Goal: Information Seeking & Learning: Learn about a topic

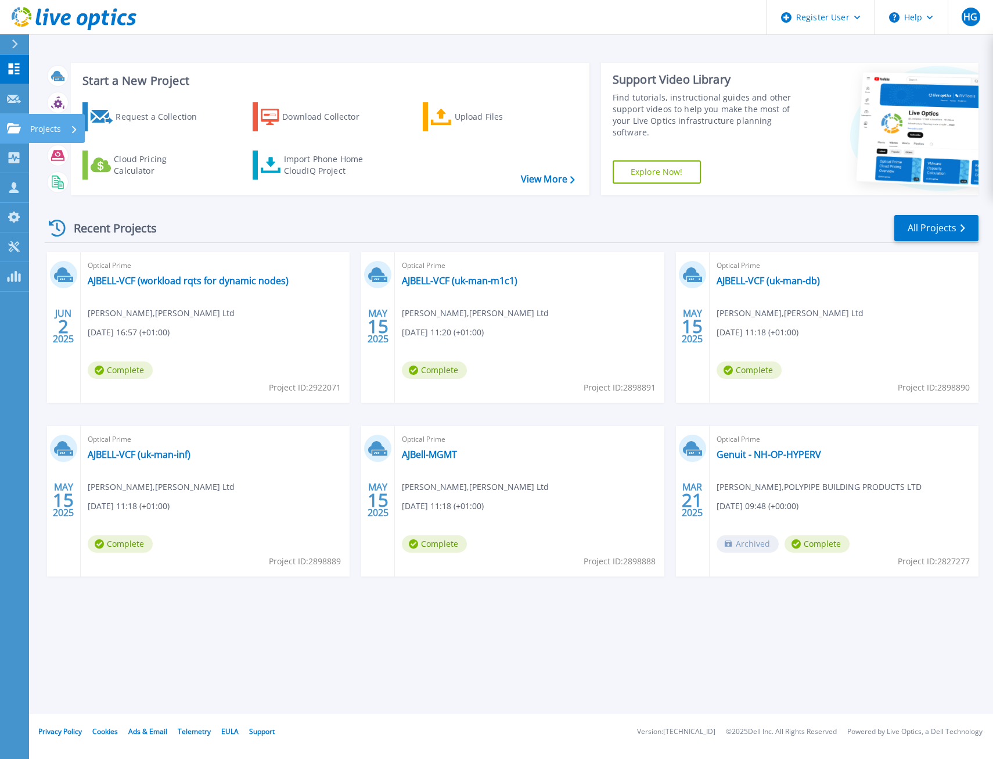
click at [5, 124] on link "Projects Projects" at bounding box center [14, 129] width 29 height 30
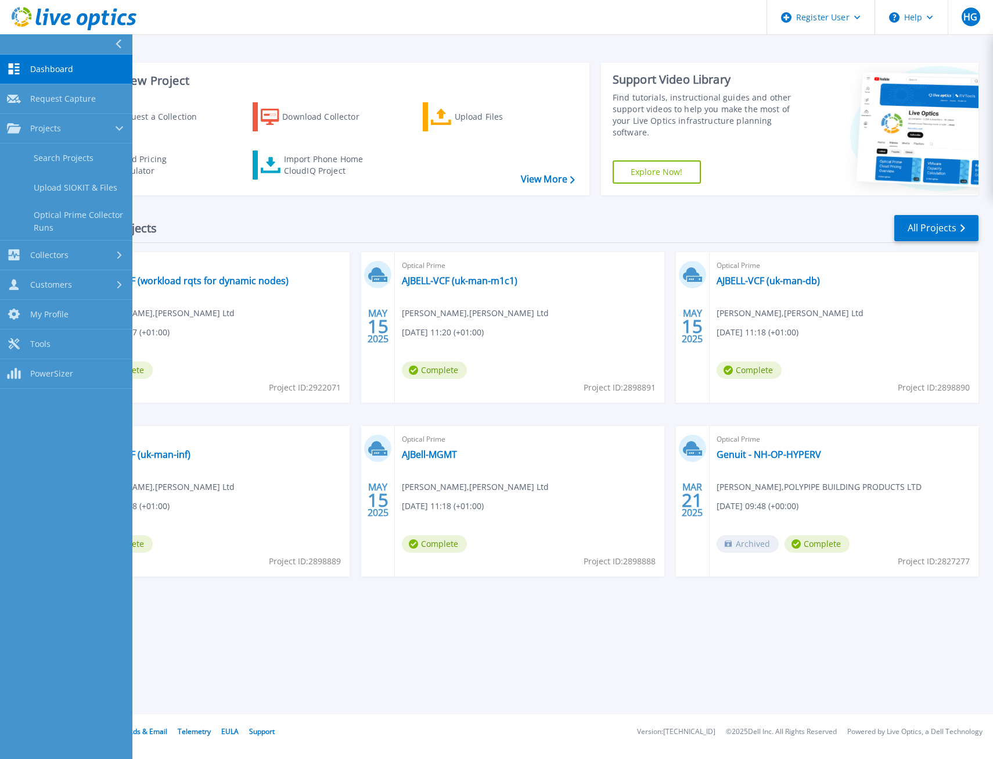
click at [366, 223] on div "Recent Projects All Projects" at bounding box center [512, 228] width 934 height 29
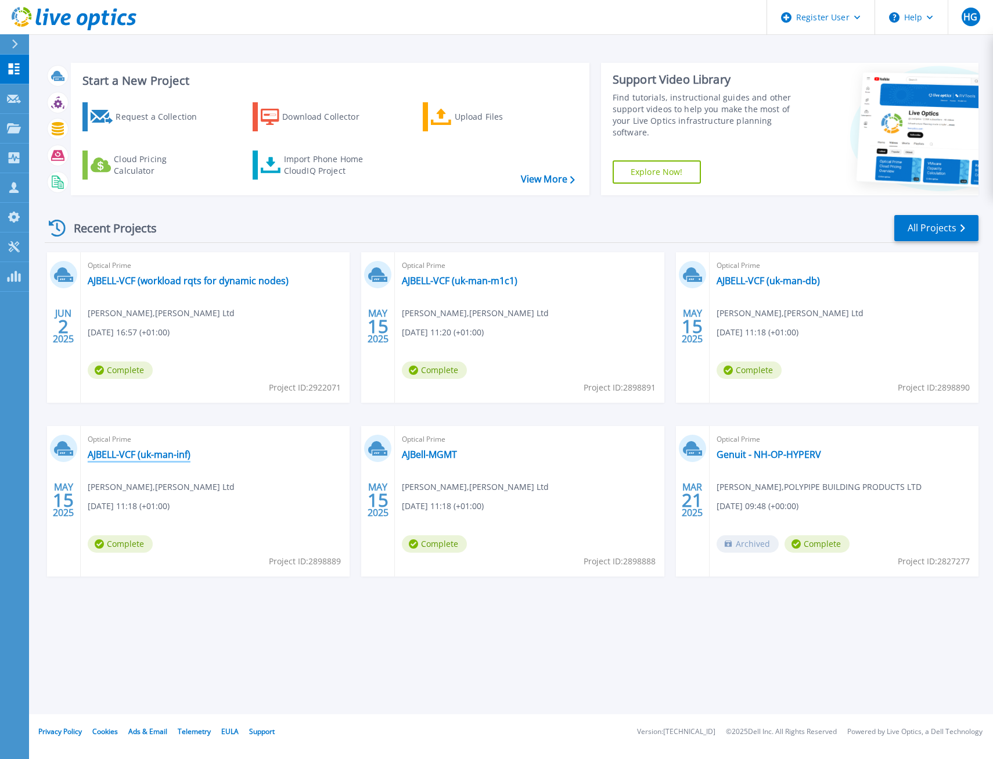
click at [159, 448] on link "AJBELL-VCF (uk-man-inf)" at bounding box center [139, 454] width 103 height 12
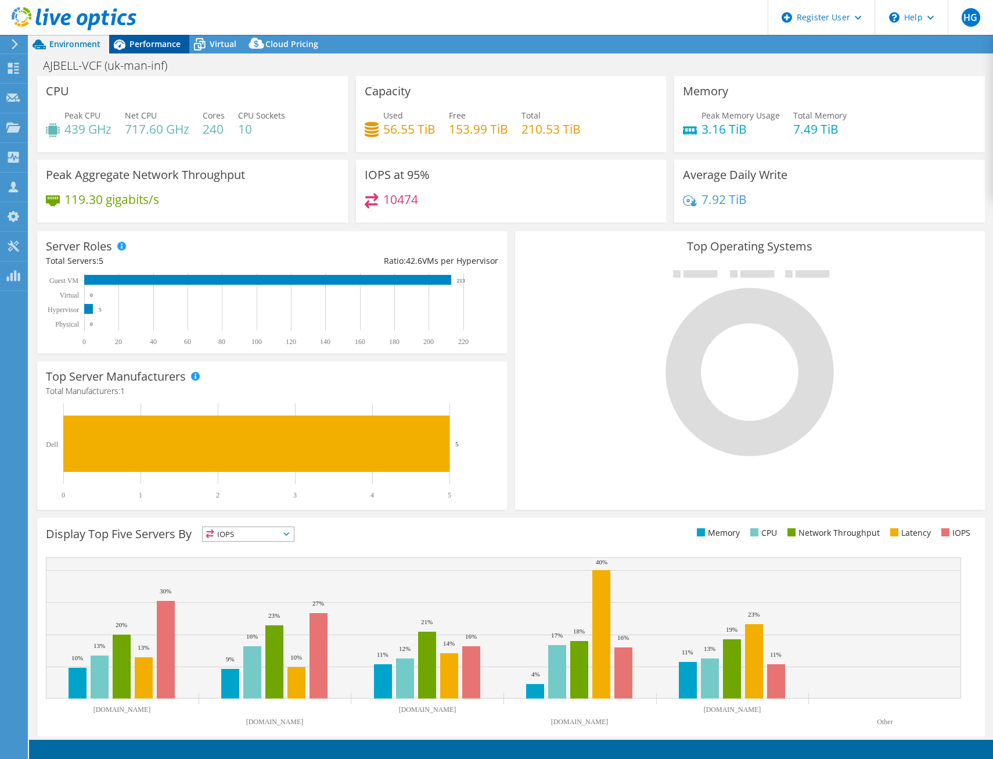
click at [164, 42] on span "Performance" at bounding box center [155, 43] width 51 height 11
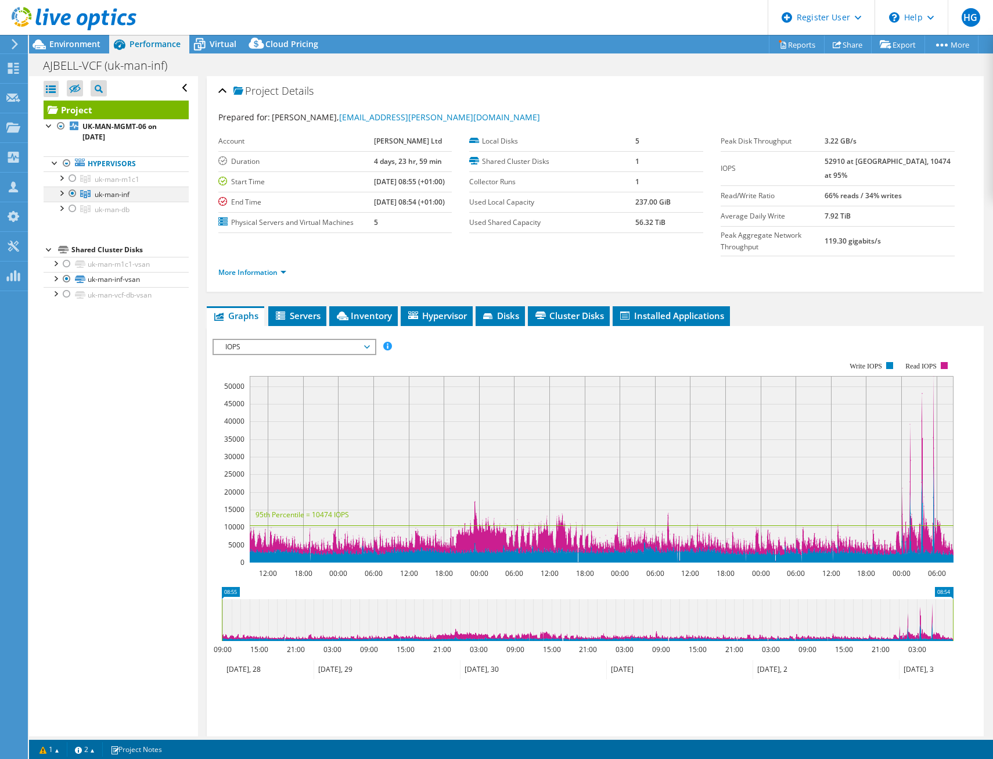
click at [58, 191] on div at bounding box center [61, 192] width 12 height 12
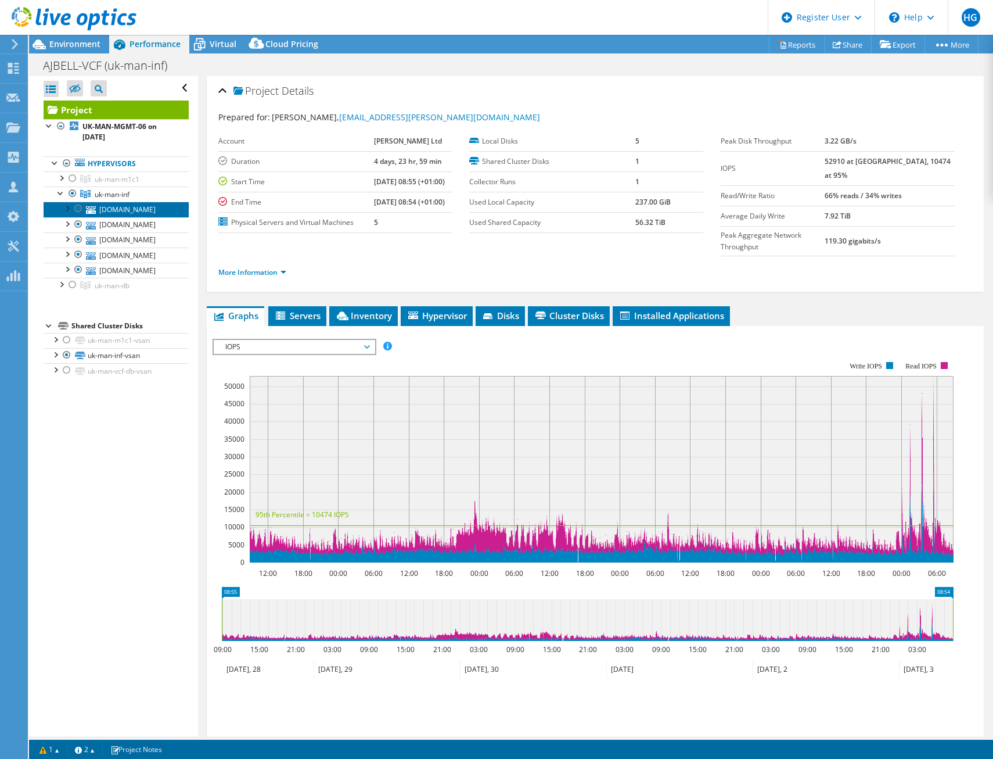
click at [95, 213] on icon at bounding box center [91, 210] width 10 height 8
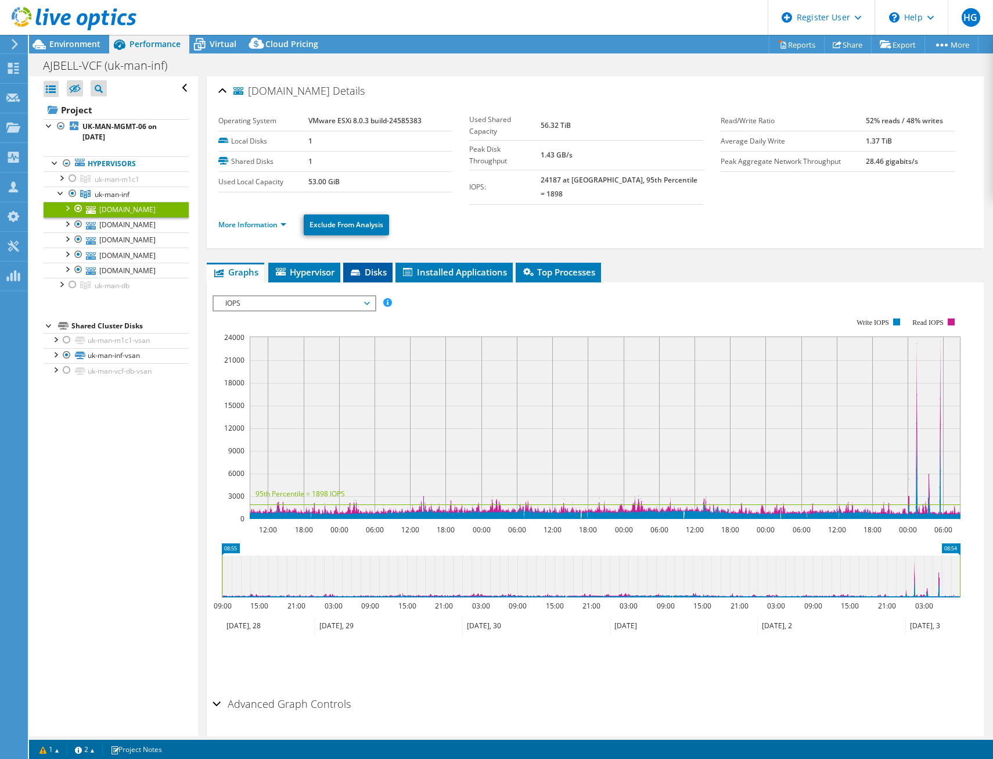
click at [365, 266] on span "Disks" at bounding box center [368, 272] width 38 height 12
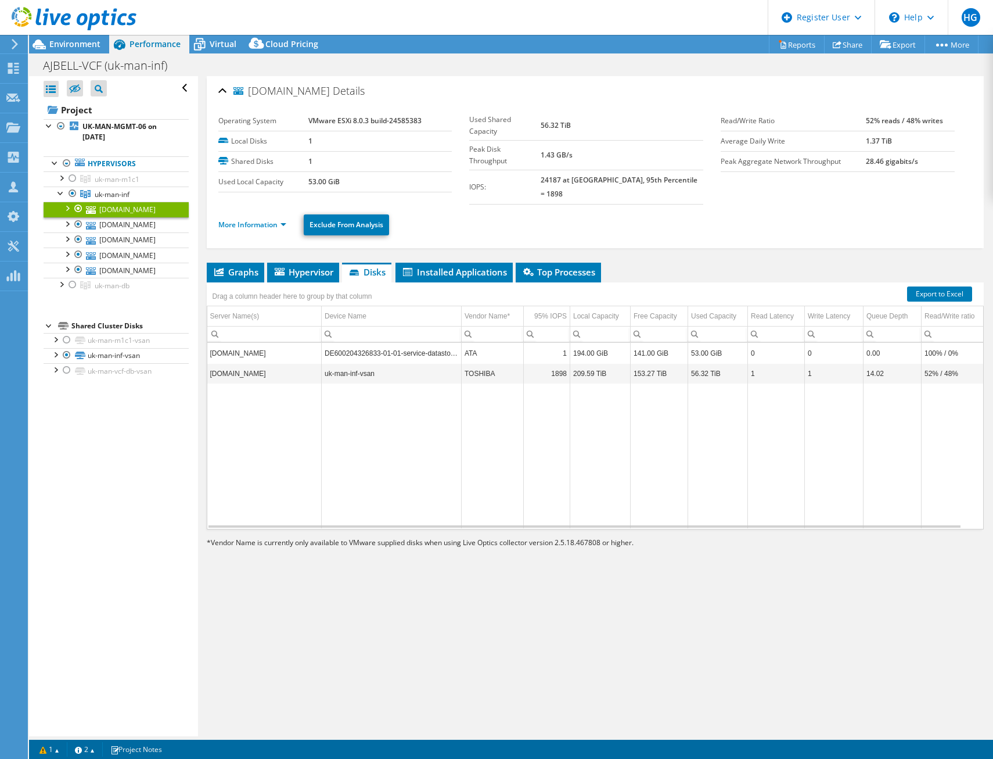
click at [68, 210] on div at bounding box center [67, 208] width 12 height 12
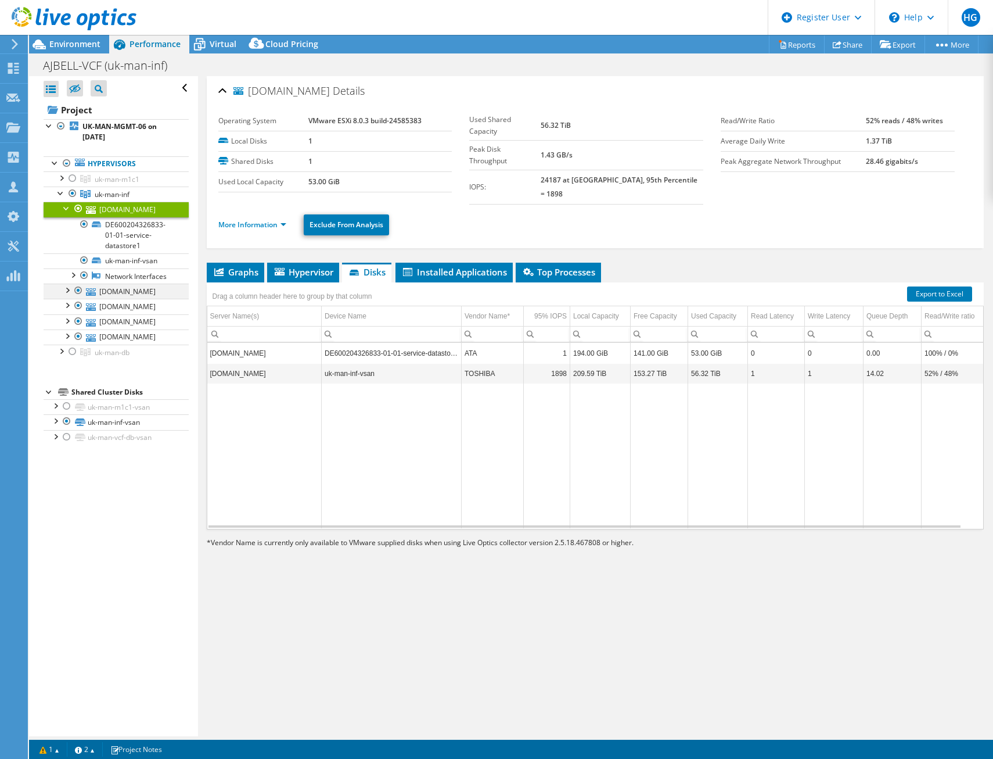
click at [70, 295] on div at bounding box center [67, 289] width 12 height 12
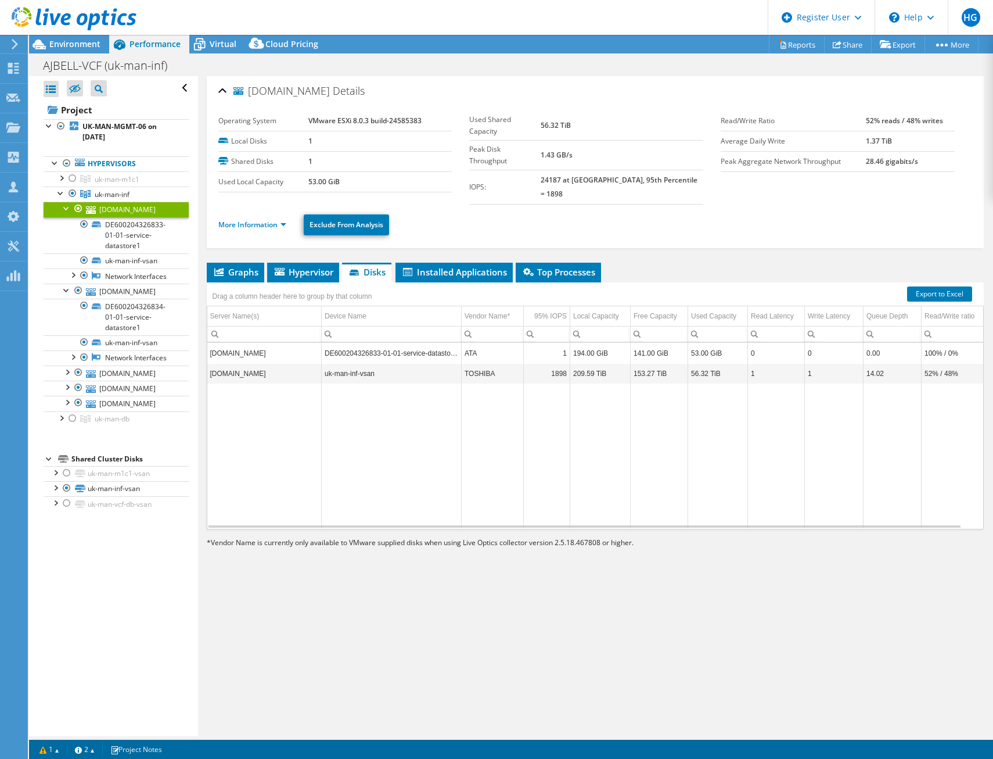
click at [62, 210] on div at bounding box center [67, 208] width 12 height 12
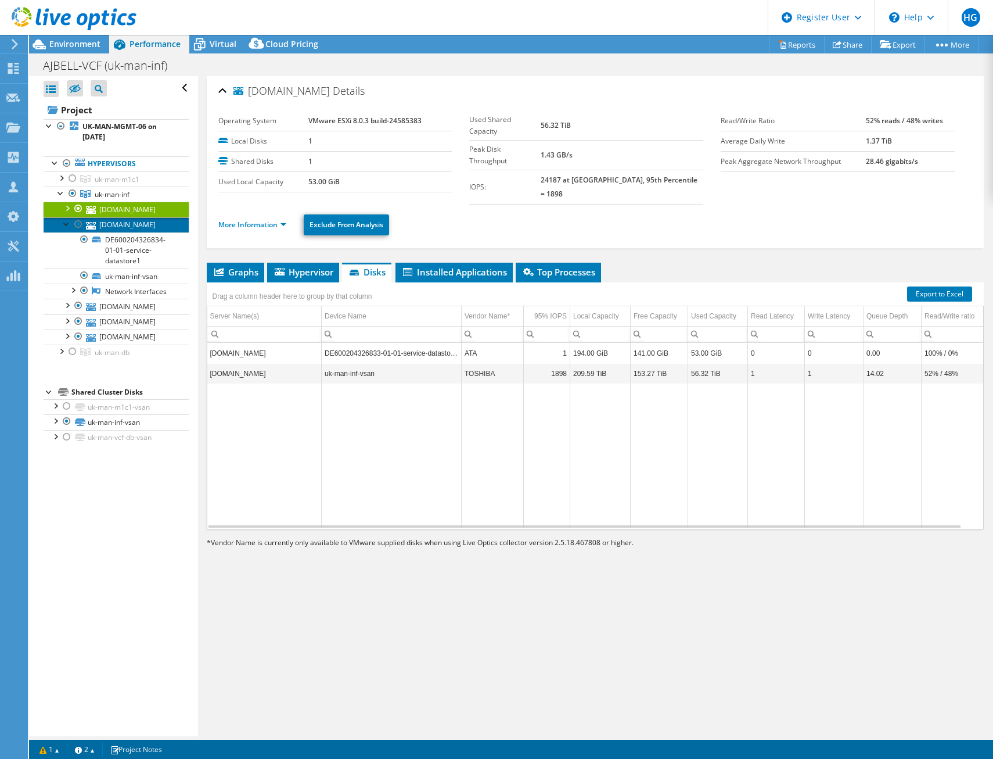
click at [67, 232] on link "[DOMAIN_NAME]" at bounding box center [116, 224] width 145 height 15
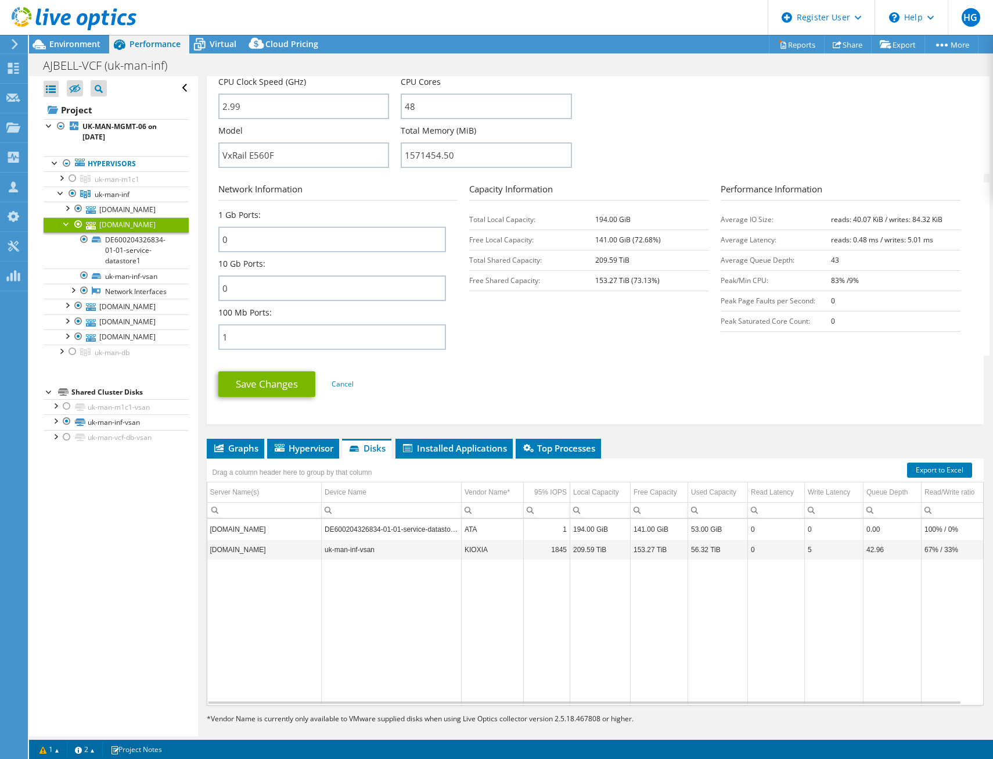
scroll to position [352, 0]
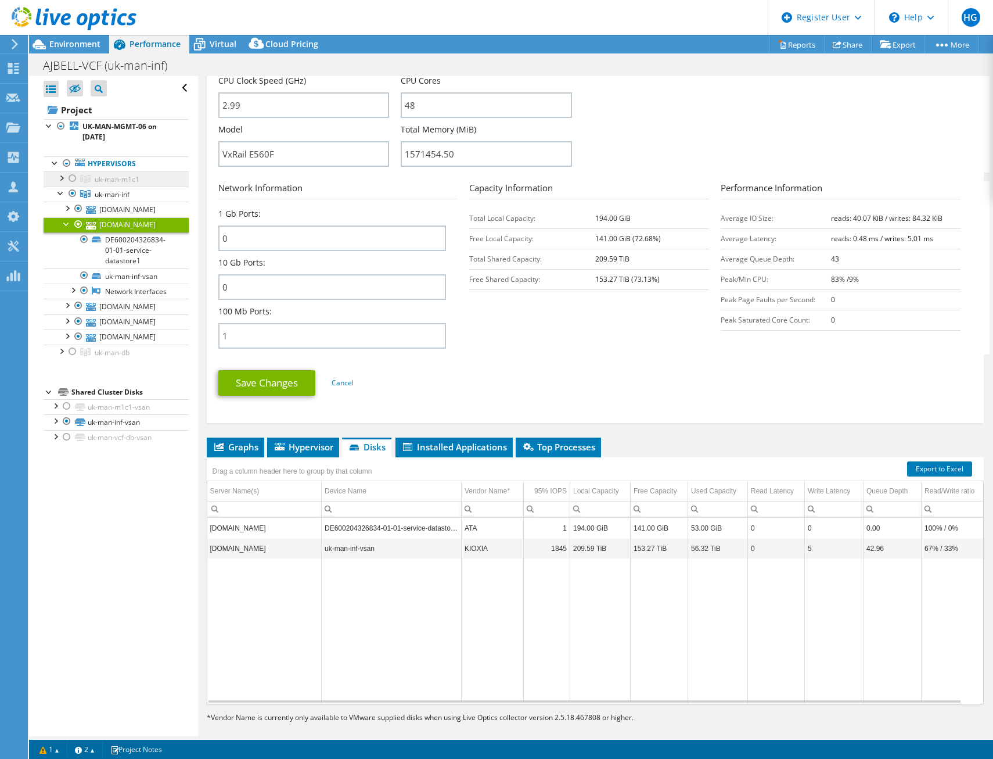
click at [120, 173] on link "uk-man-m1c1" at bounding box center [116, 178] width 145 height 15
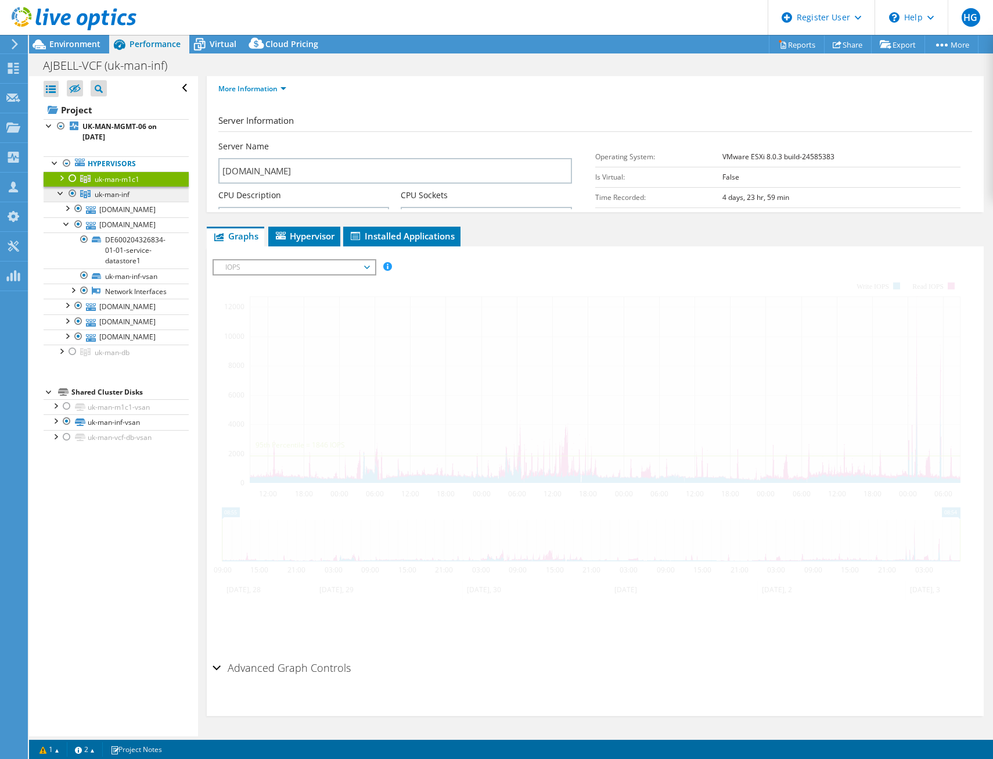
scroll to position [0, 0]
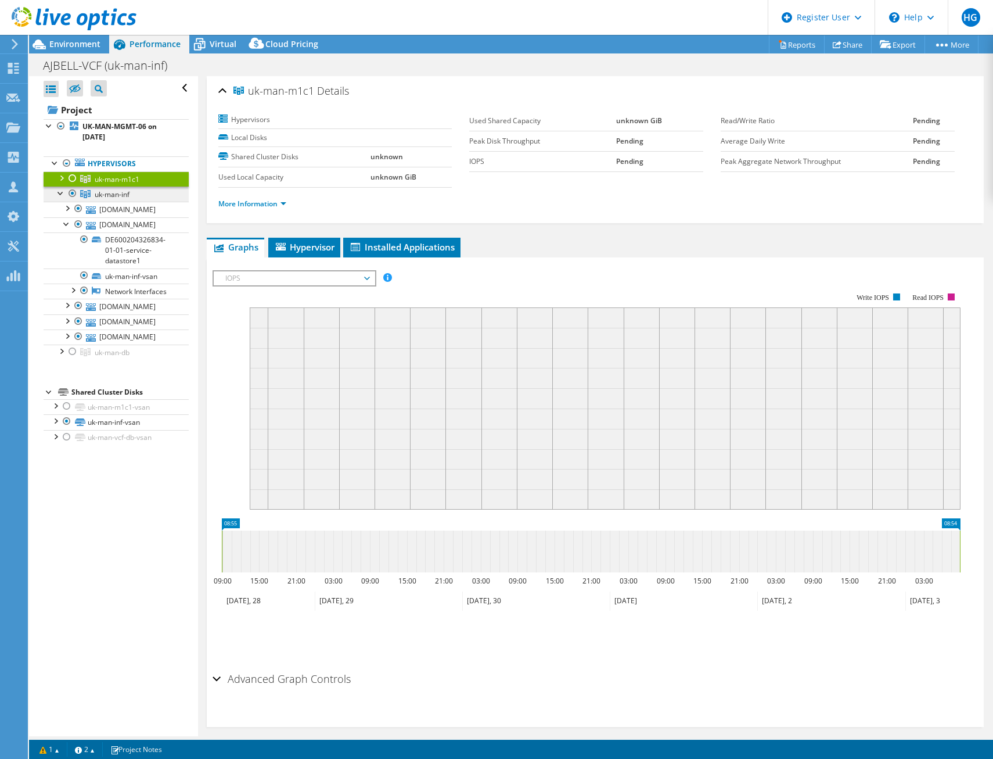
click at [99, 193] on span "uk-man-inf" at bounding box center [112, 194] width 35 height 10
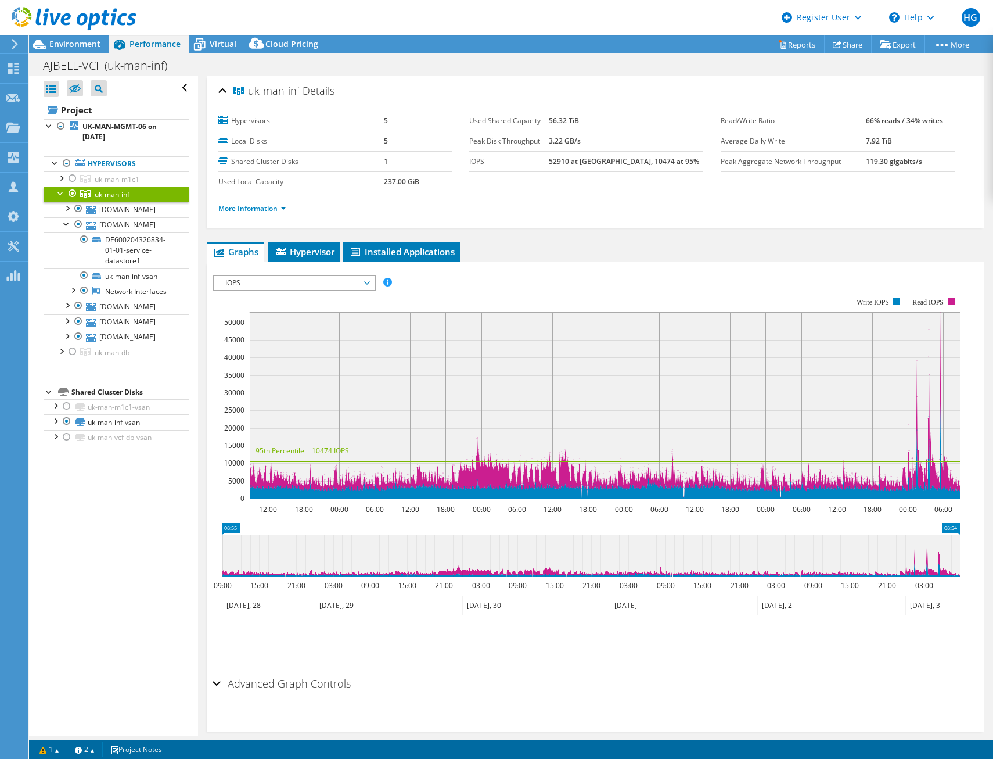
click at [307, 282] on span "IOPS" at bounding box center [294, 283] width 149 height 14
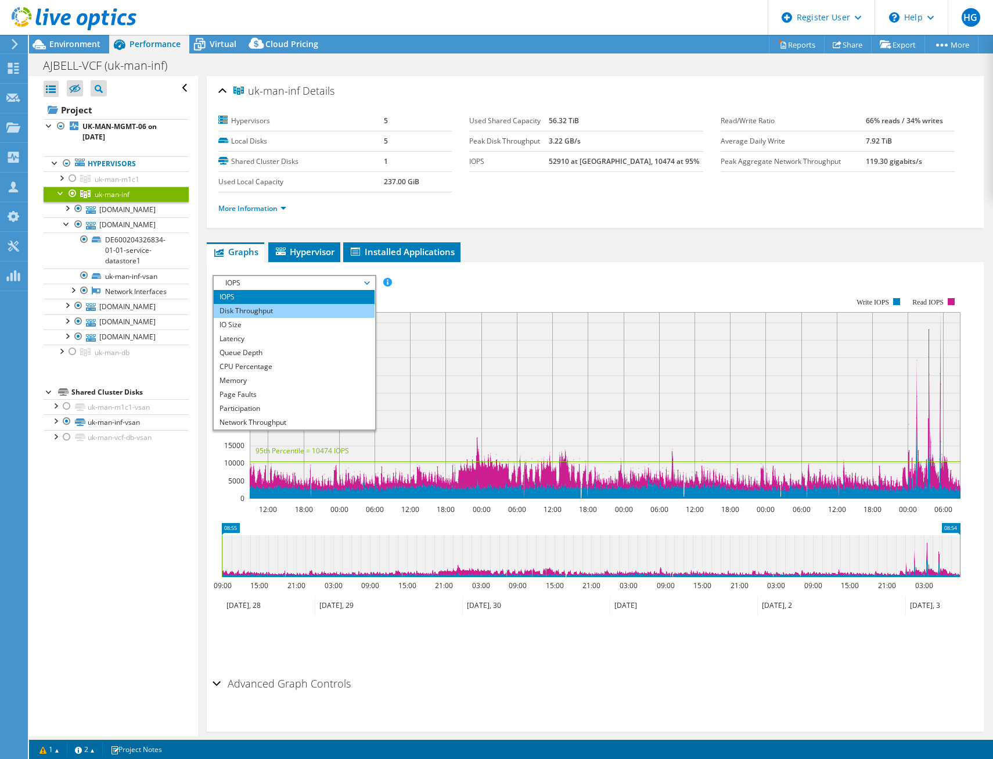
click at [319, 312] on li "Disk Throughput" at bounding box center [294, 311] width 161 height 14
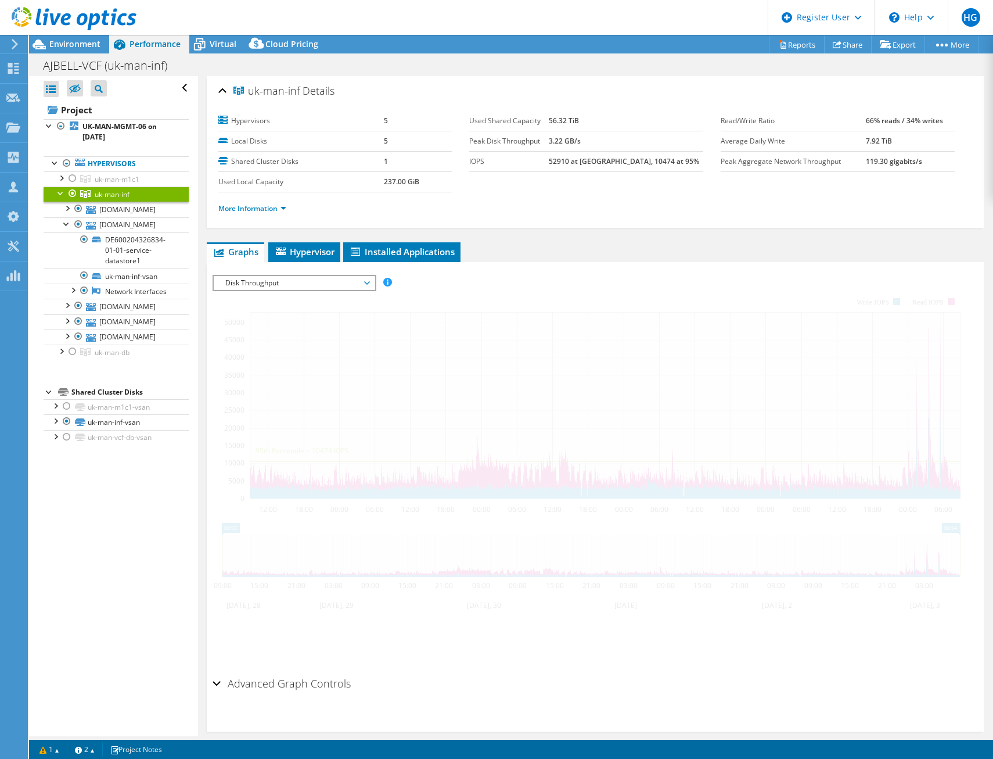
click at [344, 275] on div "Disk Throughput IOPS Disk Throughput IO Size Latency Queue Depth CPU Percentage…" at bounding box center [295, 283] width 164 height 16
click at [346, 283] on span "Disk Throughput" at bounding box center [294, 283] width 149 height 14
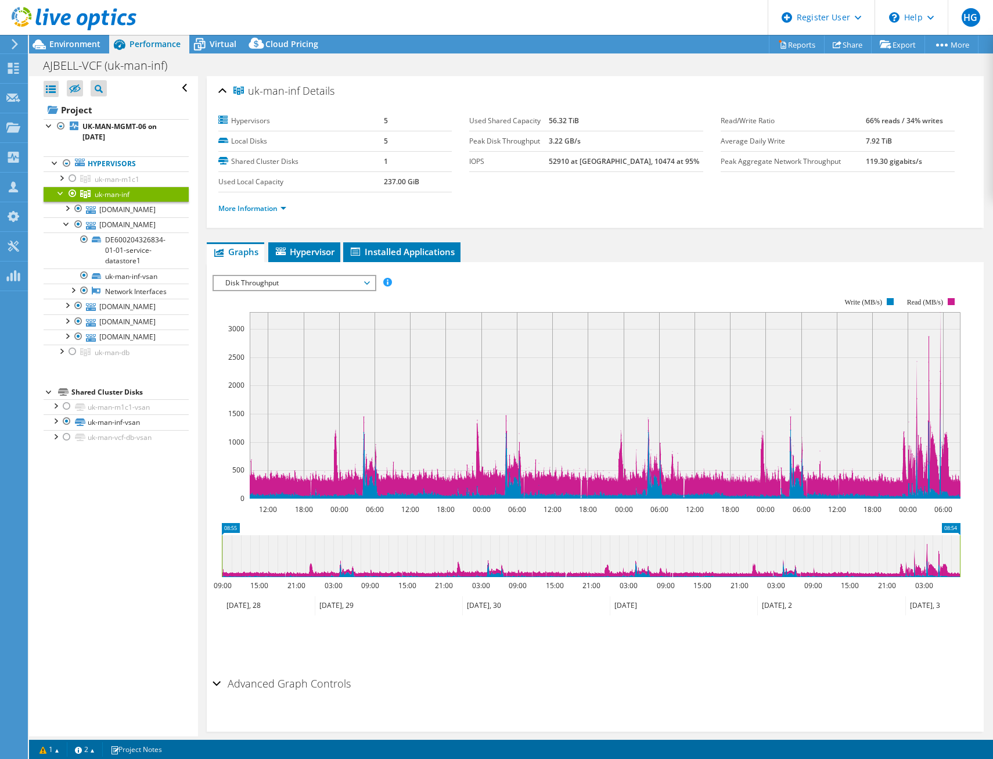
click at [368, 282] on span "Disk Throughput" at bounding box center [294, 283] width 149 height 14
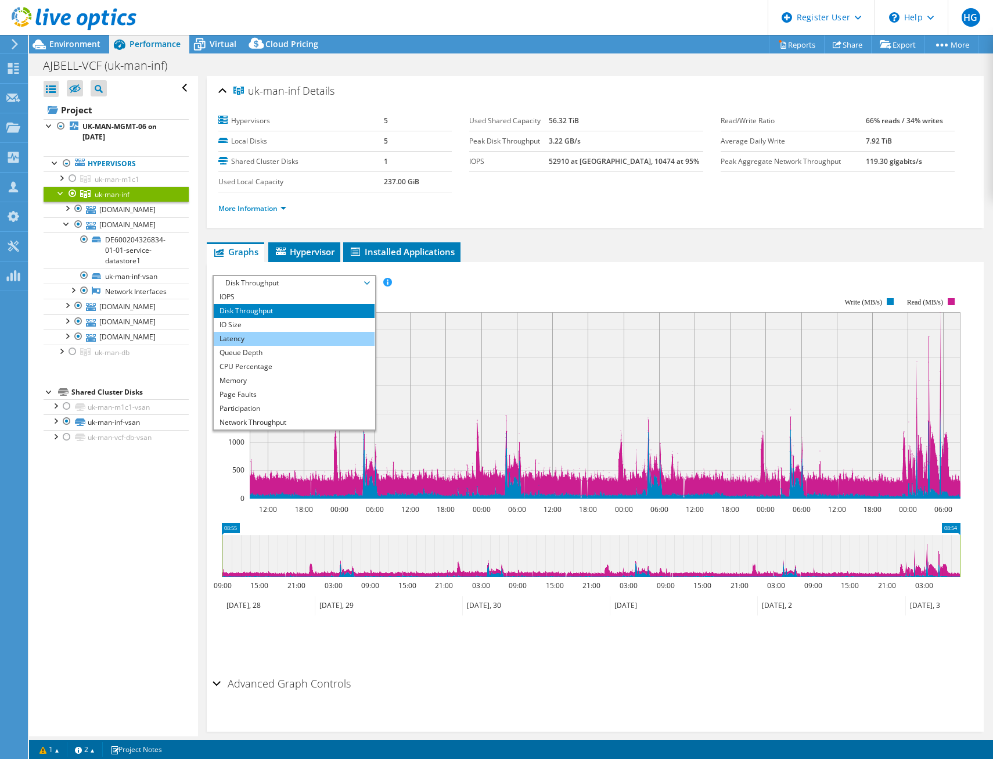
click at [339, 340] on li "Latency" at bounding box center [294, 339] width 161 height 14
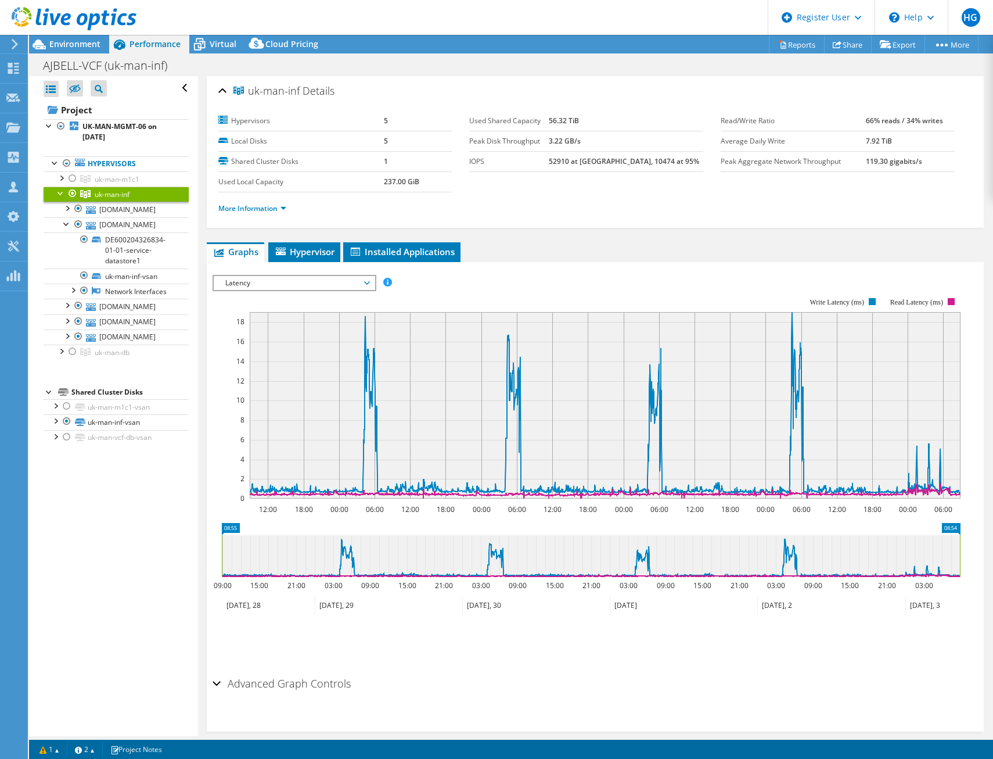
click at [114, 192] on span "uk-man-inf" at bounding box center [112, 194] width 35 height 10
click at [87, 45] on span "Environment" at bounding box center [74, 43] width 51 height 11
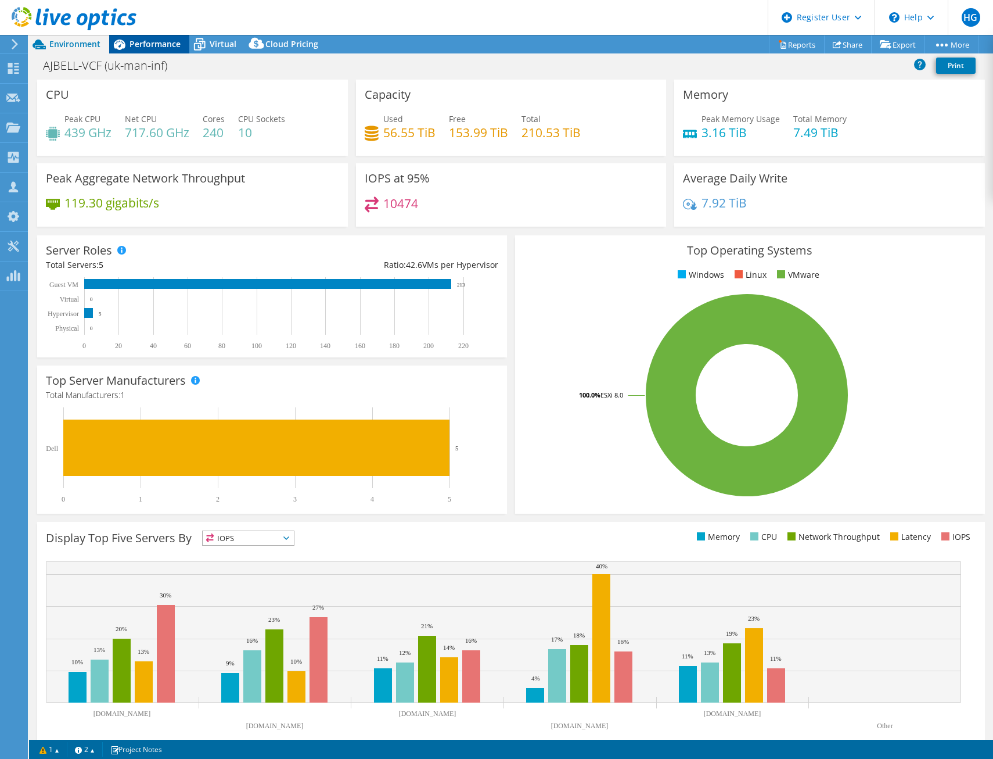
click at [148, 45] on span "Performance" at bounding box center [155, 43] width 51 height 11
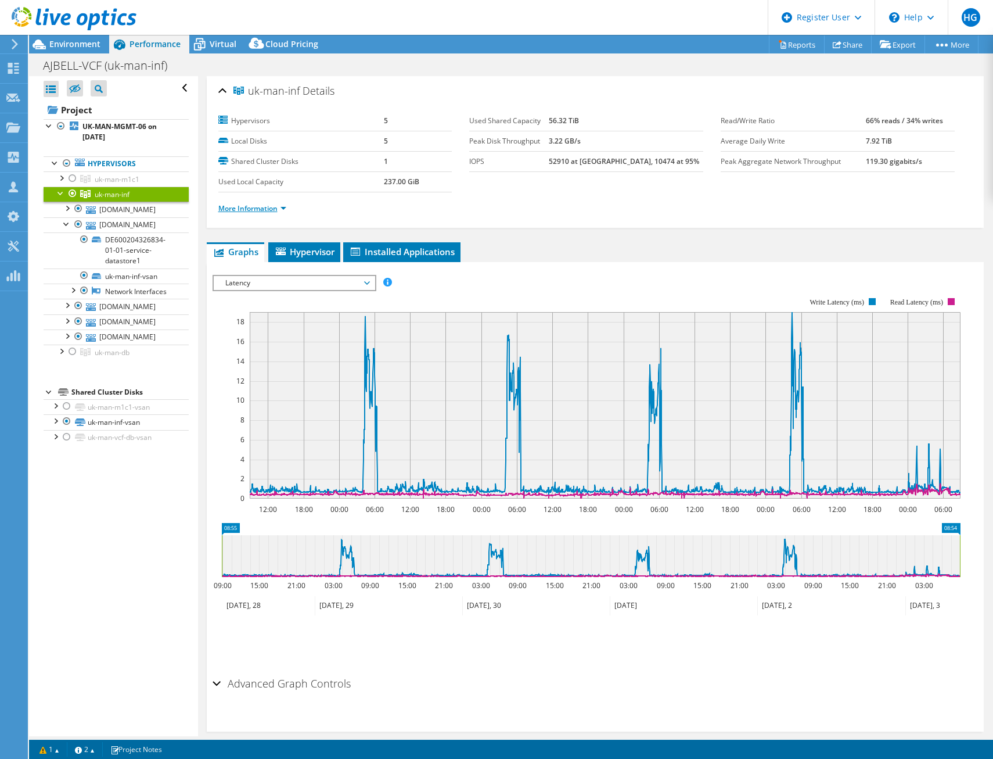
click at [260, 206] on link "More Information" at bounding box center [252, 208] width 68 height 10
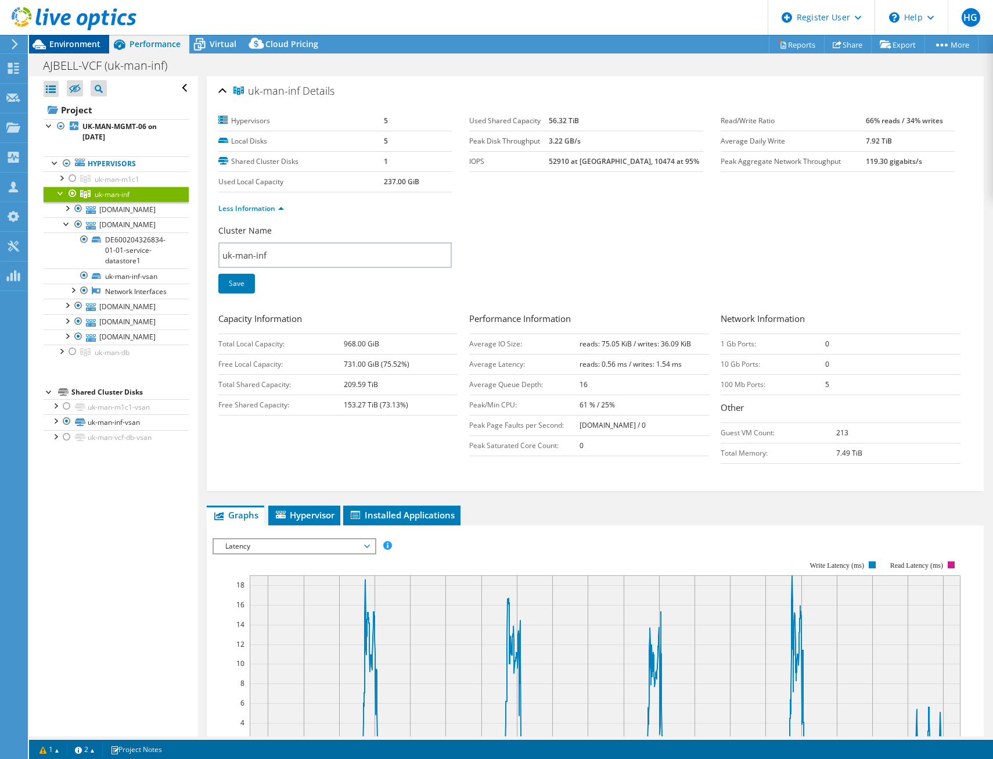
click at [87, 47] on span "Environment" at bounding box center [74, 43] width 51 height 11
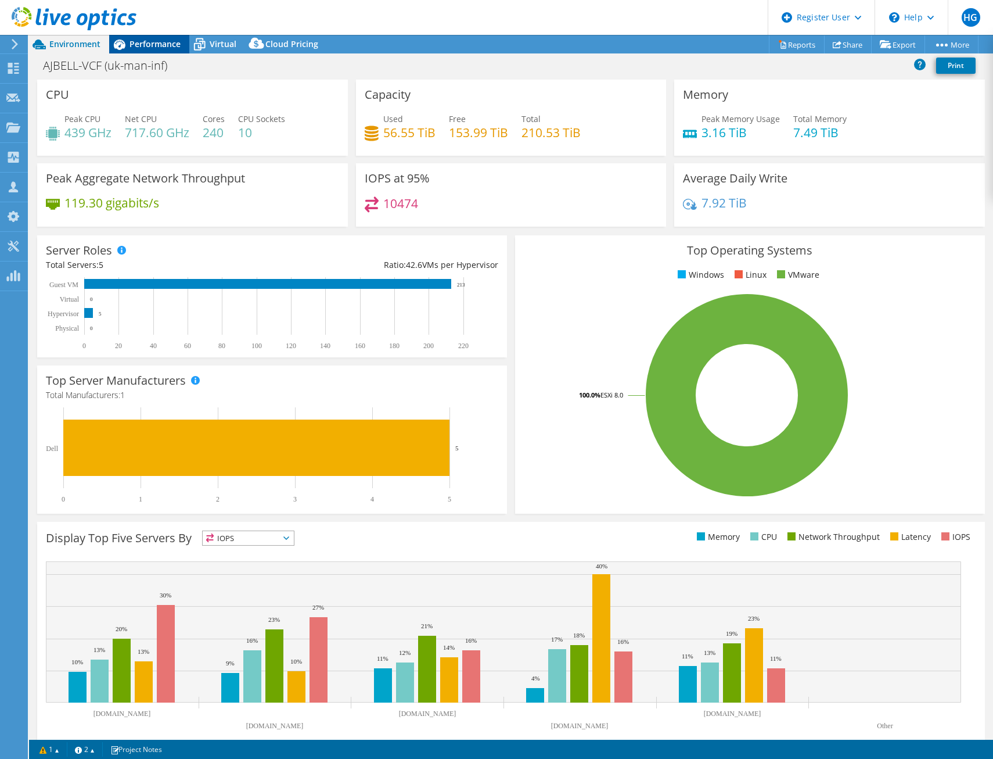
click at [136, 52] on div "Performance" at bounding box center [149, 44] width 80 height 19
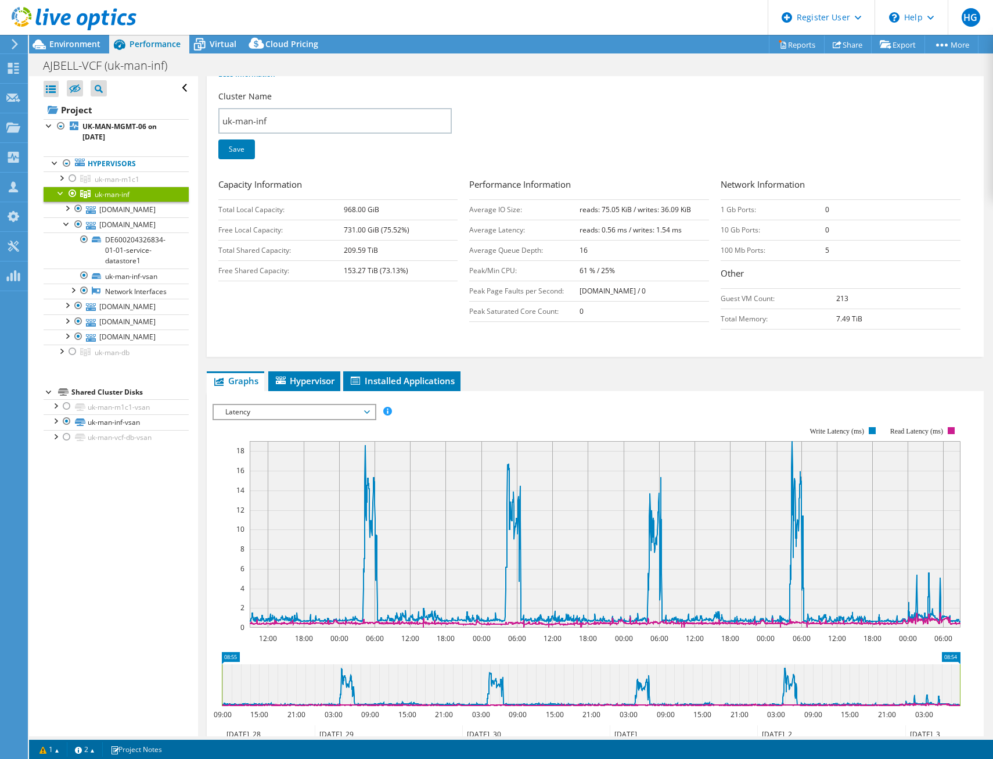
scroll to position [132, 0]
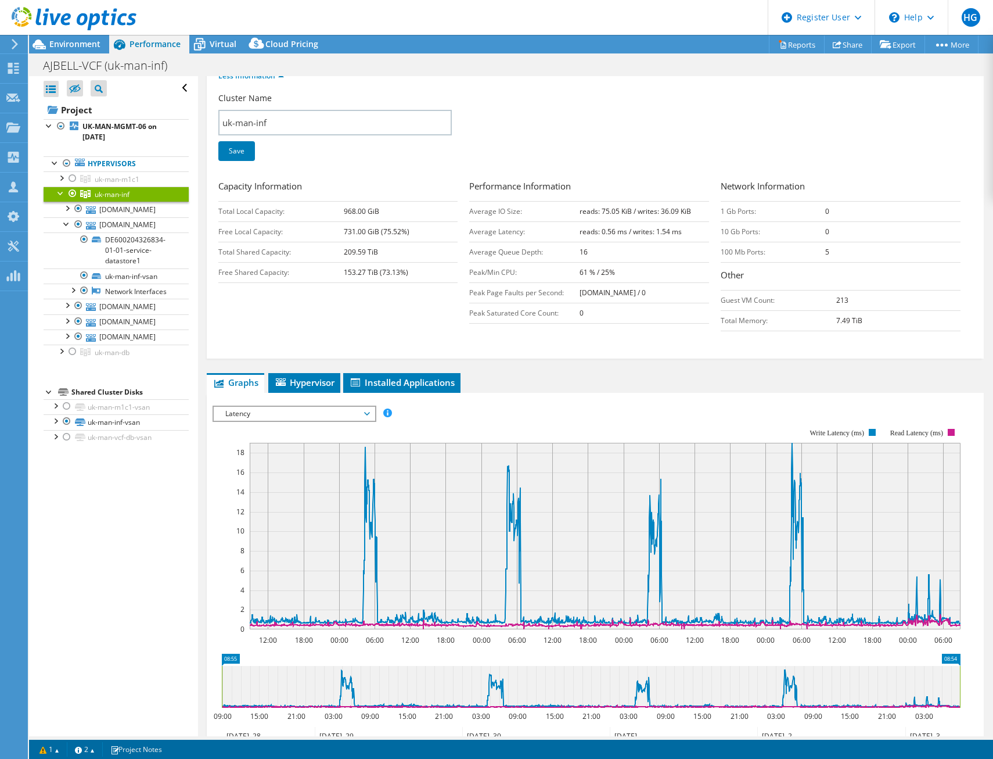
click at [358, 413] on span "Latency" at bounding box center [294, 414] width 149 height 14
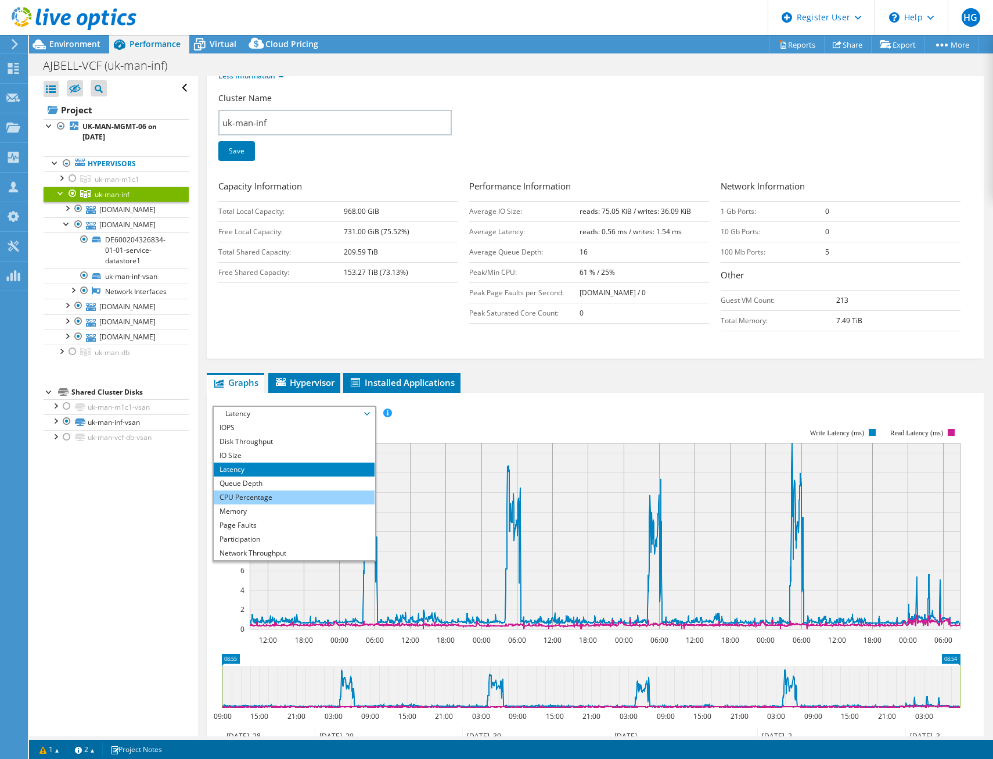
click at [352, 495] on li "CPU Percentage" at bounding box center [294, 497] width 161 height 14
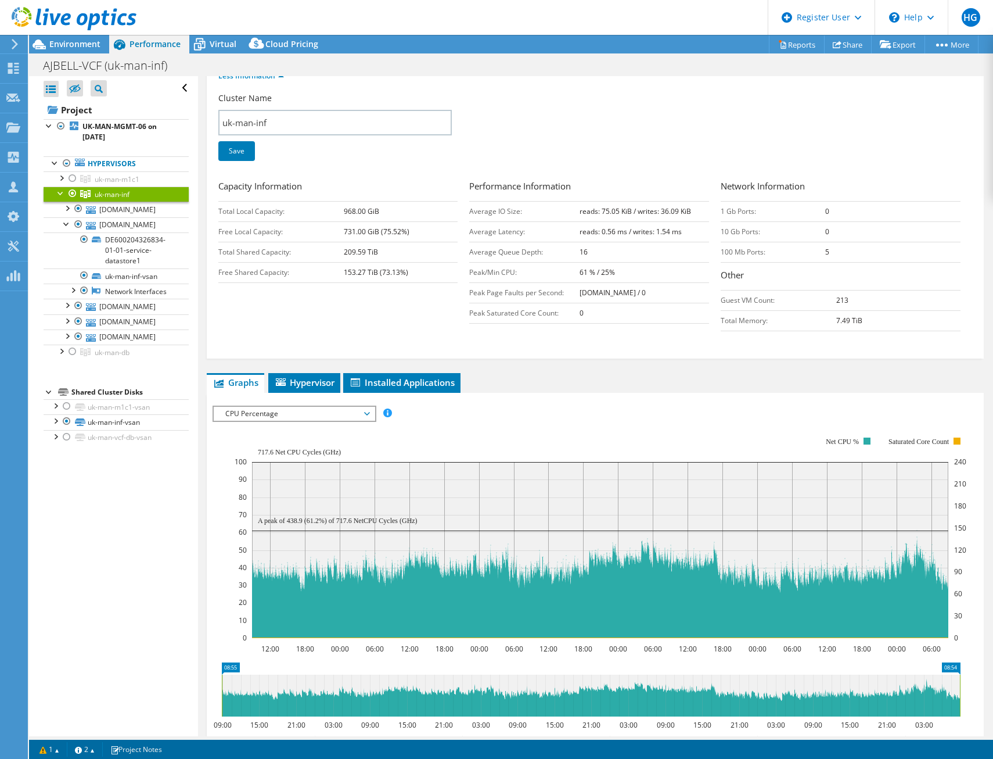
click at [367, 409] on span "CPU Percentage" at bounding box center [294, 414] width 149 height 14
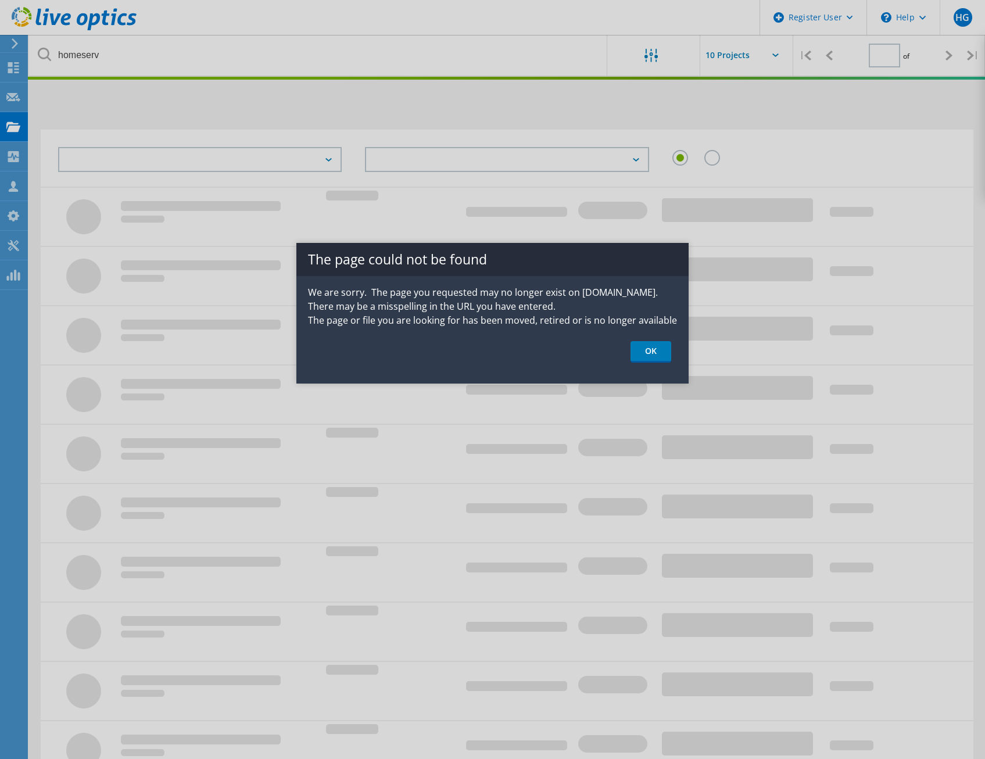
type input "1"
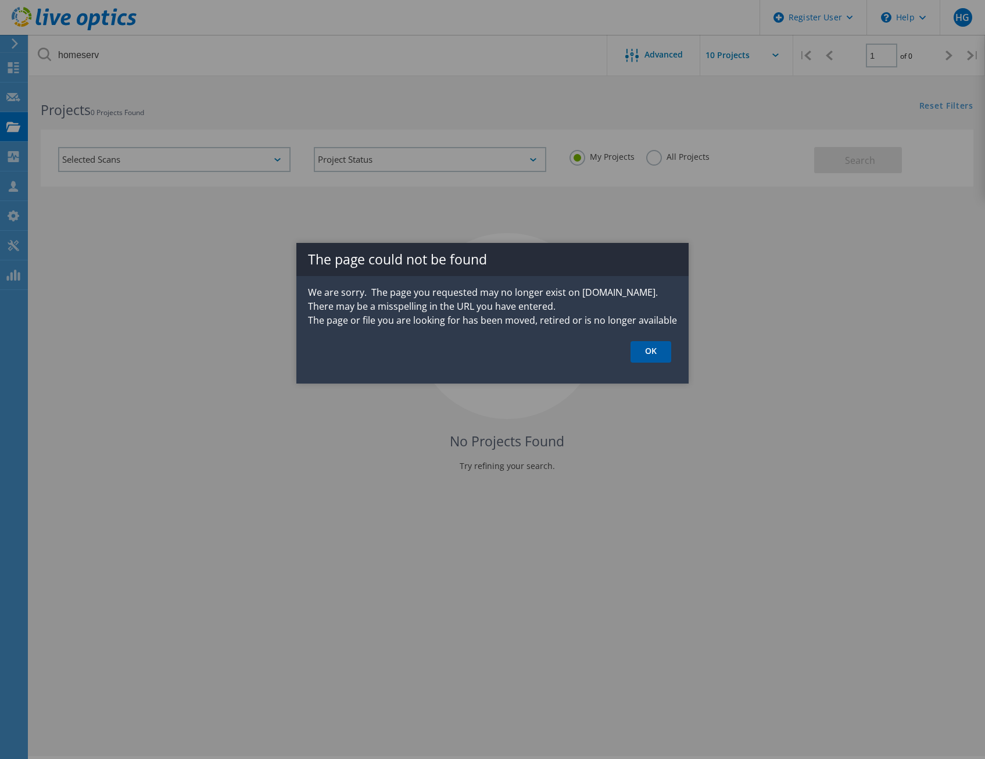
click at [634, 341] on link "OK" at bounding box center [650, 351] width 41 height 21
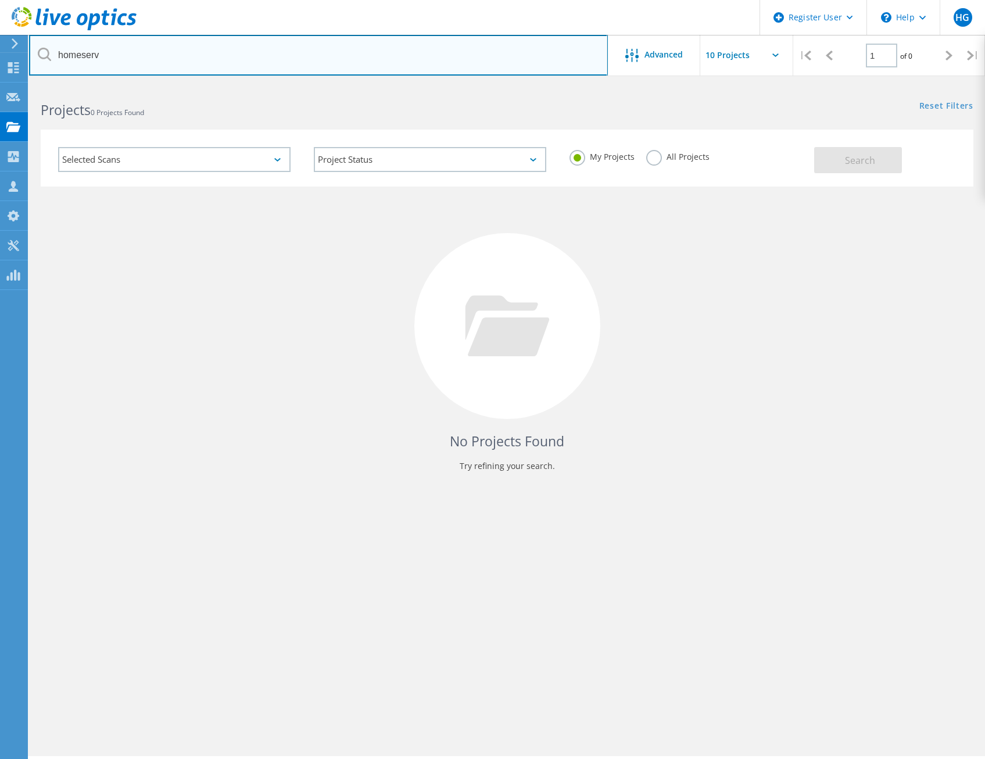
drag, startPoint x: 64, startPoint y: 54, endPoint x: 101, endPoint y: 55, distance: 36.6
click at [64, 54] on input "homeserv" at bounding box center [318, 55] width 579 height 41
drag, startPoint x: 100, startPoint y: 55, endPoint x: 49, endPoint y: 59, distance: 51.9
click at [49, 59] on div "homeserv" at bounding box center [318, 55] width 578 height 41
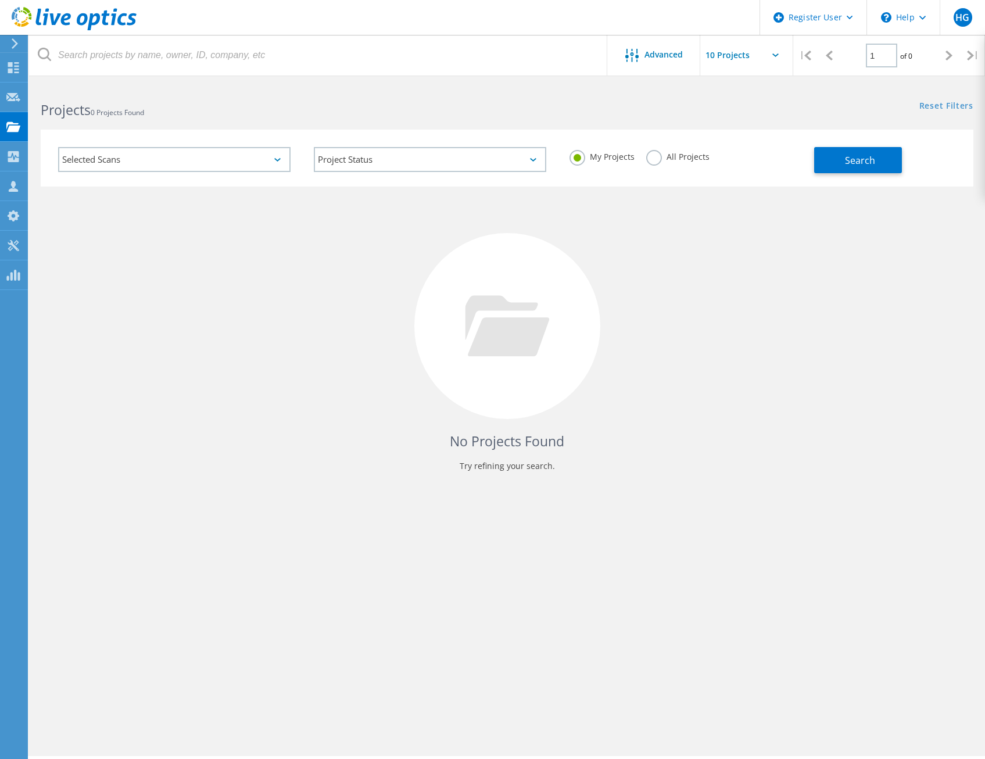
click at [14, 47] on use at bounding box center [15, 43] width 6 height 10
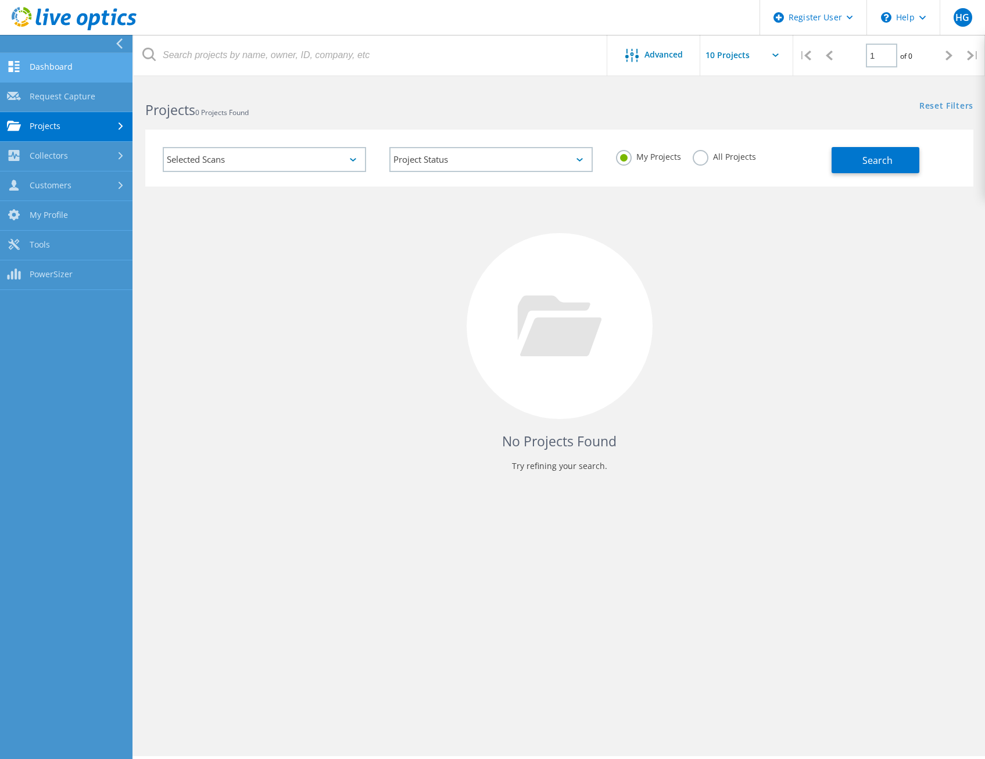
click at [58, 80] on link "Dashboard" at bounding box center [66, 68] width 132 height 30
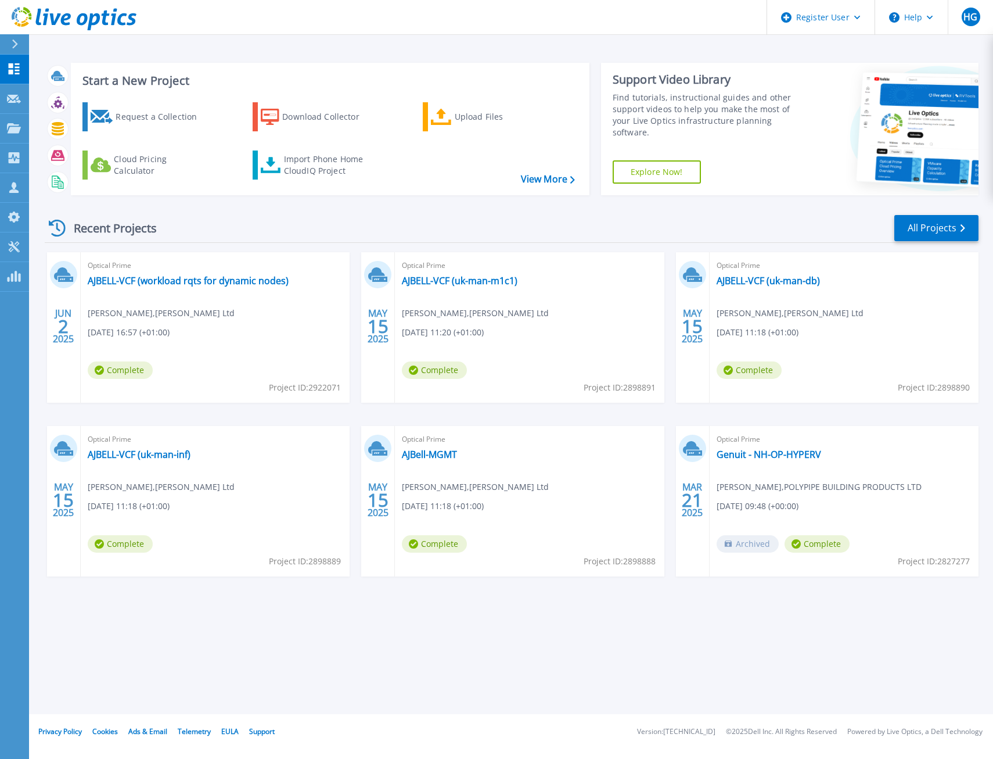
click at [795, 288] on div "Optical Prime AJBELL-VCF (uk-man-db) Keng Lam , A J Bell Ltd 05/15/2025, 11:18 …" at bounding box center [844, 327] width 269 height 150
click at [797, 283] on link "AJBELL-VCF (uk-man-db)" at bounding box center [768, 281] width 103 height 12
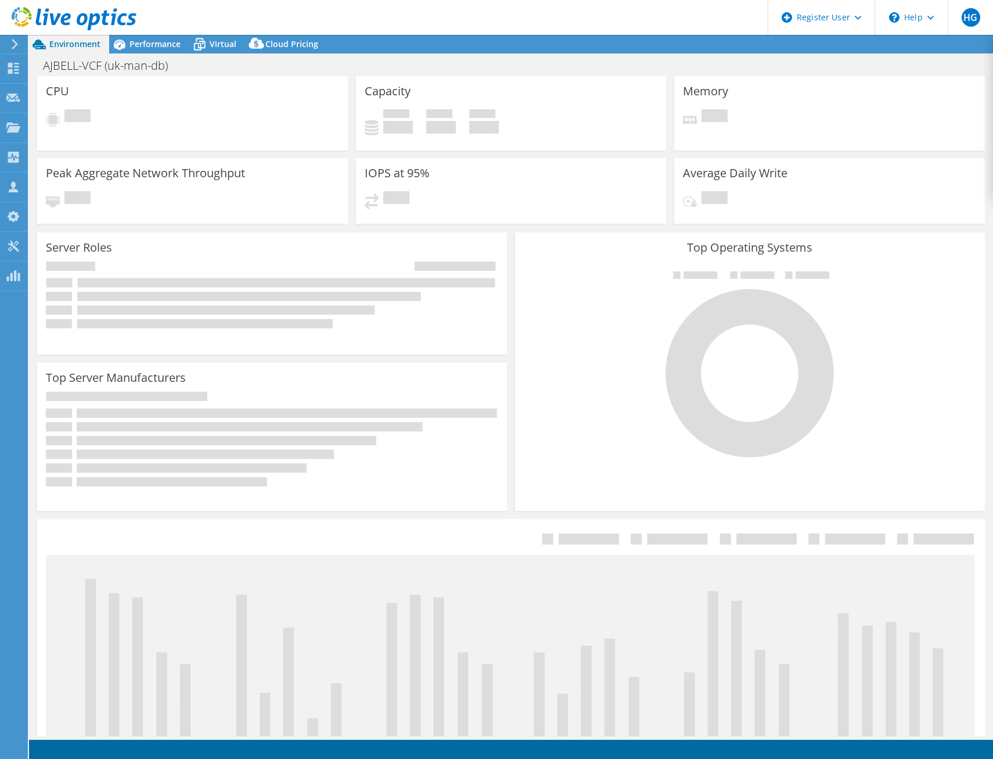
select select "USD"
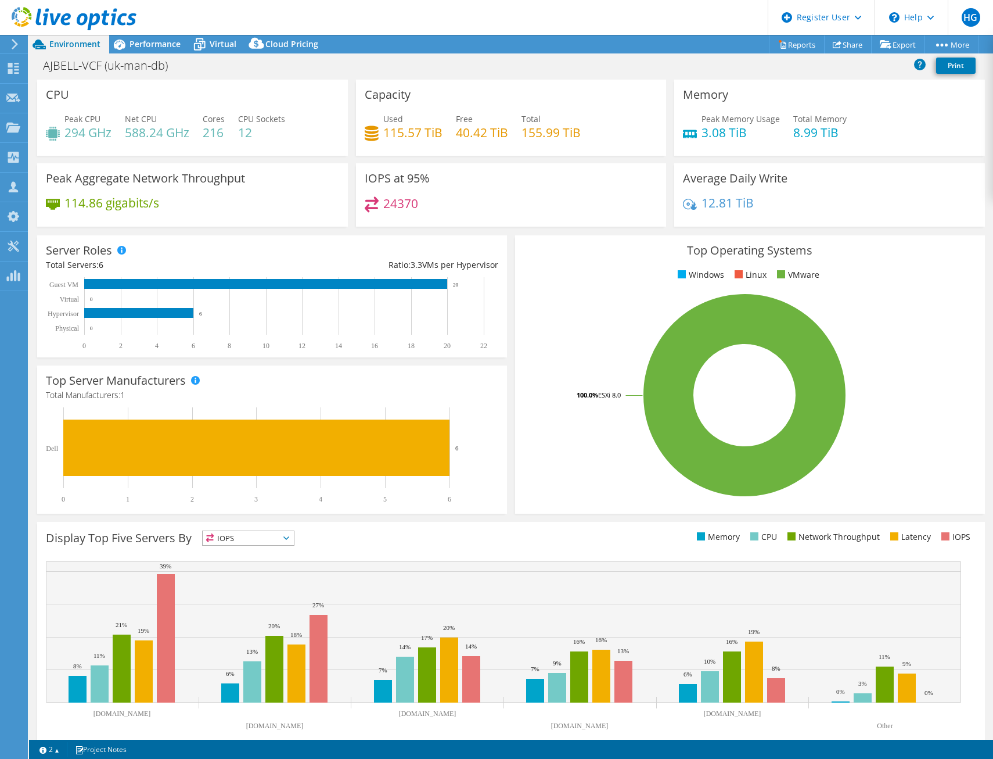
click at [649, 25] on header "HG Dell User Henry Griffin Henry.Griffin@dell.com Dell My Profile Log Out \n He…" at bounding box center [496, 17] width 993 height 35
click at [570, 23] on header "HG Dell User Henry Griffin Henry.Griffin@dell.com Dell My Profile Log Out \n He…" at bounding box center [496, 17] width 993 height 35
click at [125, 53] on icon at bounding box center [119, 44] width 20 height 20
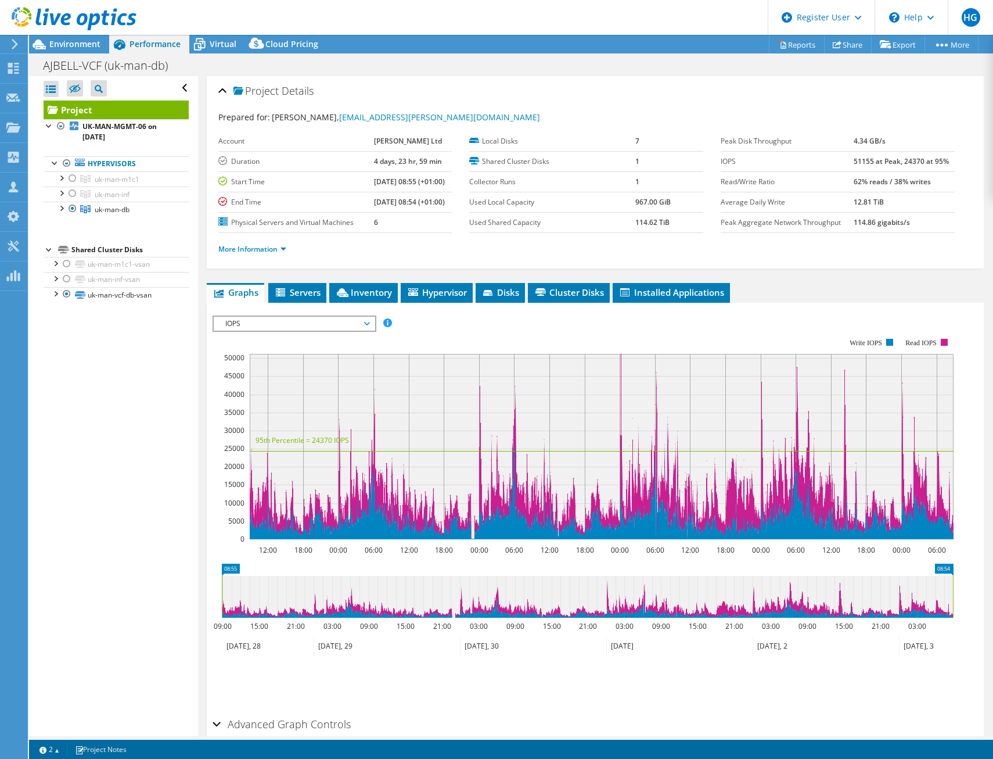
click at [336, 320] on span "IOPS" at bounding box center [294, 324] width 149 height 14
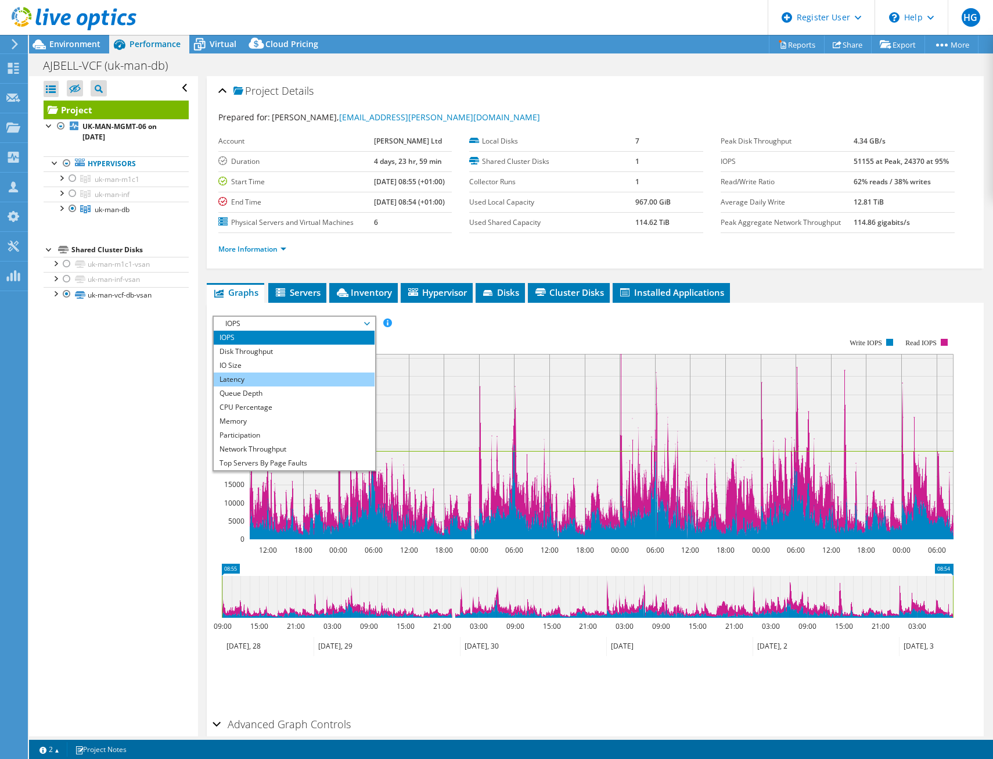
click at [324, 383] on li "Latency" at bounding box center [294, 379] width 161 height 14
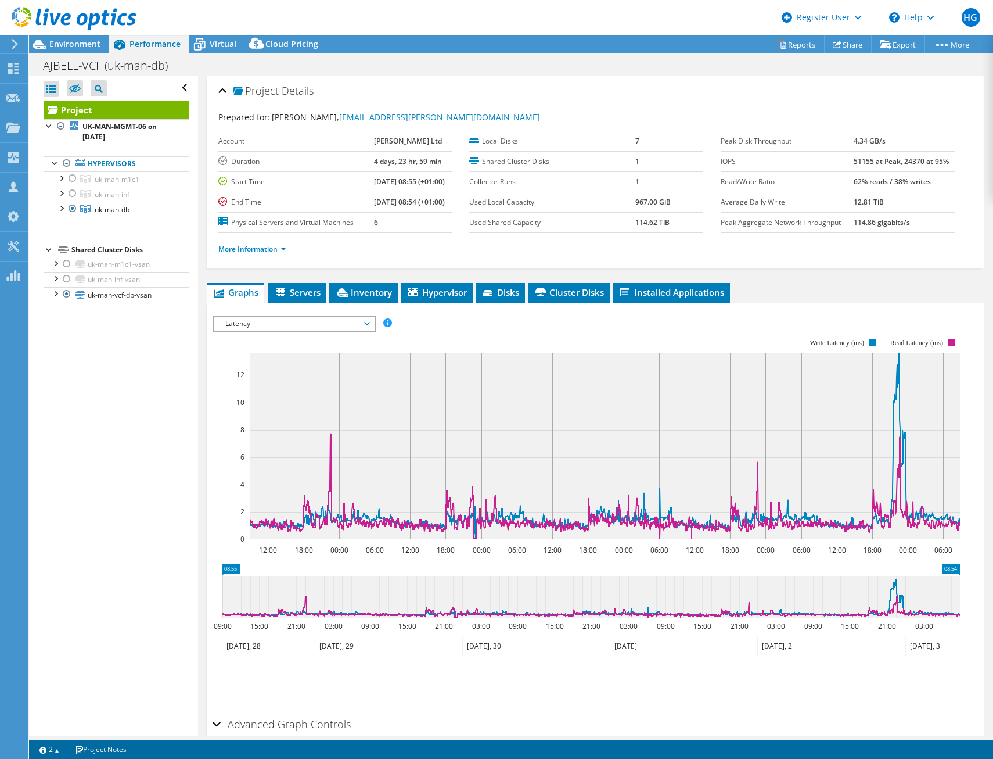
click at [372, 319] on span "Latency" at bounding box center [294, 324] width 161 height 14
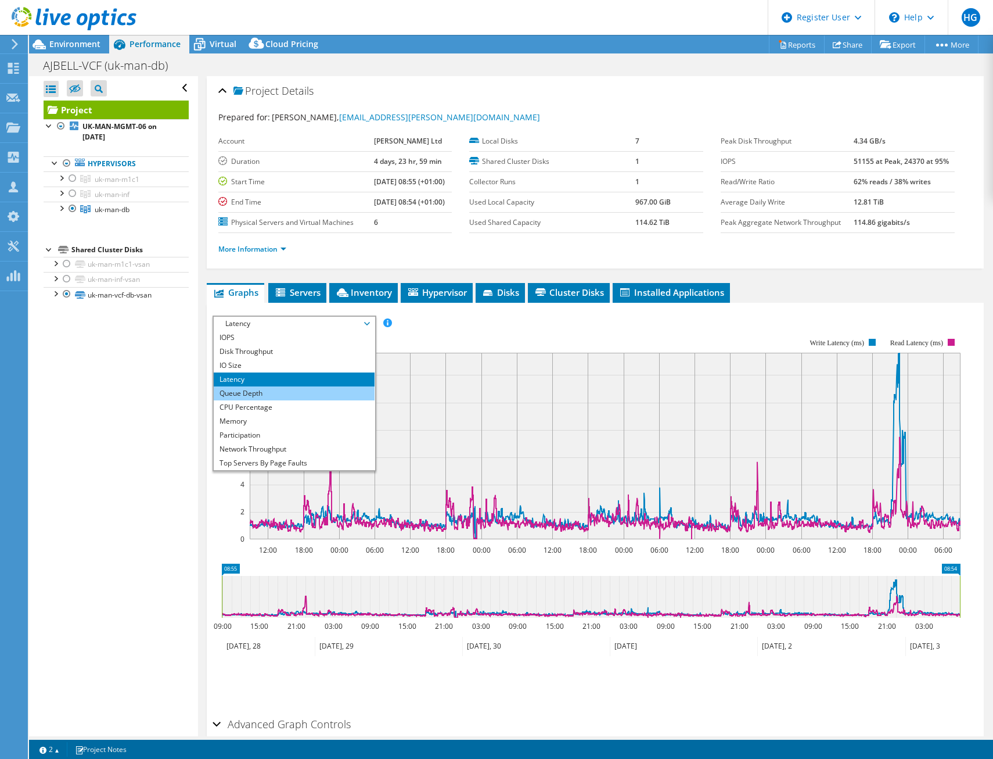
click at [321, 394] on li "Queue Depth" at bounding box center [294, 393] width 161 height 14
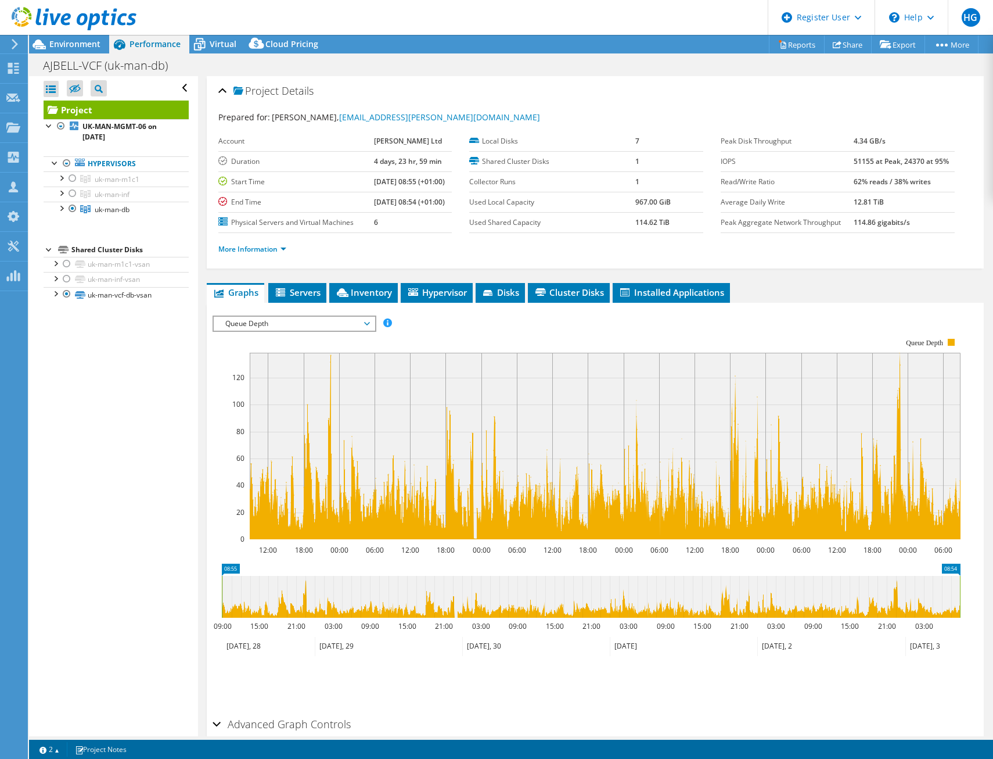
click at [368, 324] on span "Queue Depth" at bounding box center [294, 324] width 149 height 14
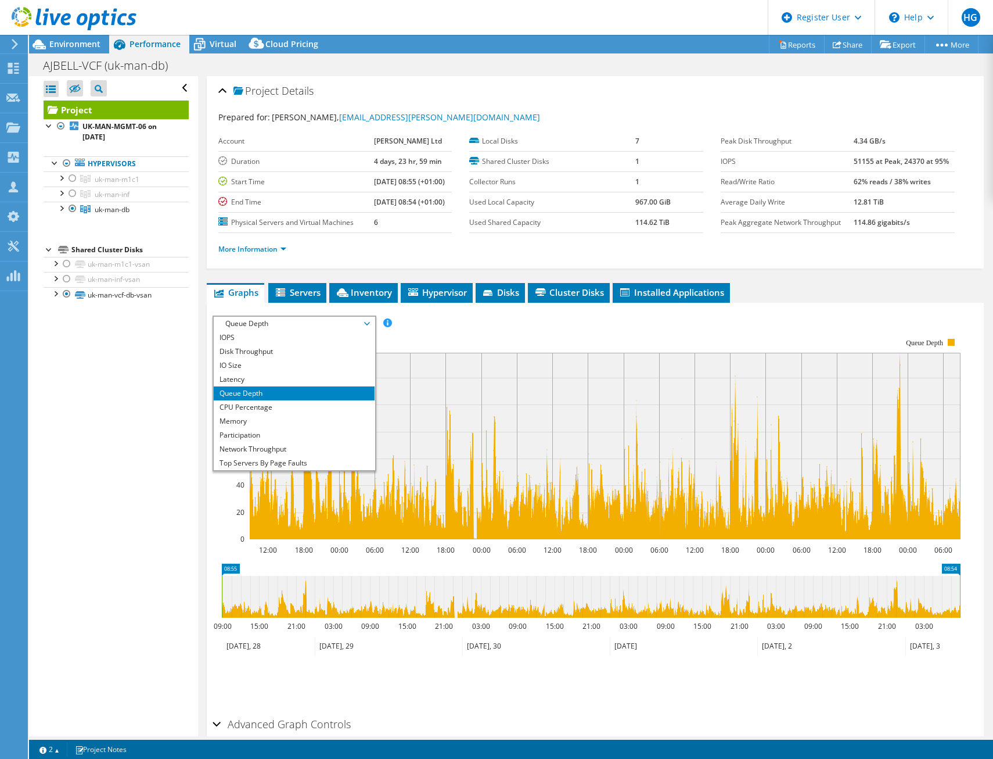
click at [368, 324] on span "Queue Depth" at bounding box center [294, 324] width 149 height 14
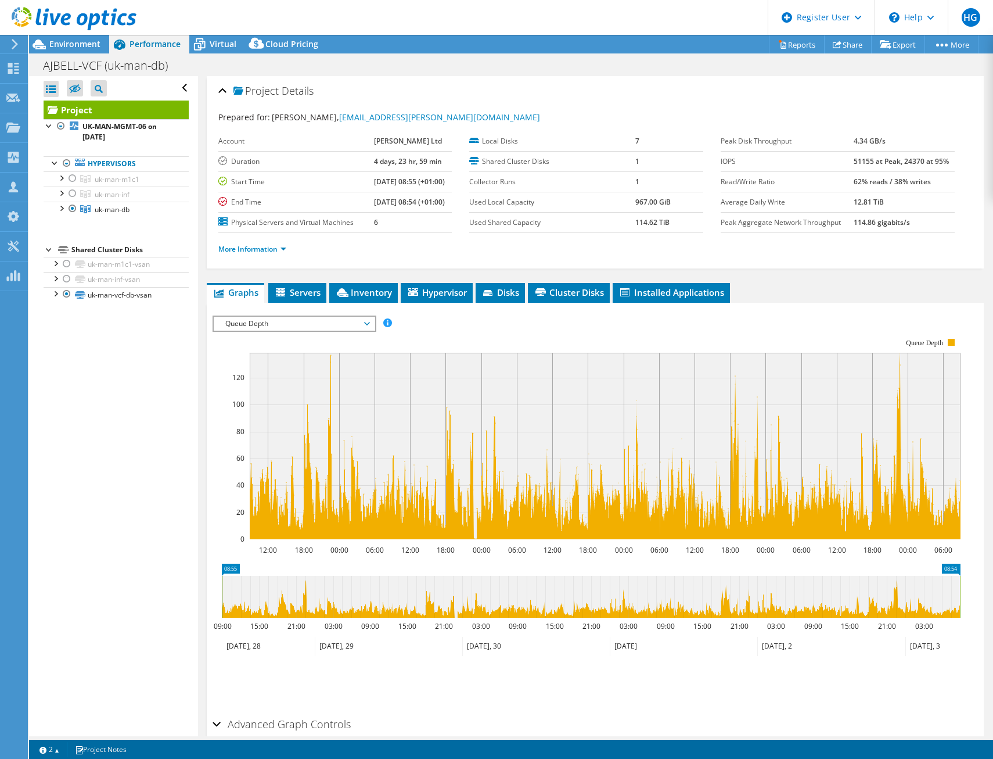
click at [369, 322] on icon at bounding box center [367, 323] width 6 height 3
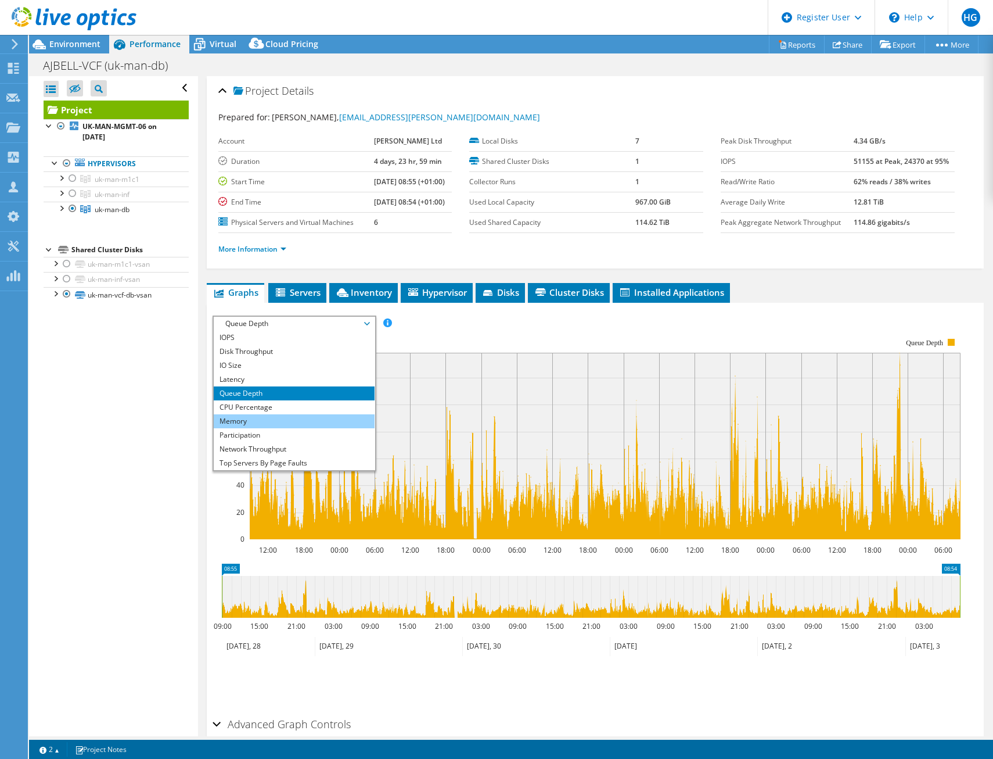
click at [340, 418] on li "Memory" at bounding box center [294, 421] width 161 height 14
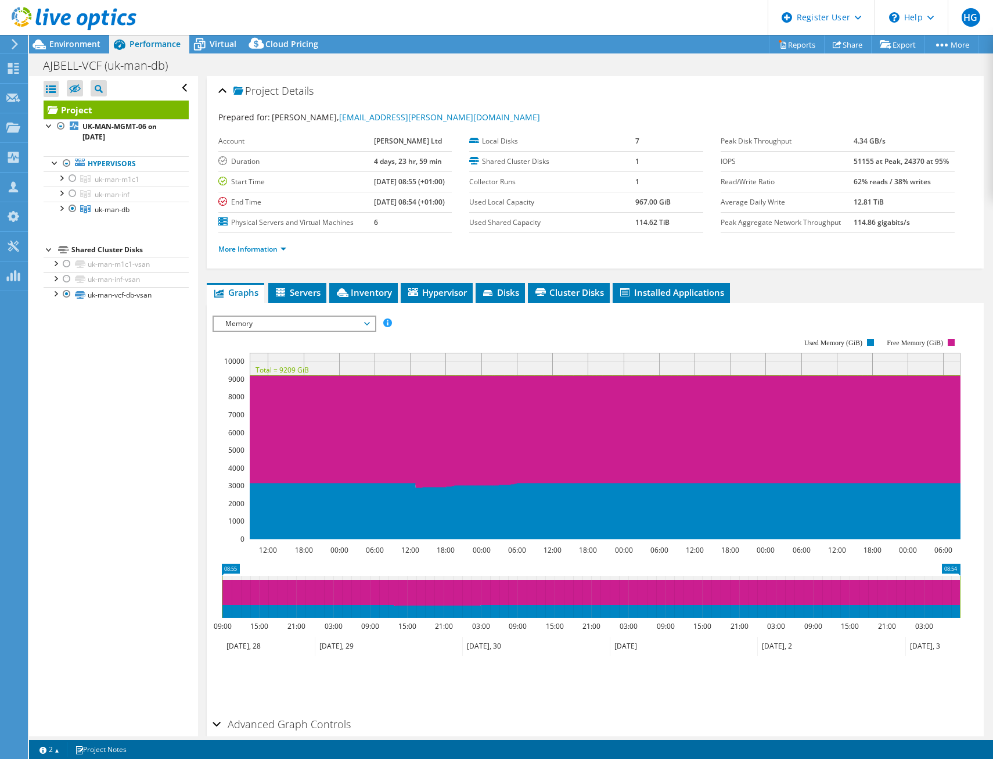
click at [369, 320] on span "Memory" at bounding box center [294, 324] width 161 height 14
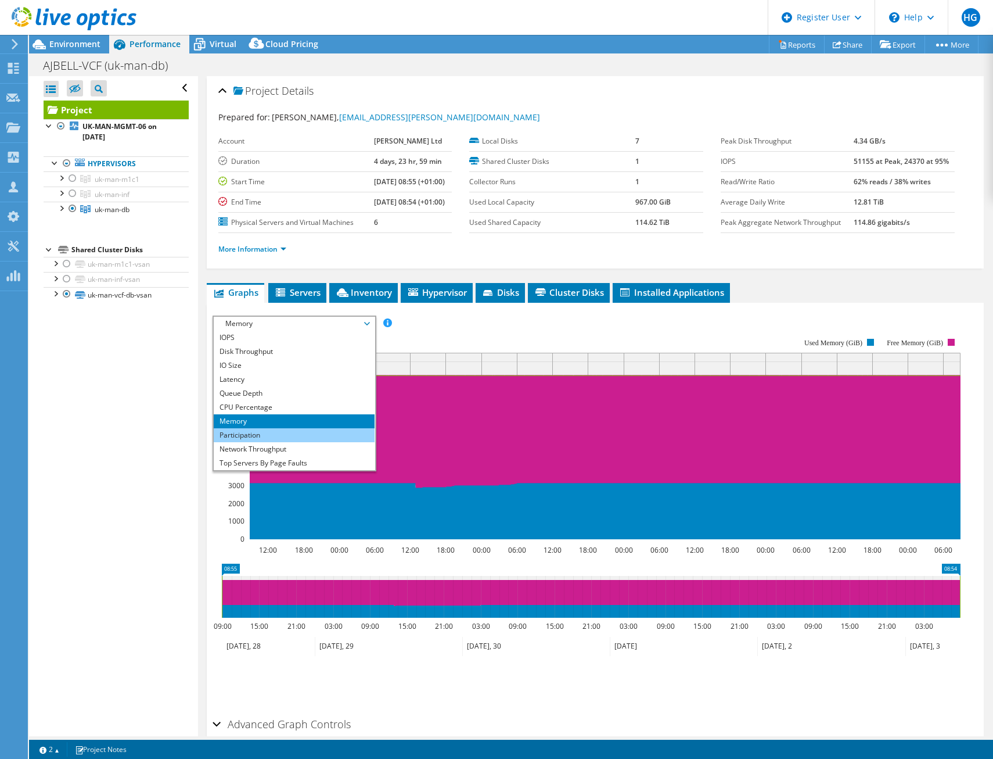
click at [354, 432] on li "Participation" at bounding box center [294, 435] width 161 height 14
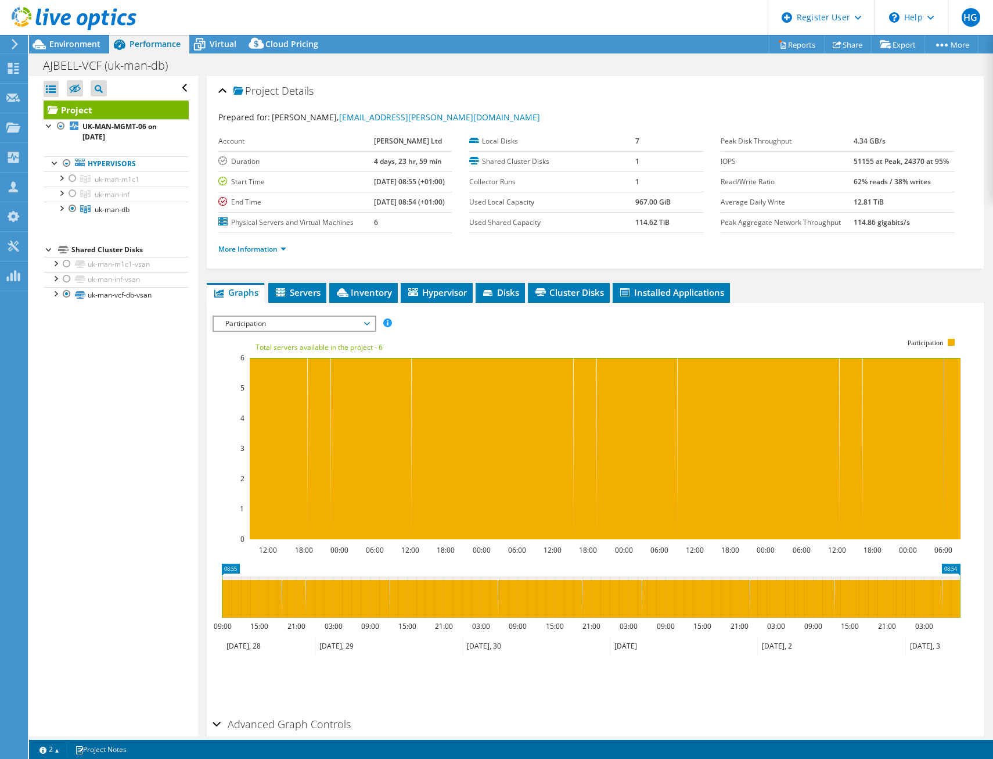
click at [362, 326] on span "Participation" at bounding box center [294, 324] width 149 height 14
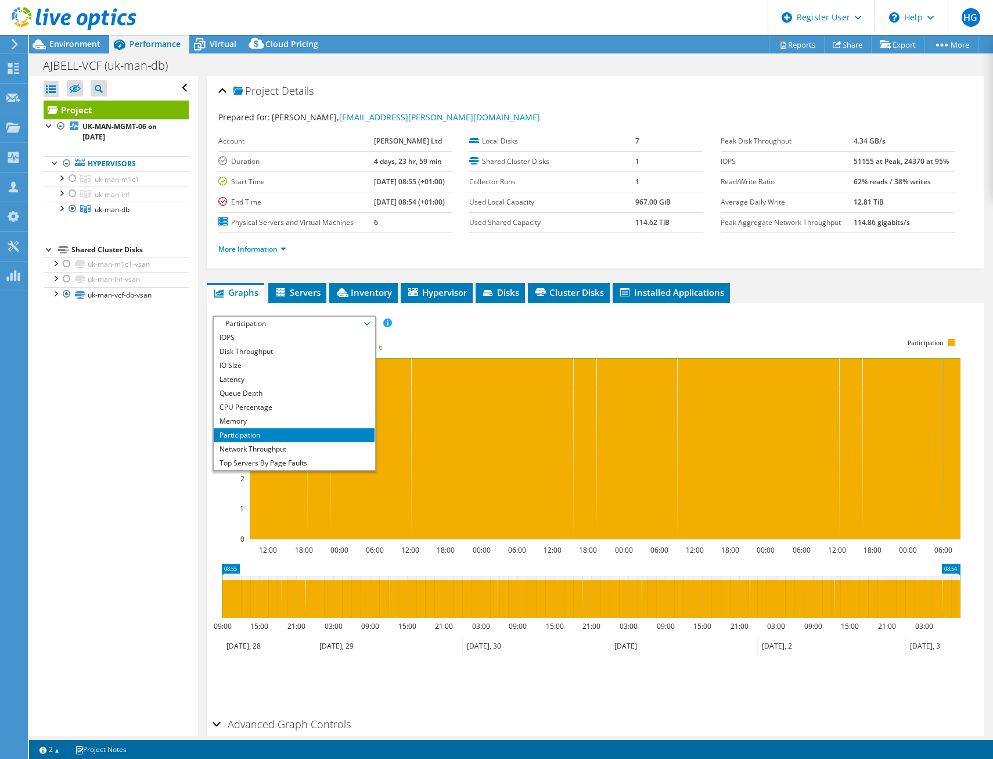
scroll to position [34, 0]
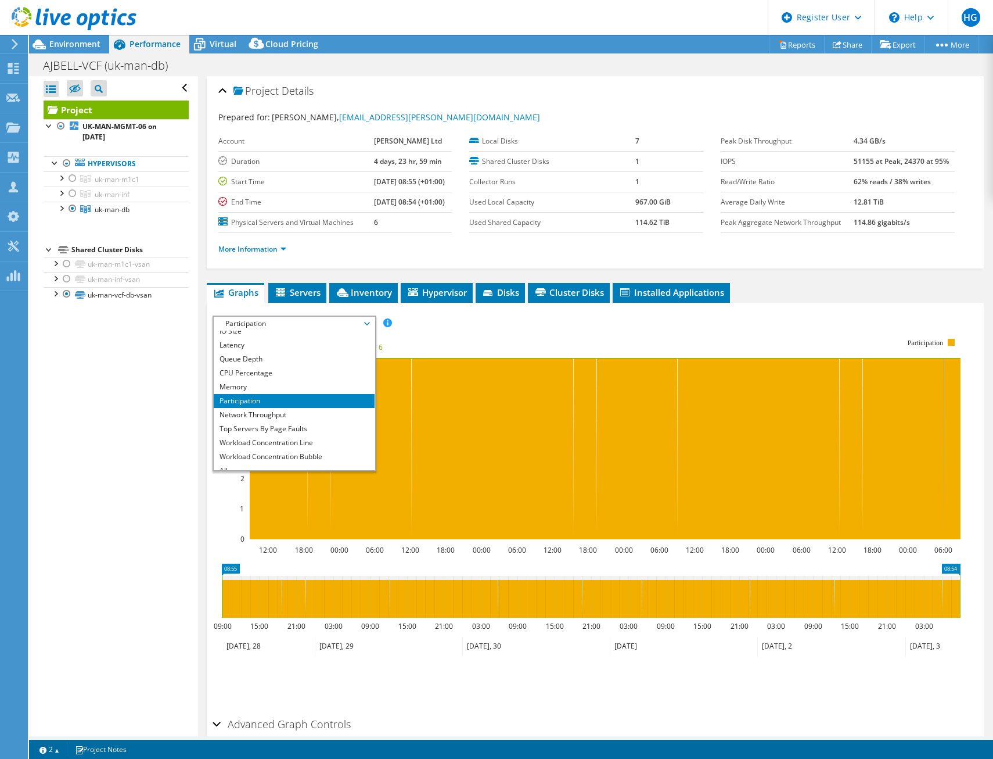
click at [423, 339] on rect at bounding box center [587, 438] width 748 height 232
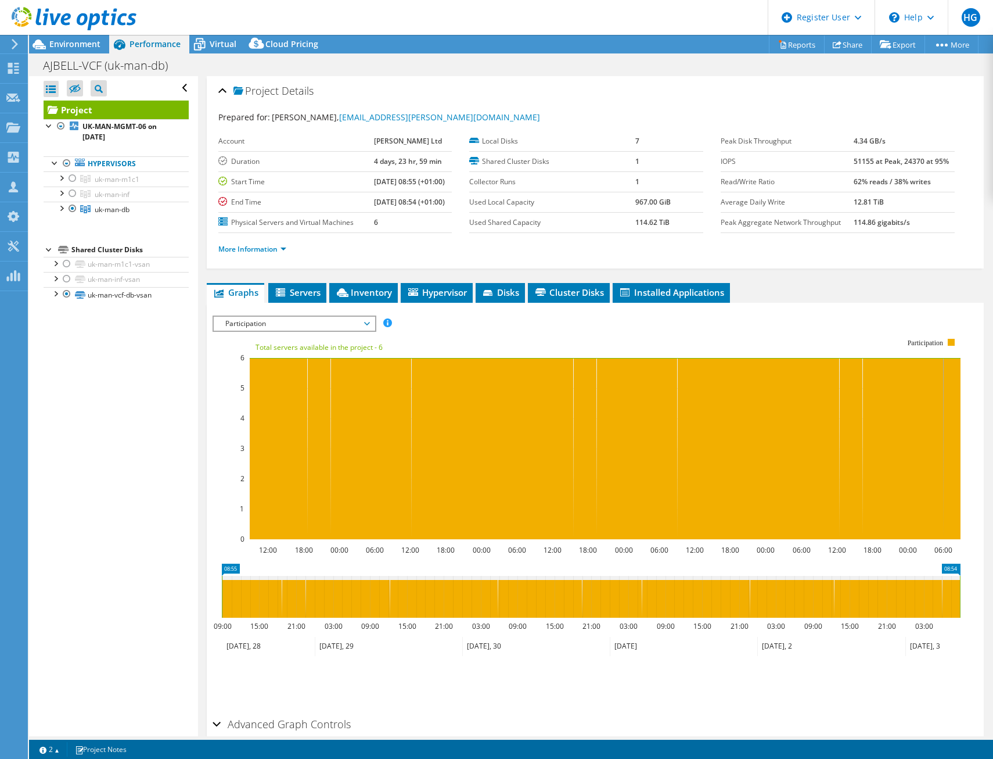
click at [373, 319] on span "Participation" at bounding box center [294, 324] width 161 height 14
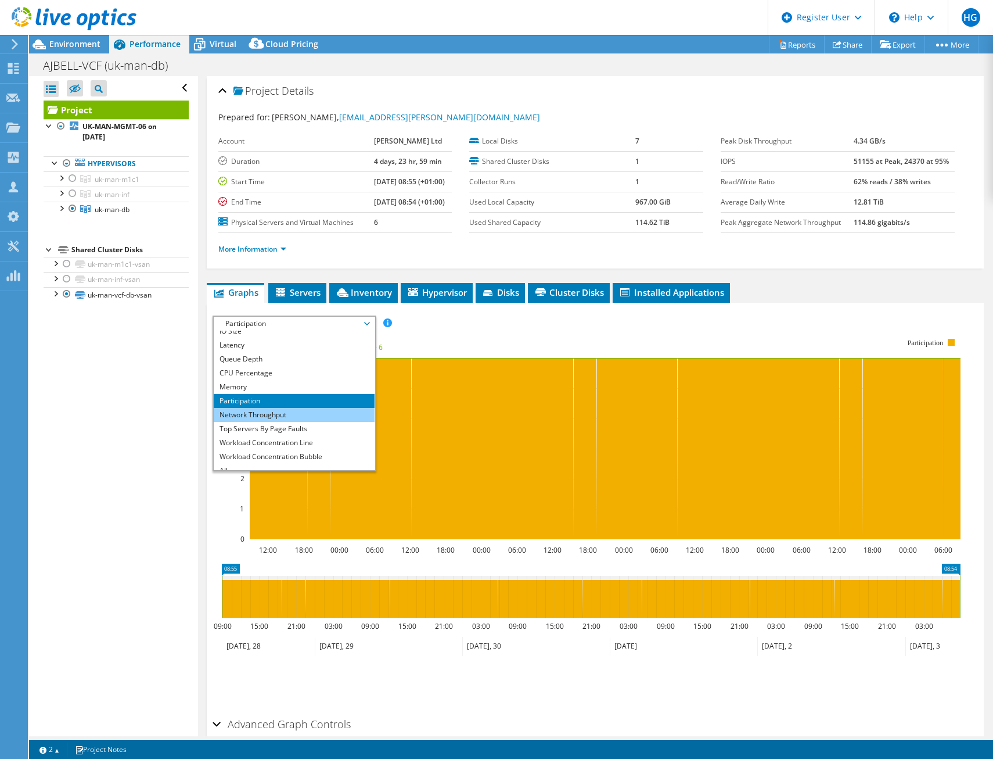
click at [346, 421] on li "Network Throughput" at bounding box center [294, 415] width 161 height 14
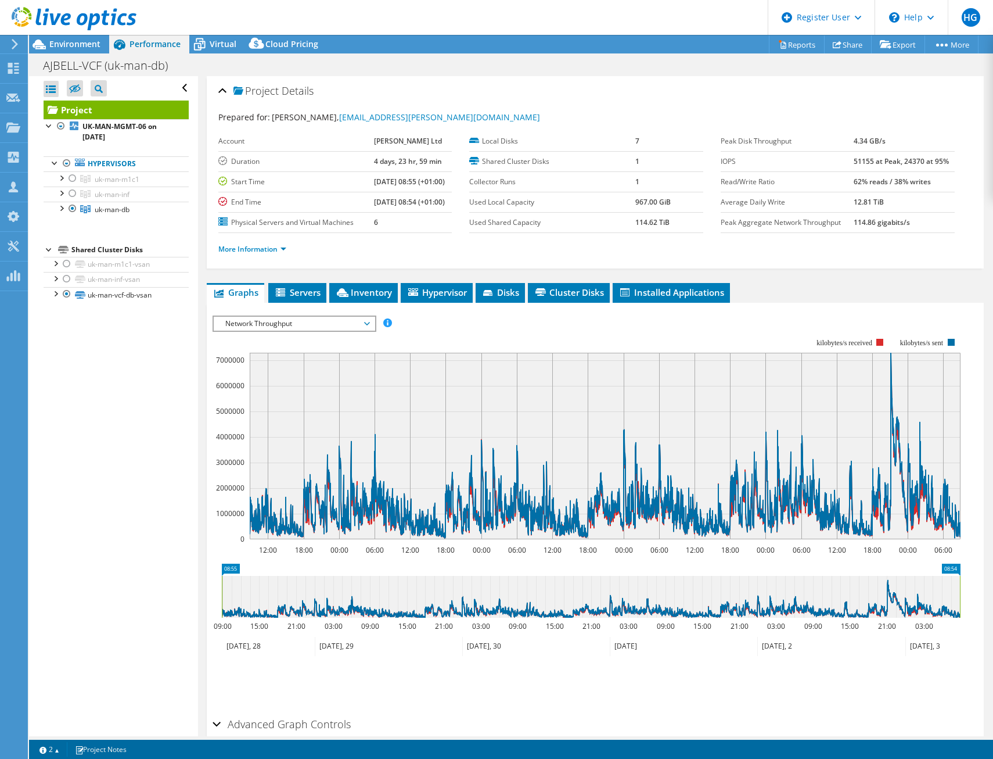
click at [368, 321] on span "Network Throughput" at bounding box center [294, 324] width 149 height 14
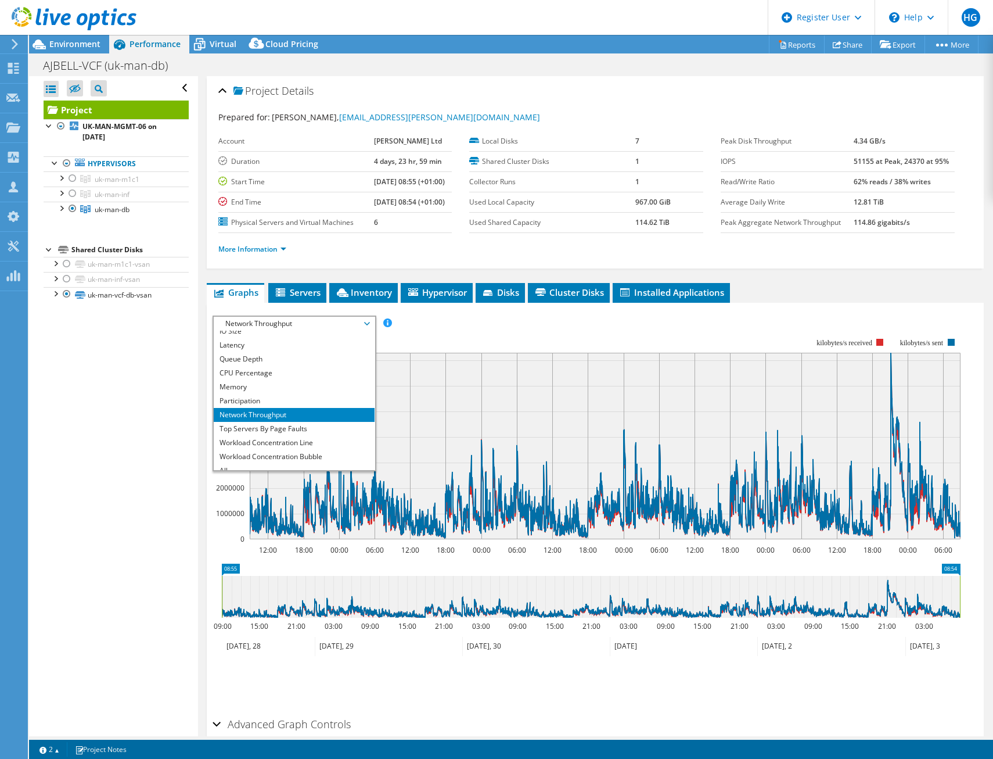
click at [442, 342] on rect at bounding box center [587, 438] width 748 height 232
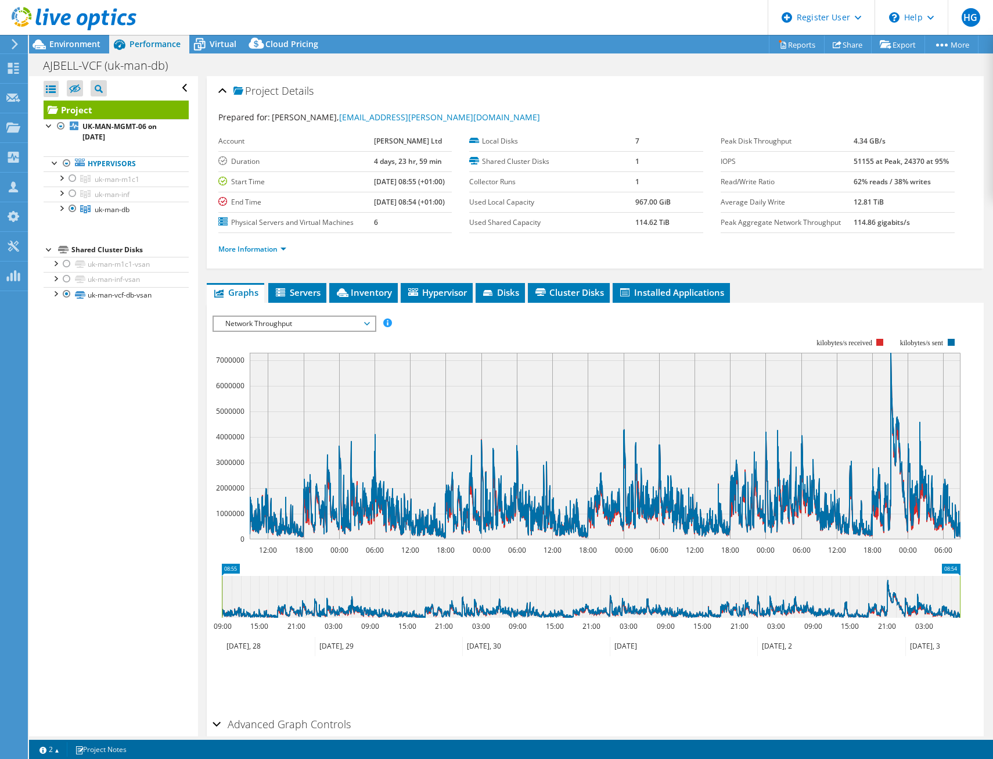
click at [440, 337] on rect at bounding box center [587, 438] width 748 height 232
click at [371, 324] on span "Network Throughput" at bounding box center [294, 324] width 161 height 14
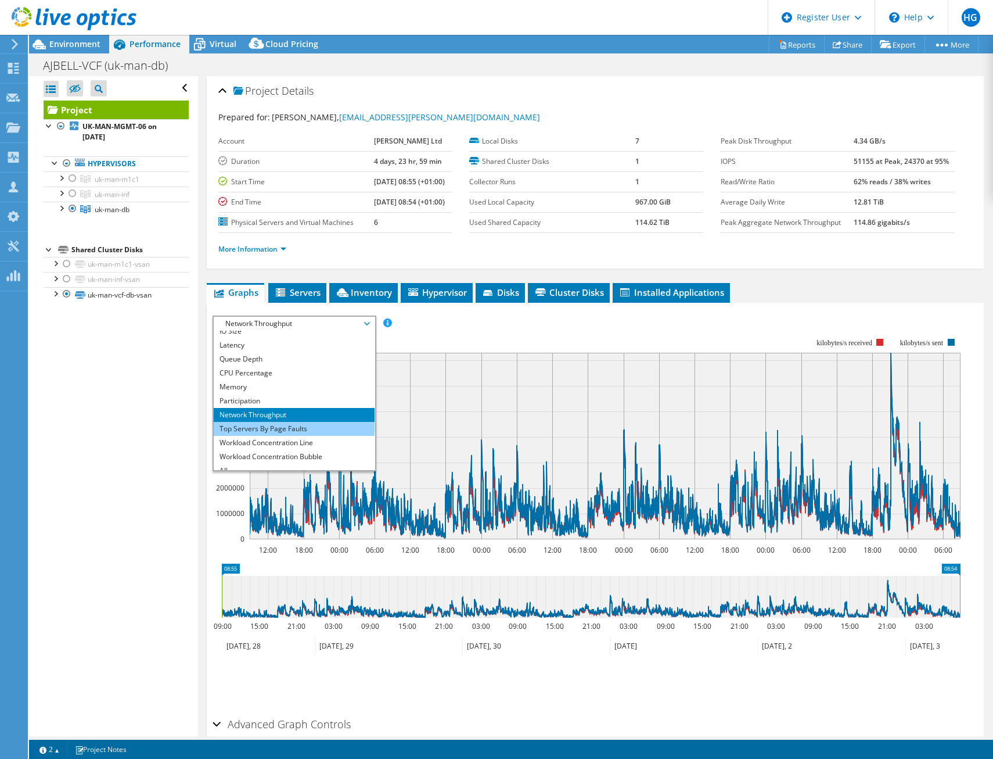
click at [324, 425] on li "Top Servers By Page Faults" at bounding box center [294, 429] width 161 height 14
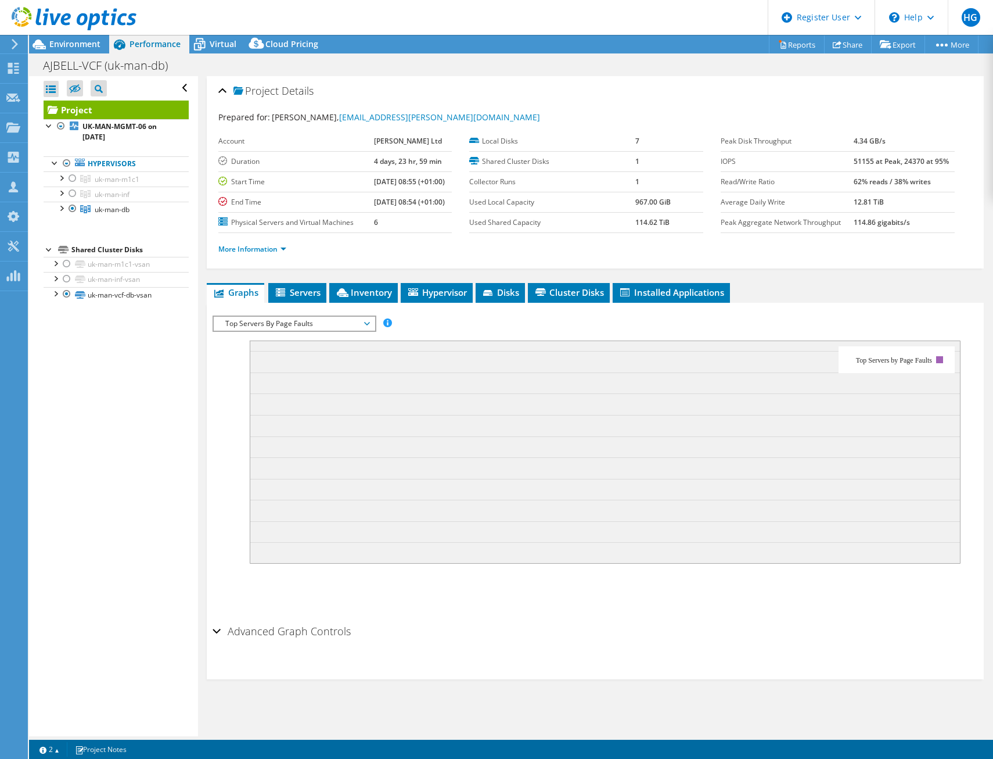
click at [372, 321] on span "Top Servers By Page Faults" at bounding box center [294, 324] width 161 height 14
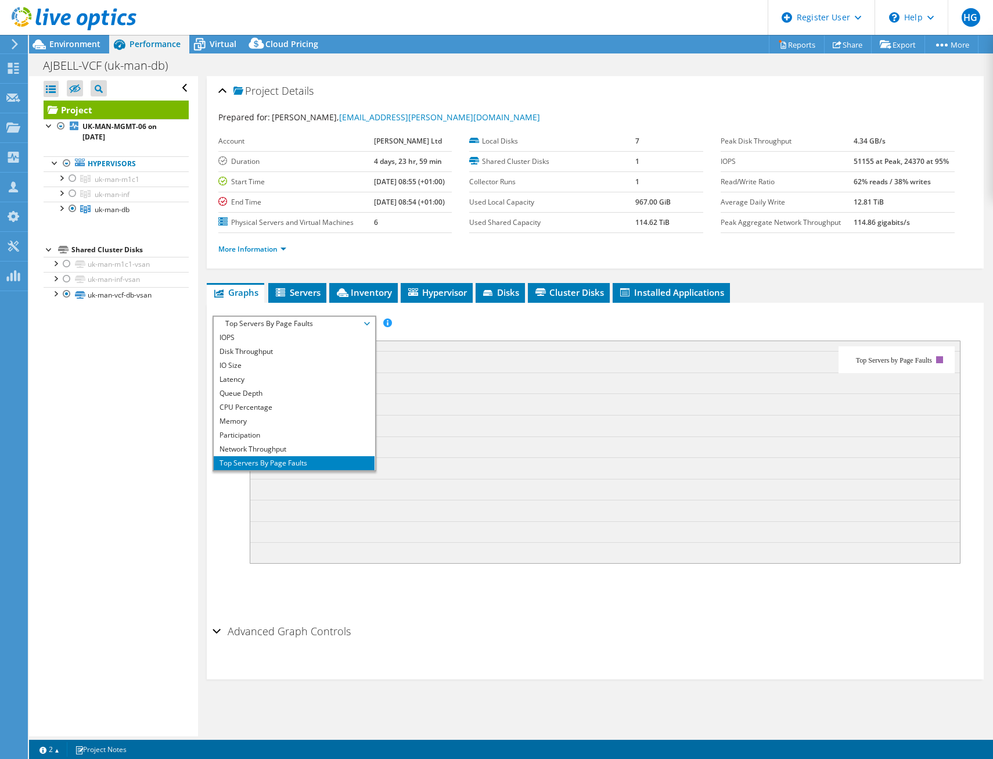
scroll to position [42, 0]
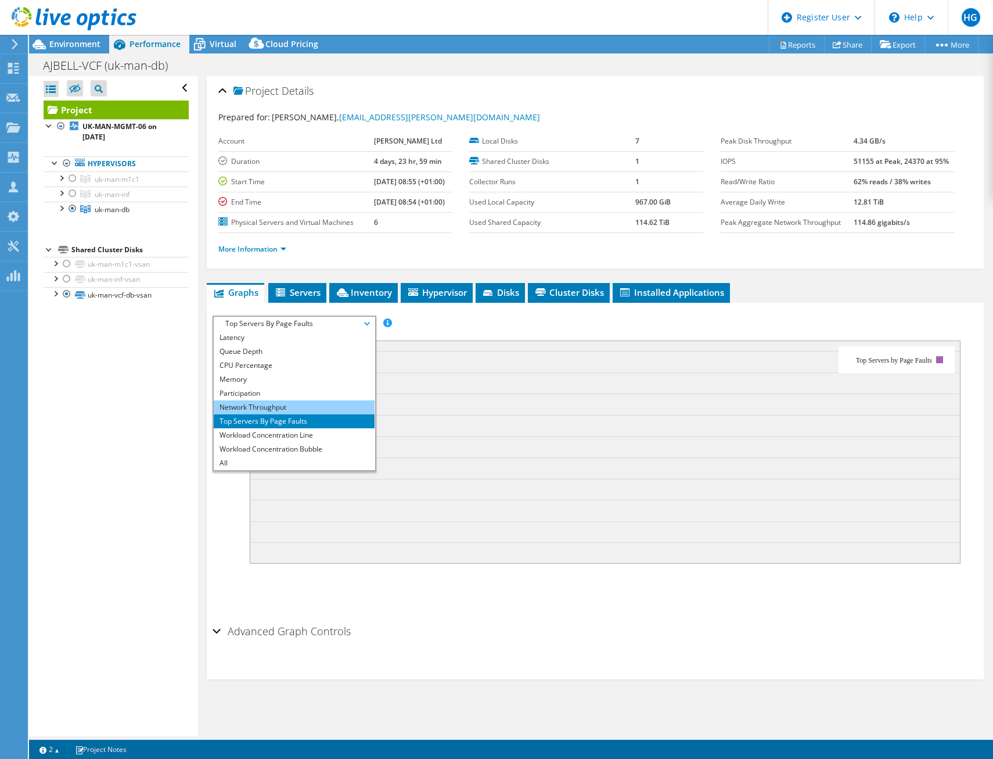
click at [312, 407] on li "Network Throughput" at bounding box center [294, 407] width 161 height 14
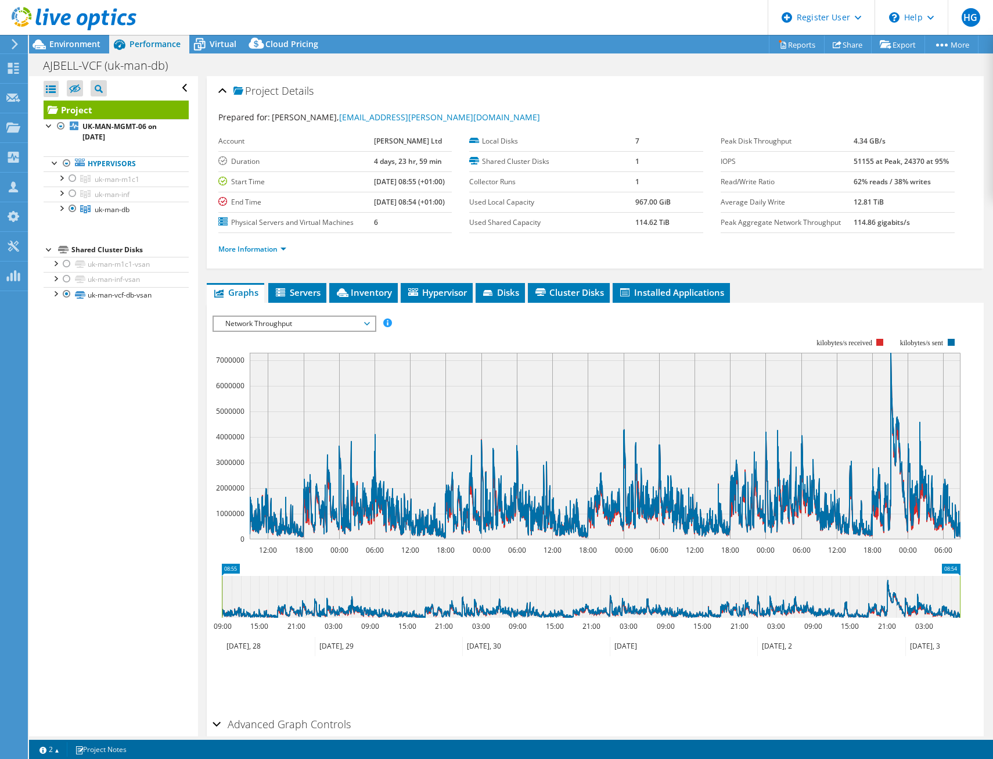
click at [328, 324] on span "Network Throughput" at bounding box center [294, 324] width 149 height 14
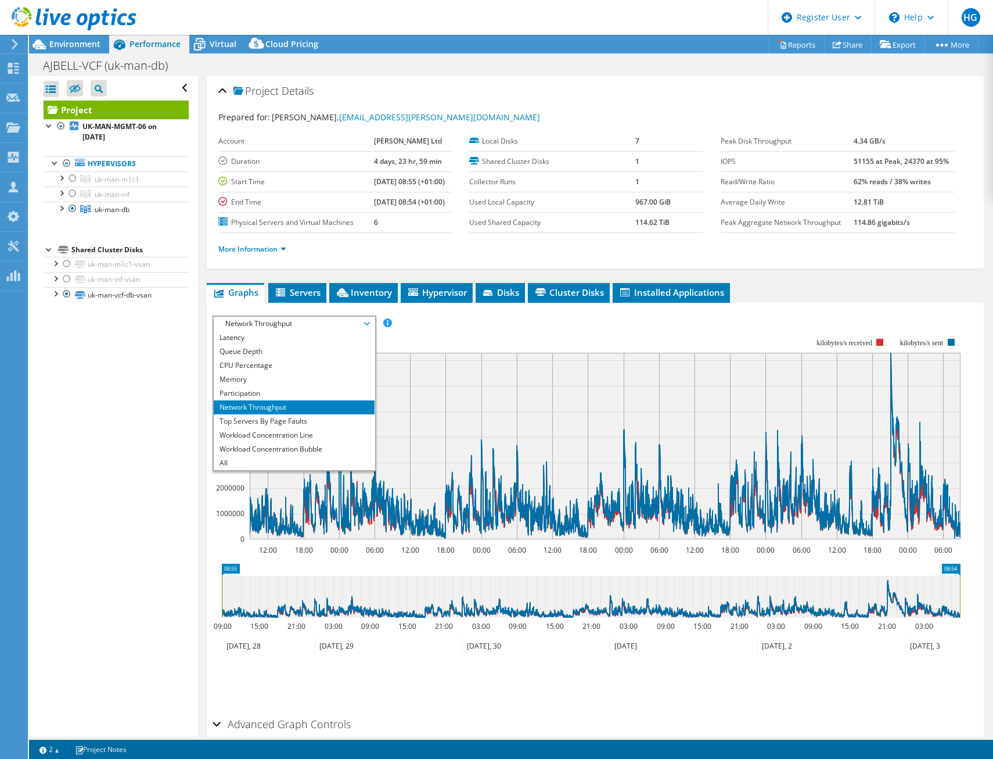
click at [367, 323] on span "Network Throughput" at bounding box center [294, 324] width 149 height 14
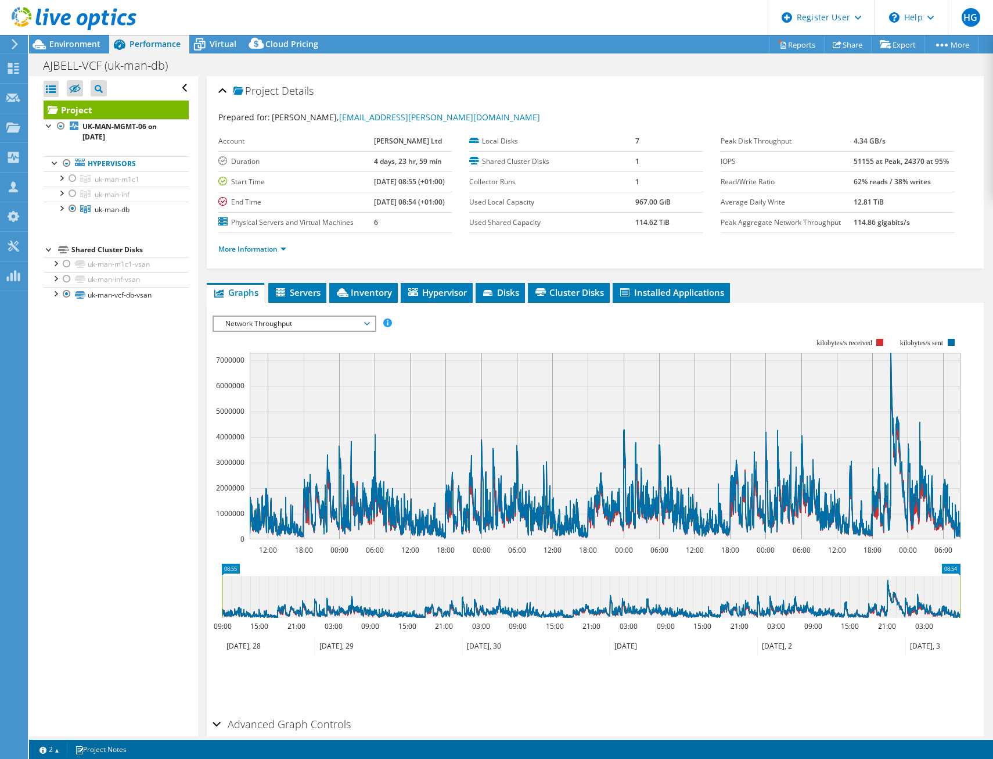
click at [367, 324] on span "Network Throughput" at bounding box center [294, 324] width 149 height 14
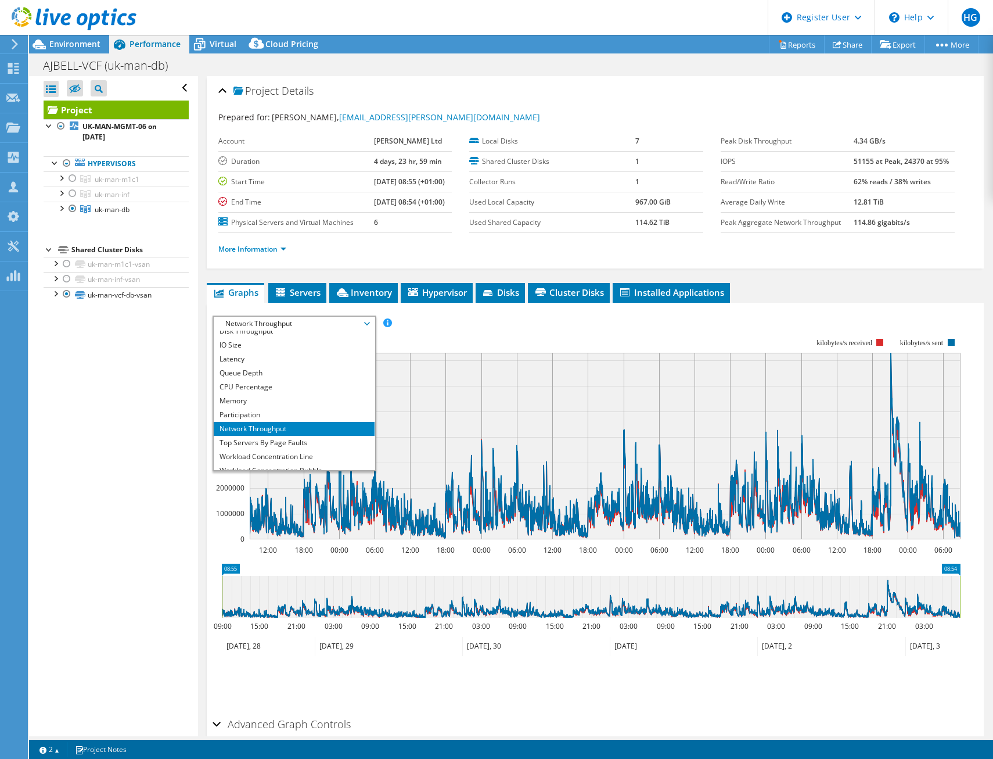
scroll to position [0, 0]
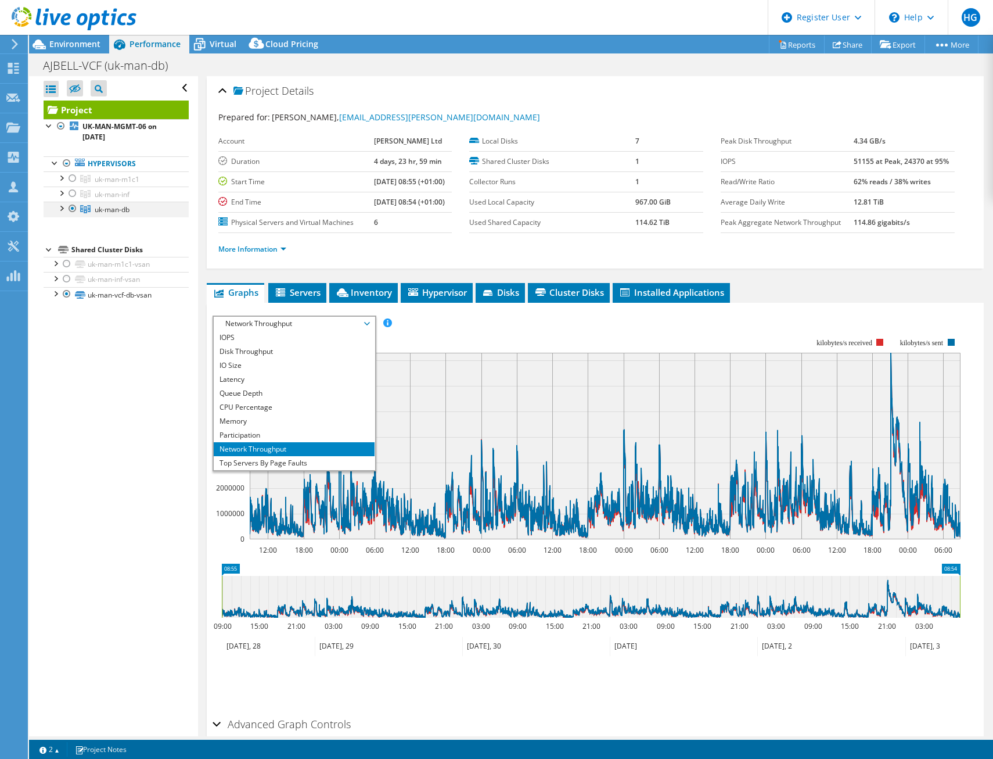
click at [56, 207] on div at bounding box center [61, 208] width 12 height 12
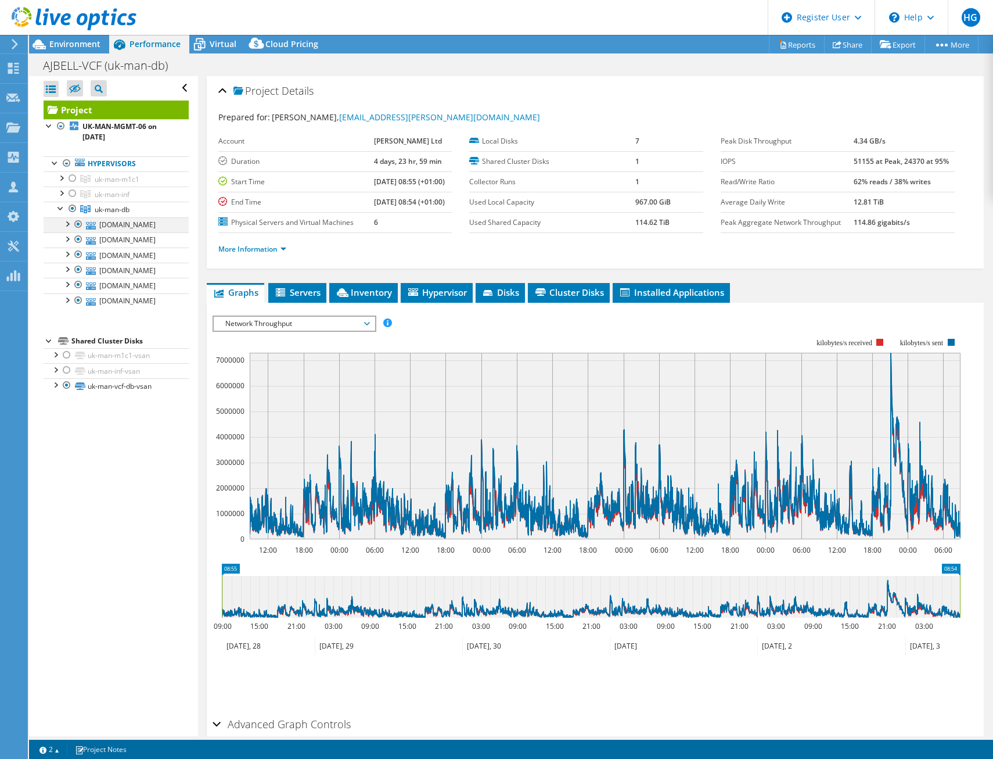
click at [67, 220] on div at bounding box center [67, 223] width 12 height 12
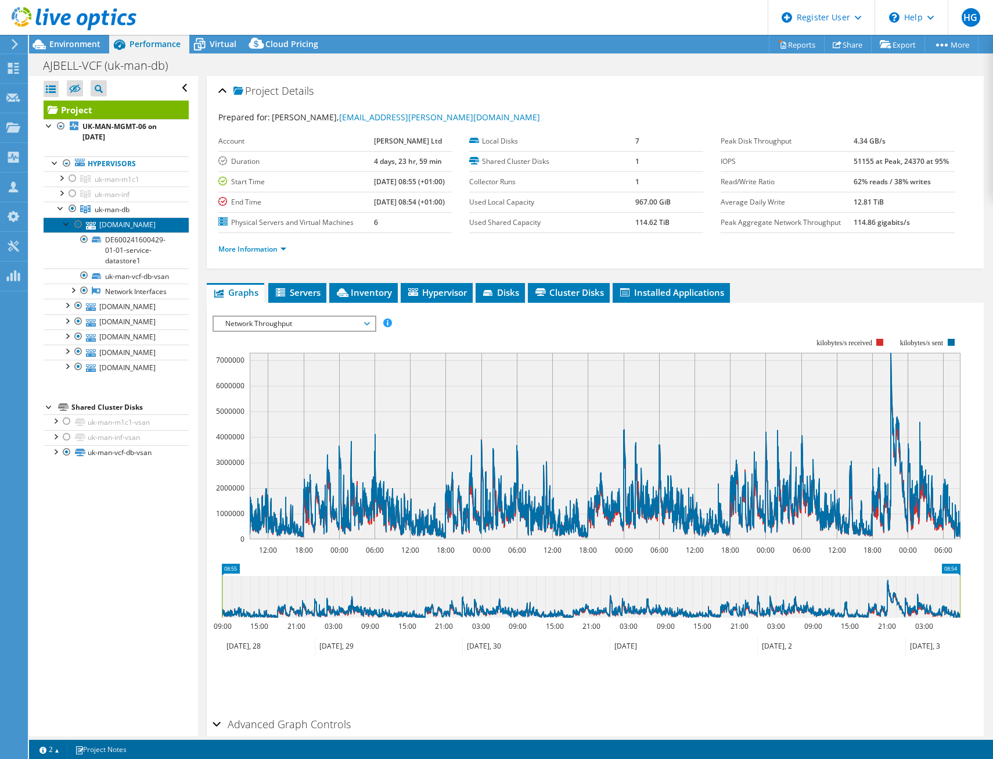
click at [107, 227] on link "[DOMAIN_NAME]" at bounding box center [116, 224] width 145 height 15
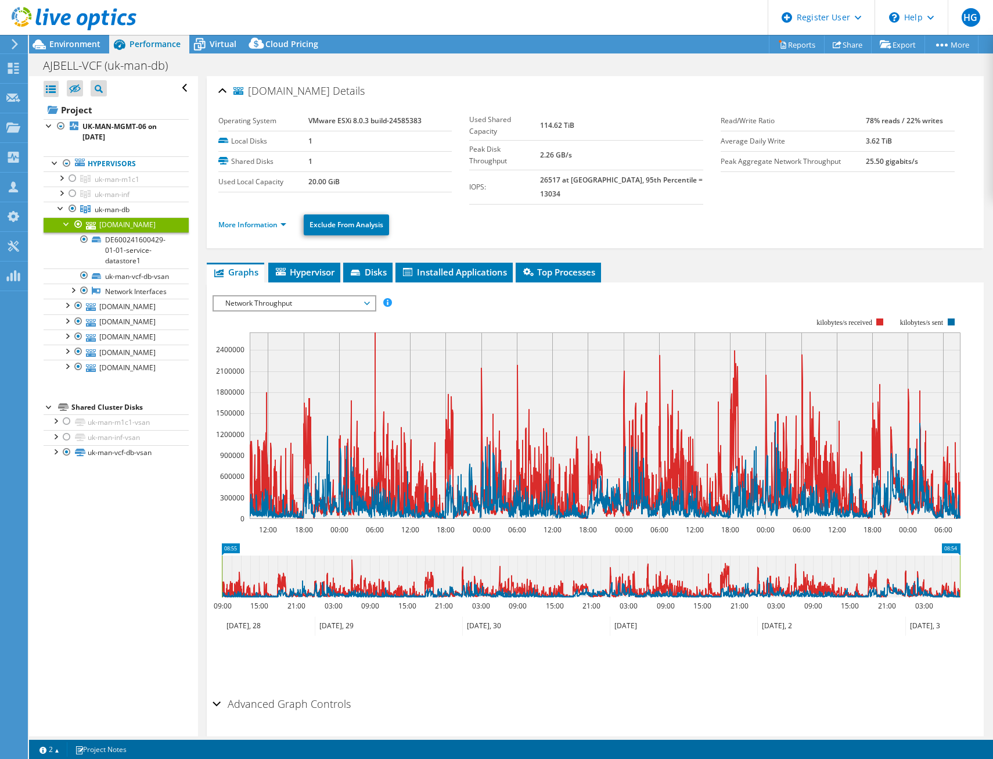
click at [361, 296] on span "Network Throughput" at bounding box center [294, 303] width 149 height 14
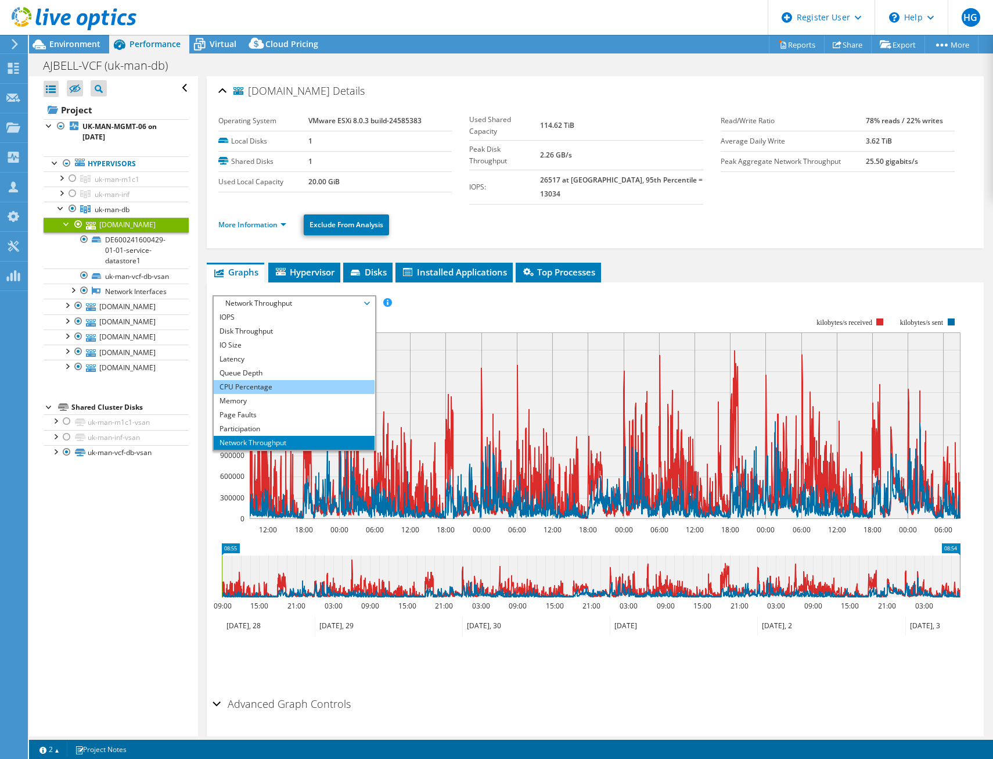
click at [308, 380] on li "CPU Percentage" at bounding box center [294, 387] width 161 height 14
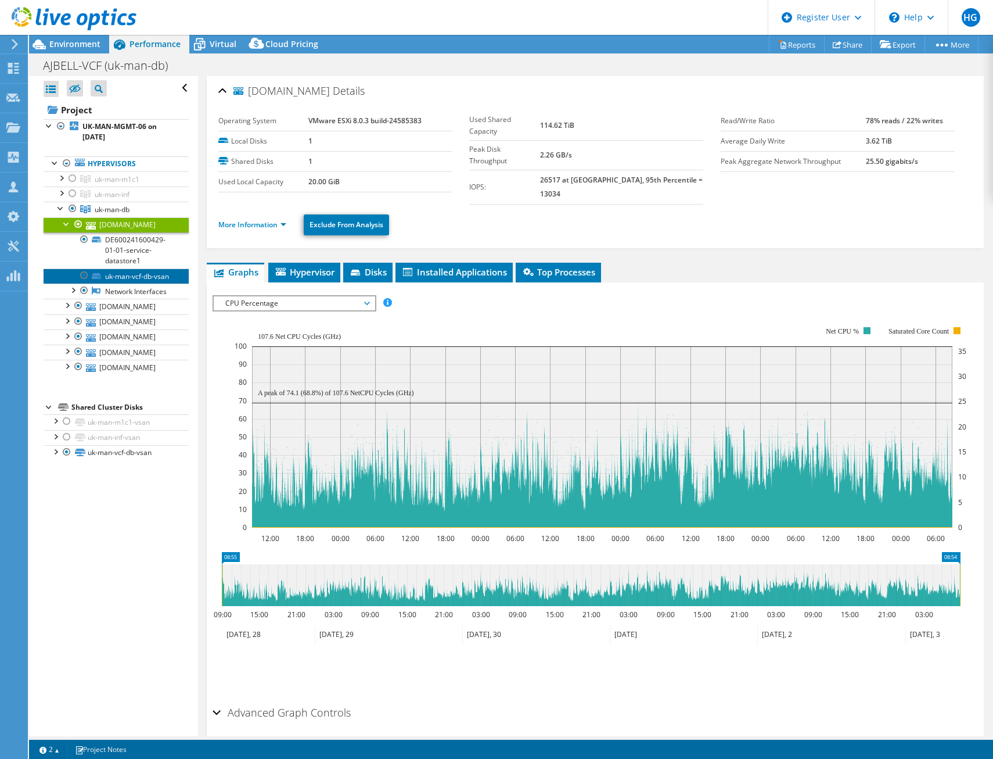
click at [135, 283] on link "uk-man-vcf-db-vsan" at bounding box center [116, 275] width 145 height 15
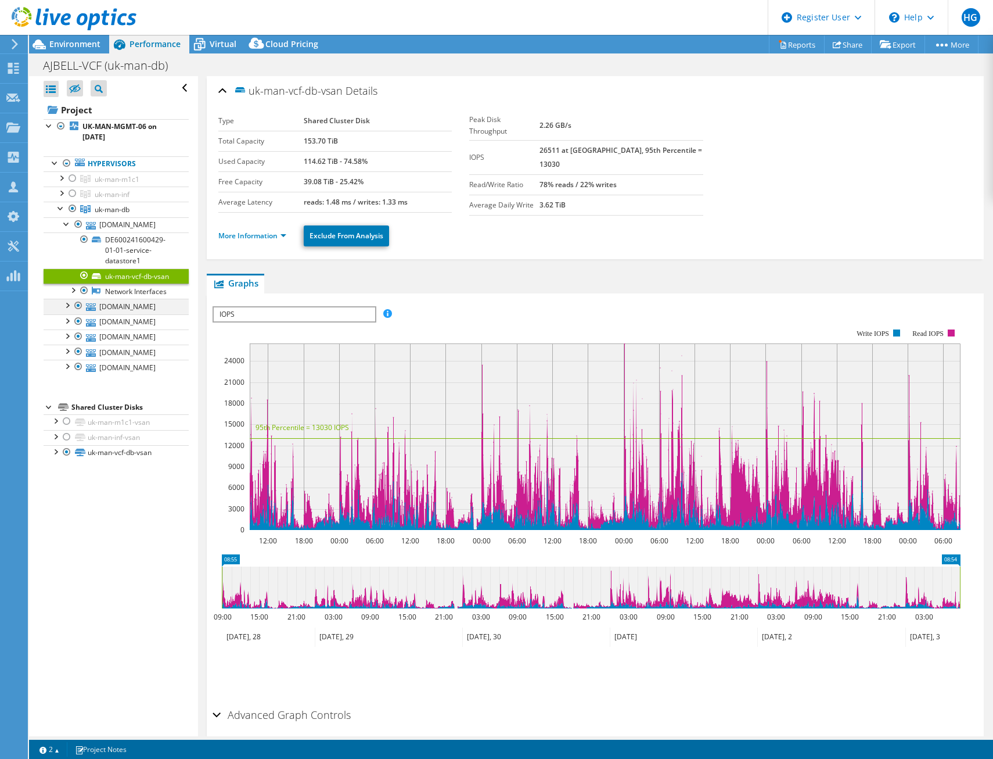
click at [67, 310] on div at bounding box center [67, 305] width 12 height 12
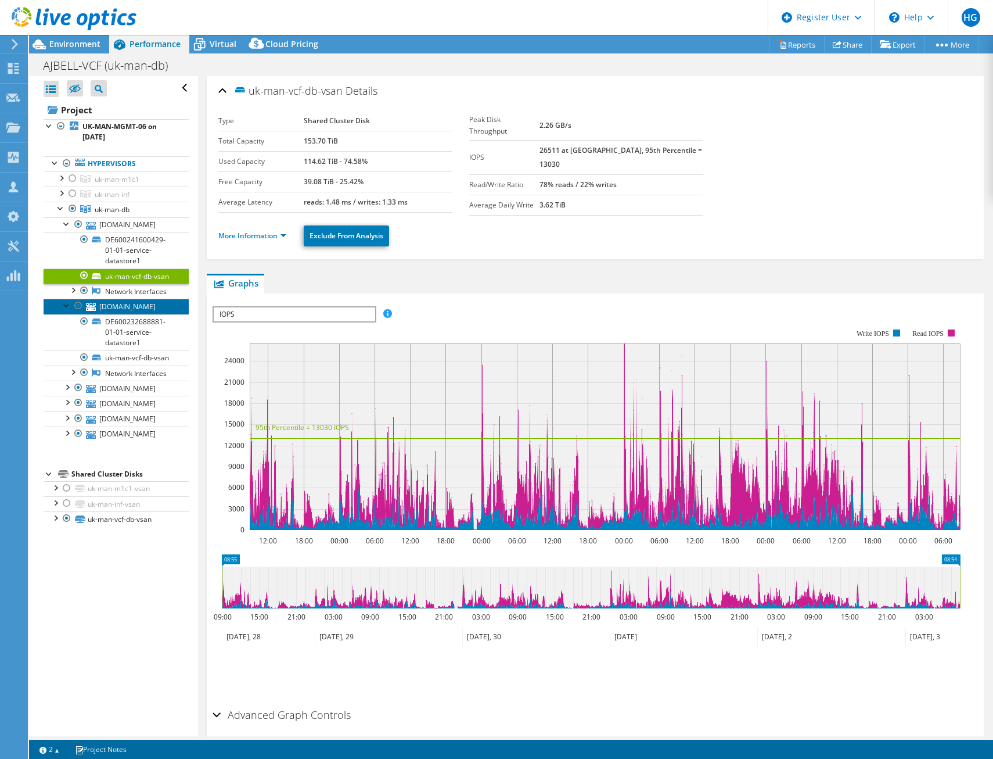
click at [118, 314] on link "[DOMAIN_NAME]" at bounding box center [116, 306] width 145 height 15
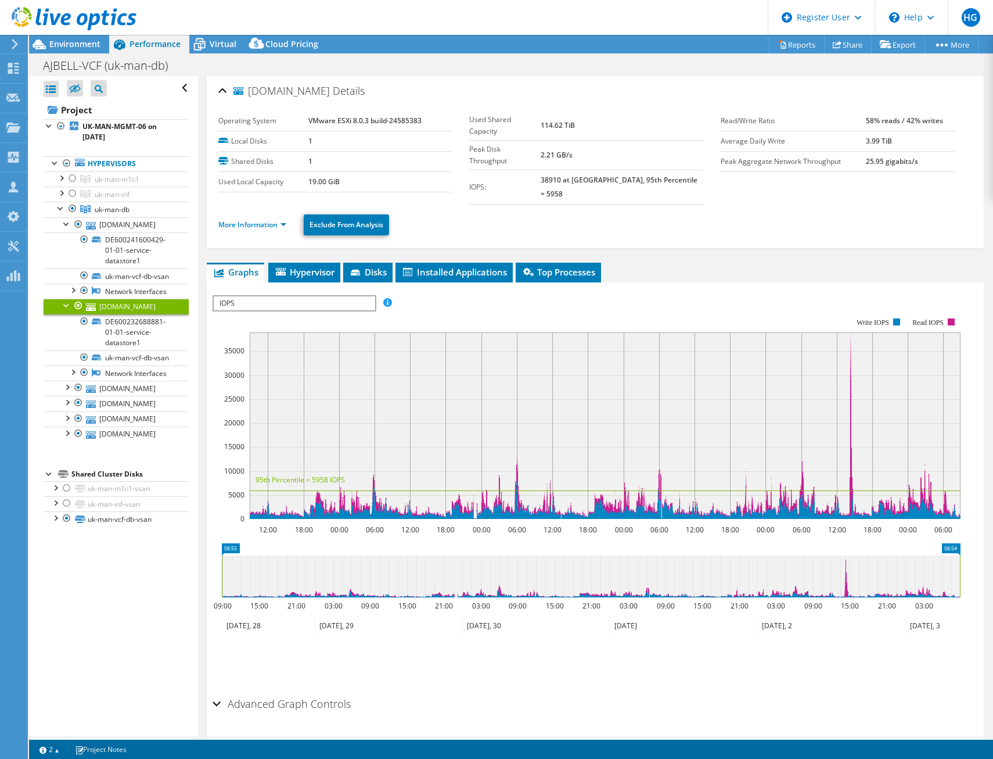
click at [64, 310] on div at bounding box center [67, 305] width 12 height 12
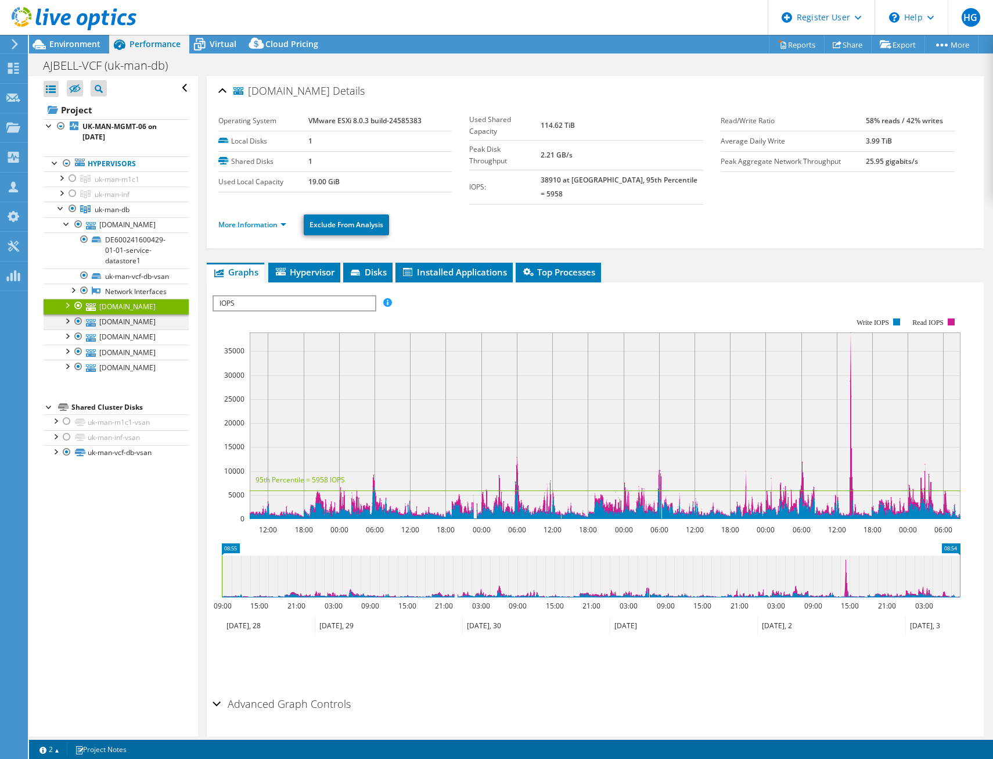
click at [65, 326] on div at bounding box center [67, 320] width 12 height 12
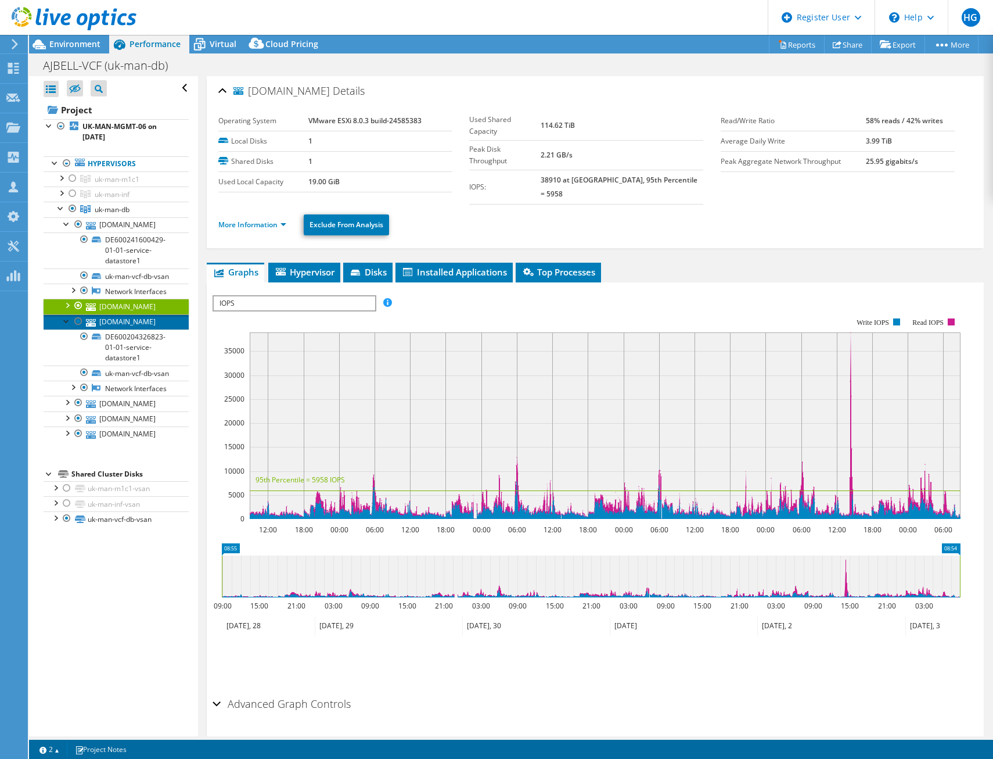
click at [106, 329] on link "[DOMAIN_NAME]" at bounding box center [116, 321] width 145 height 15
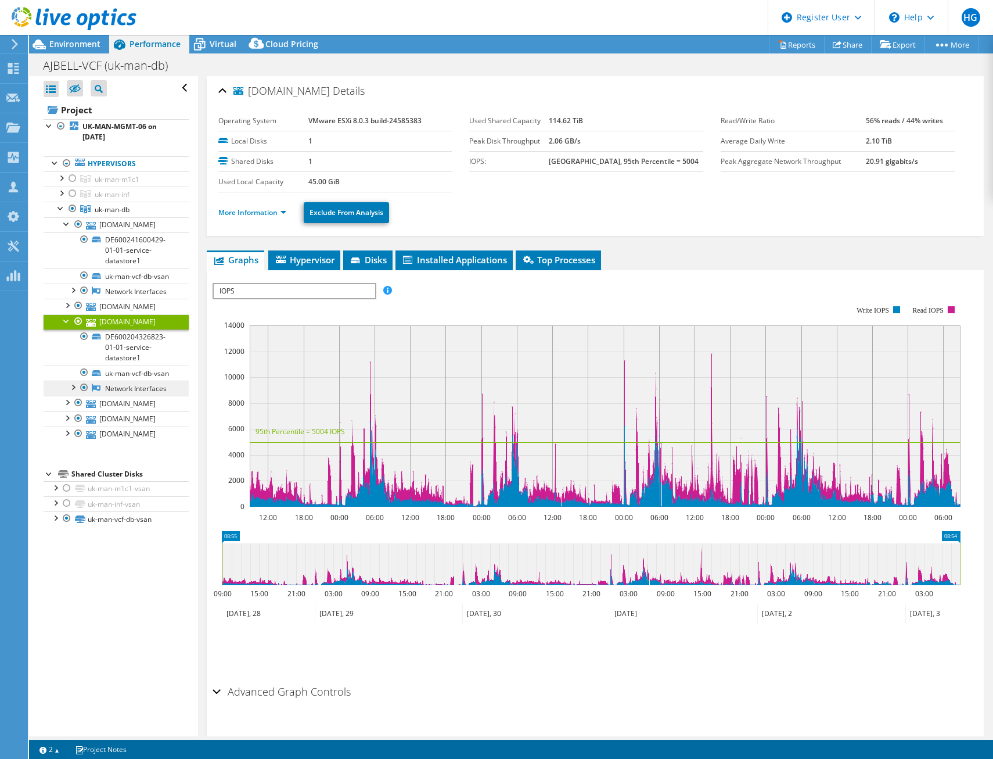
click at [103, 396] on link "Network Interfaces" at bounding box center [116, 387] width 145 height 15
click at [63, 411] on link "[DOMAIN_NAME]" at bounding box center [116, 403] width 145 height 15
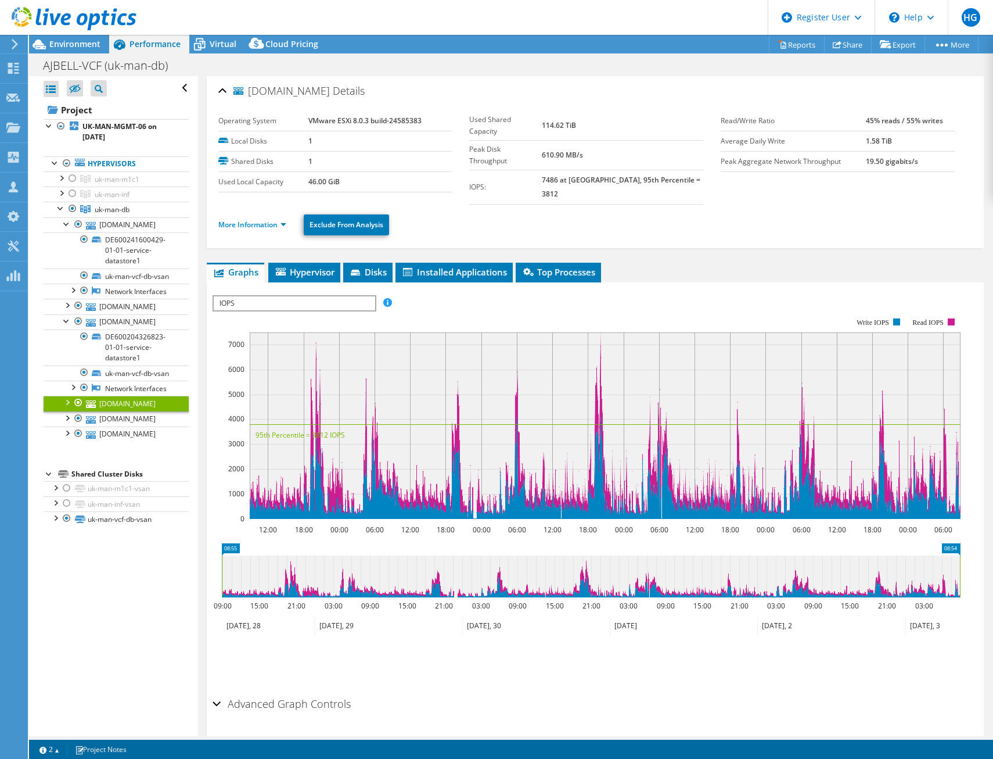
click at [279, 296] on span "IOPS" at bounding box center [294, 303] width 161 height 14
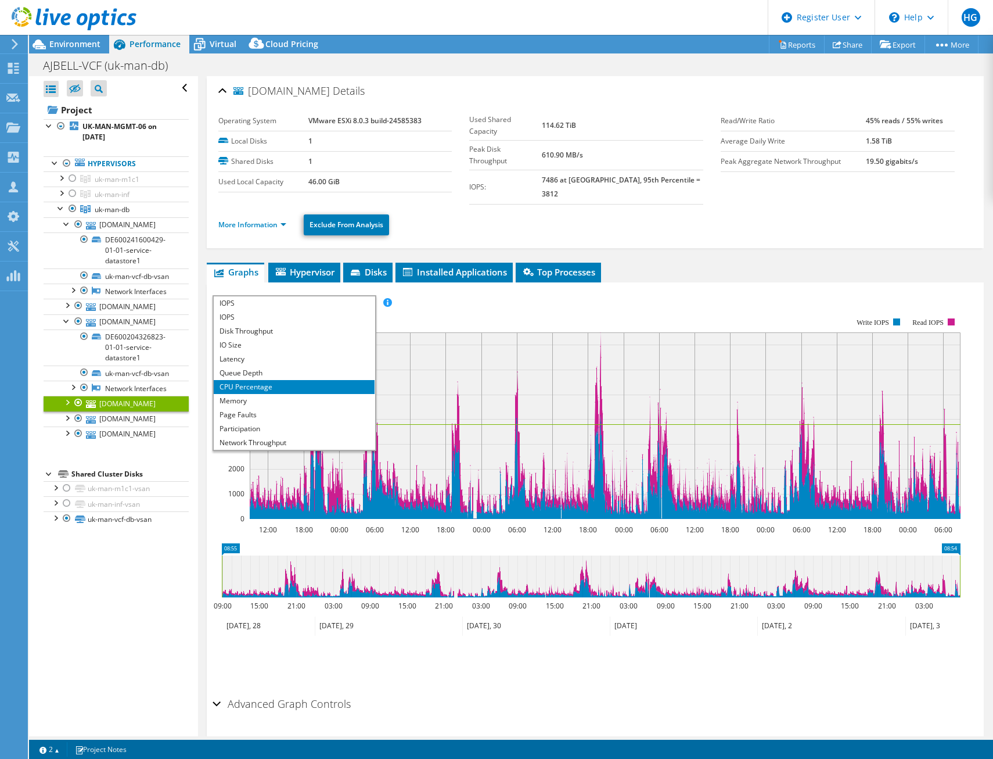
click at [353, 380] on li "CPU Percentage" at bounding box center [294, 387] width 161 height 14
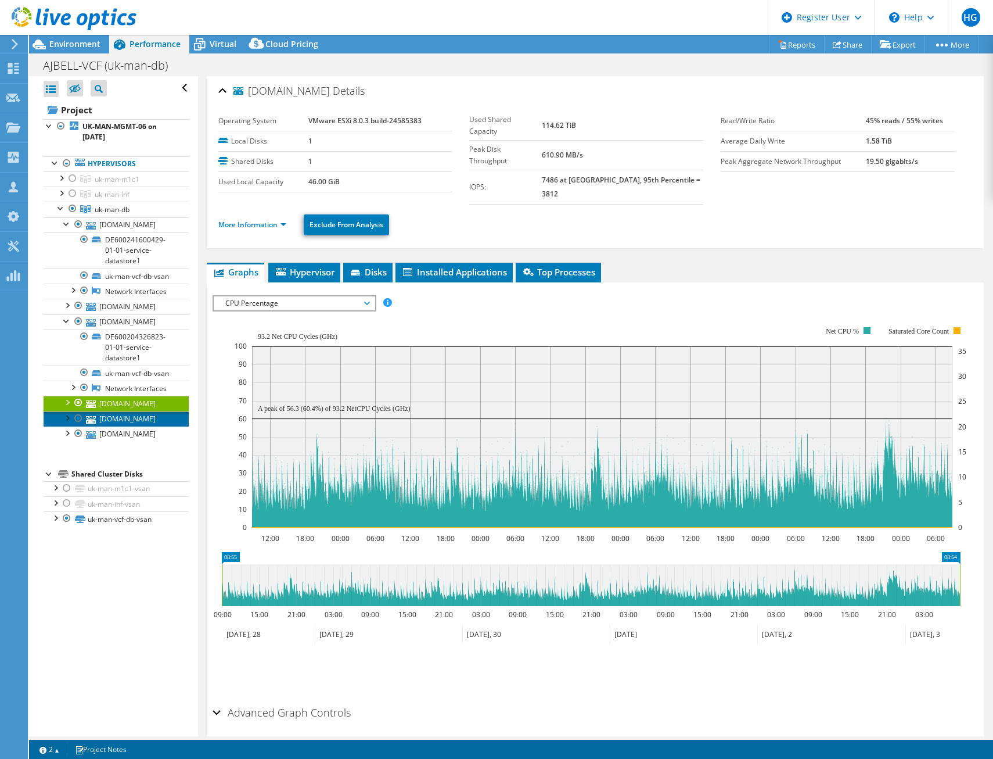
click at [118, 426] on link "[DOMAIN_NAME]" at bounding box center [116, 418] width 145 height 15
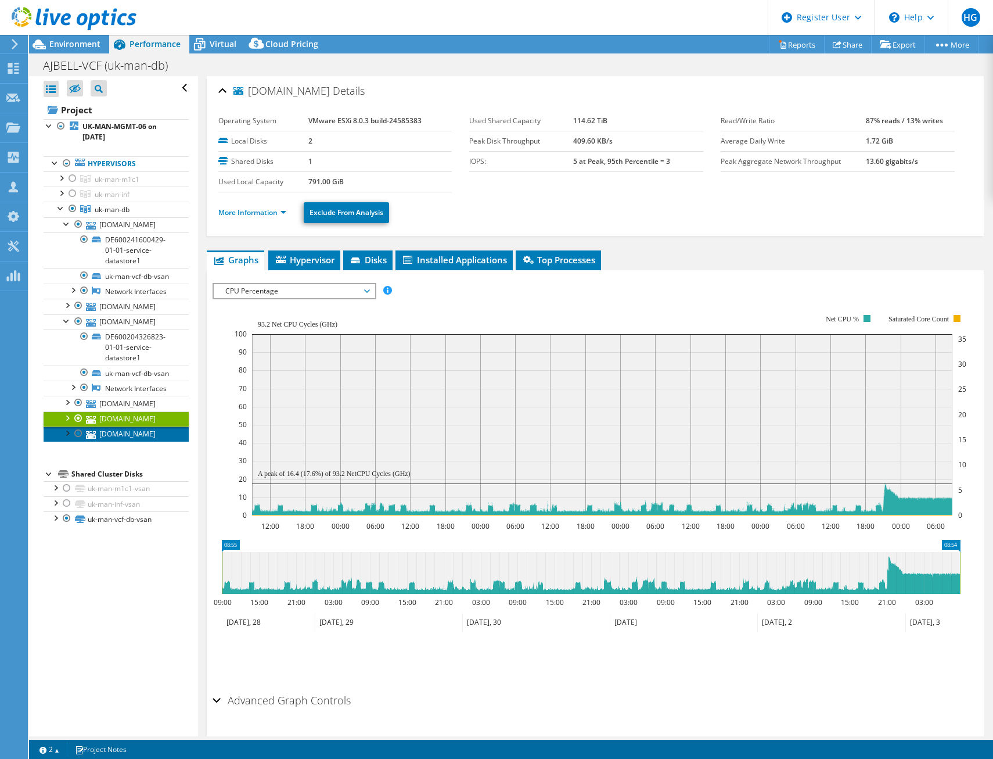
click at [125, 441] on link "[DOMAIN_NAME]" at bounding box center [116, 433] width 145 height 15
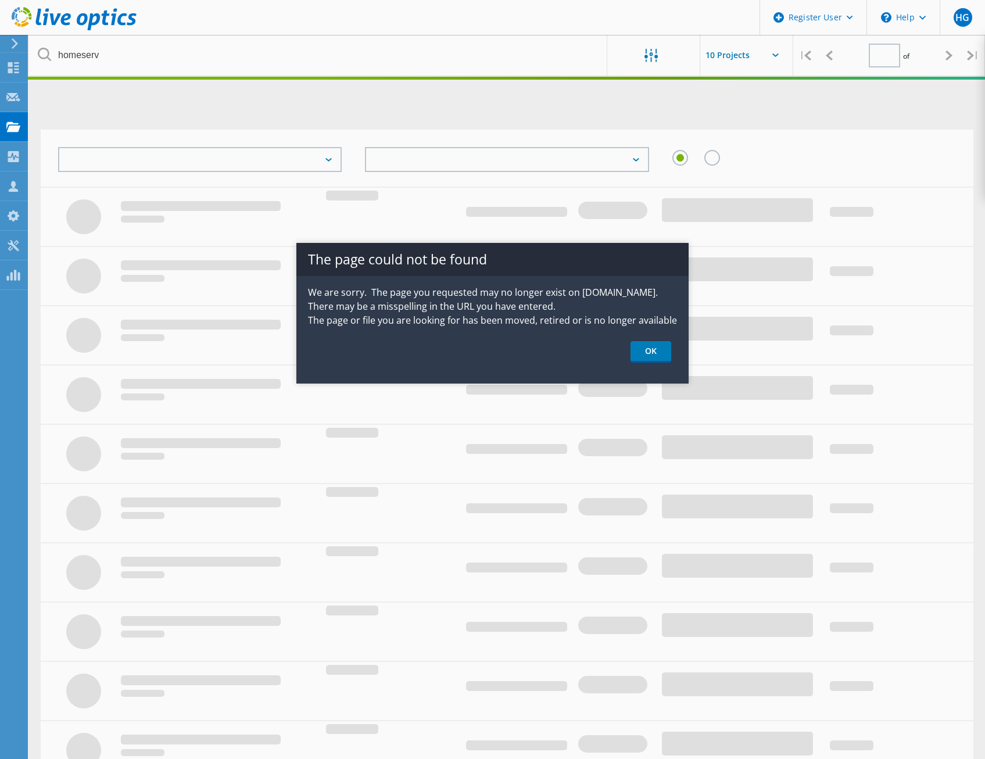
type input "1"
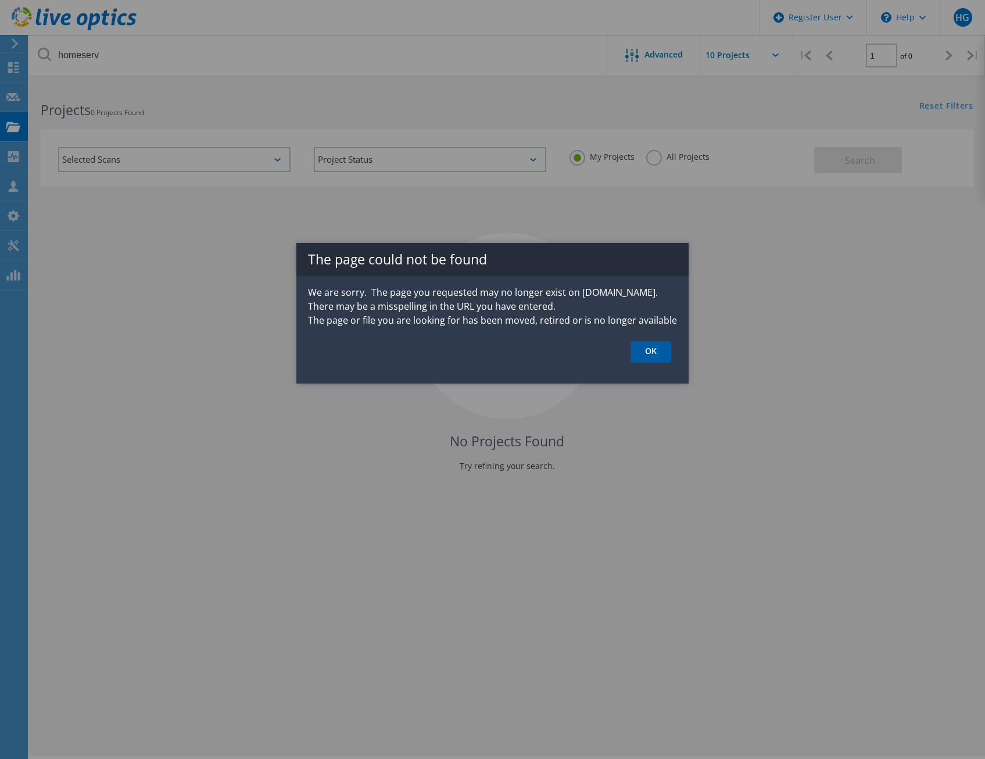
click at [656, 352] on link "OK" at bounding box center [650, 351] width 41 height 21
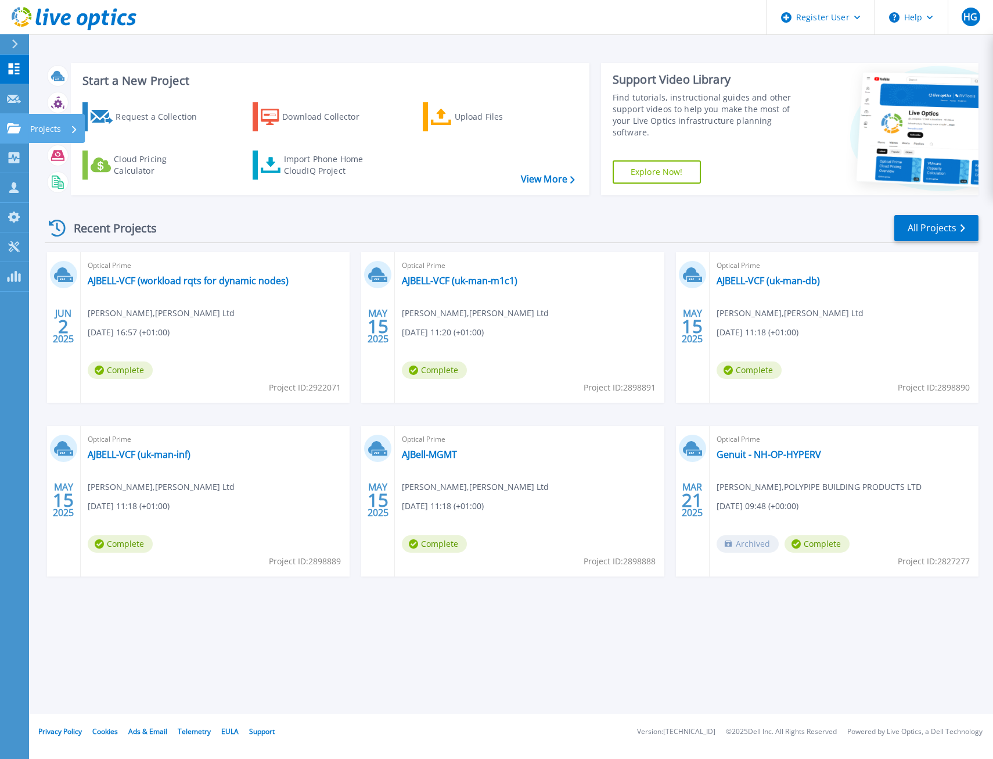
click at [23, 128] on link "Projects Projects" at bounding box center [14, 129] width 29 height 30
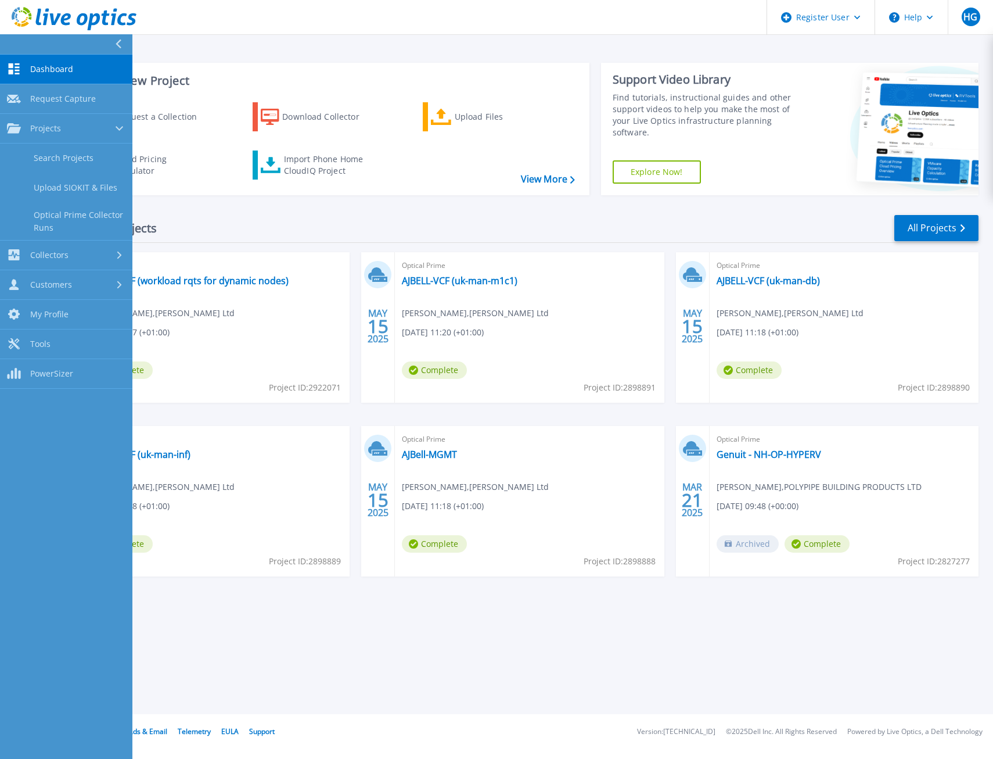
click at [493, 234] on div "Recent Projects All Projects" at bounding box center [512, 228] width 934 height 29
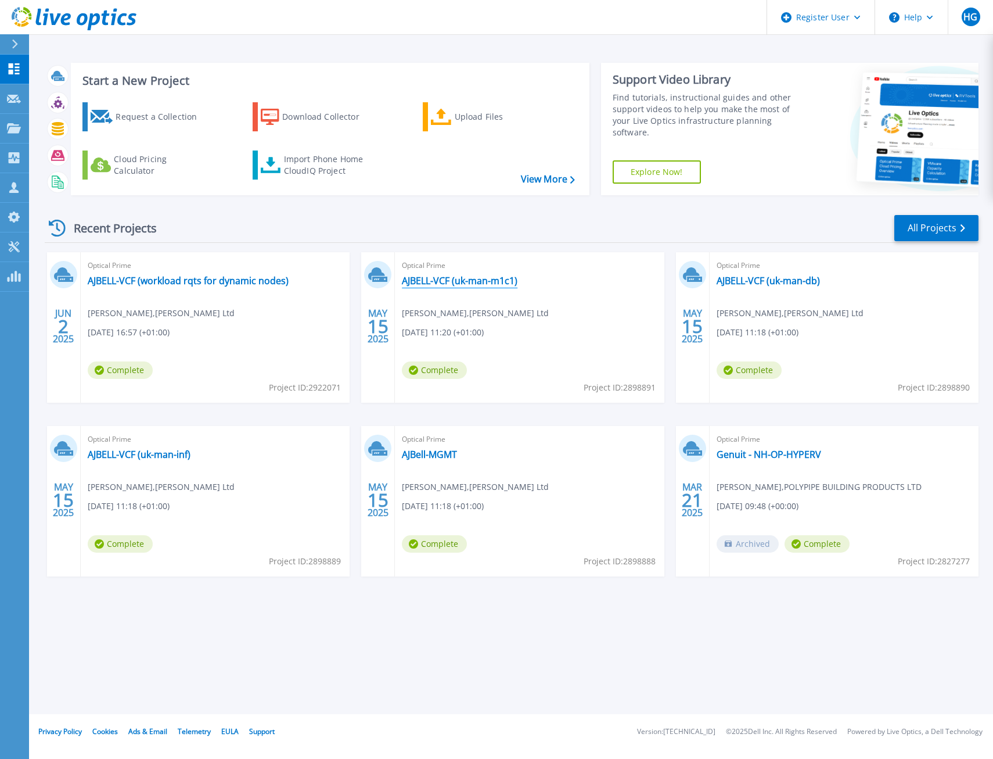
click at [494, 285] on link "AJBELL-VCF (uk-man-m1c1)" at bounding box center [460, 281] width 116 height 12
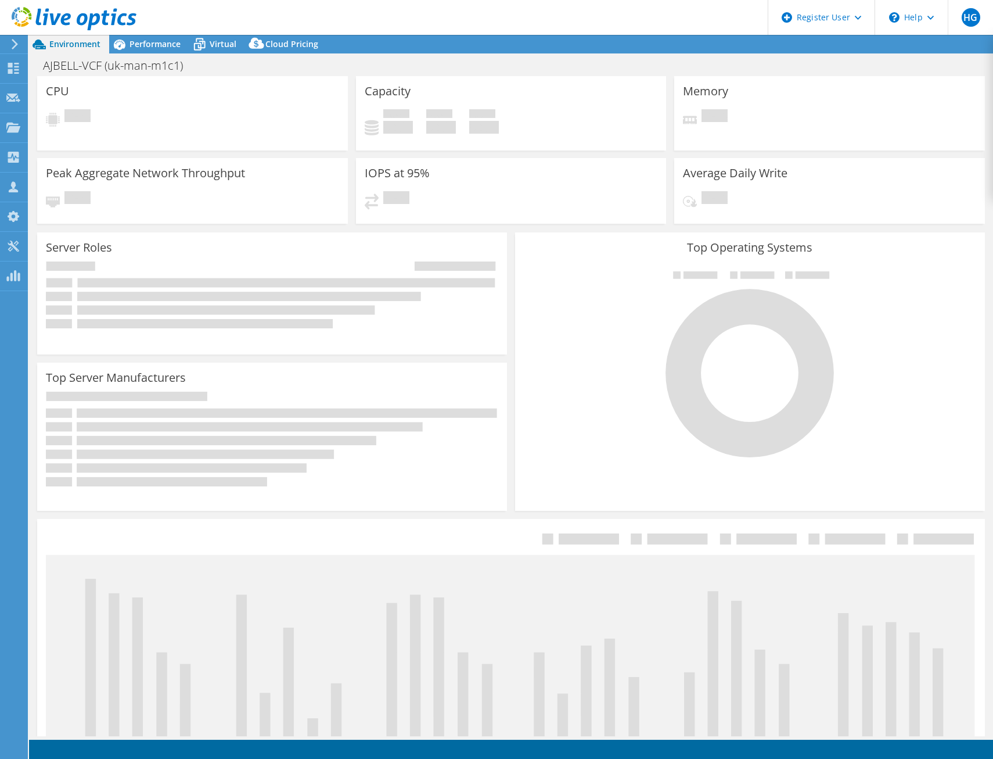
select select "USD"
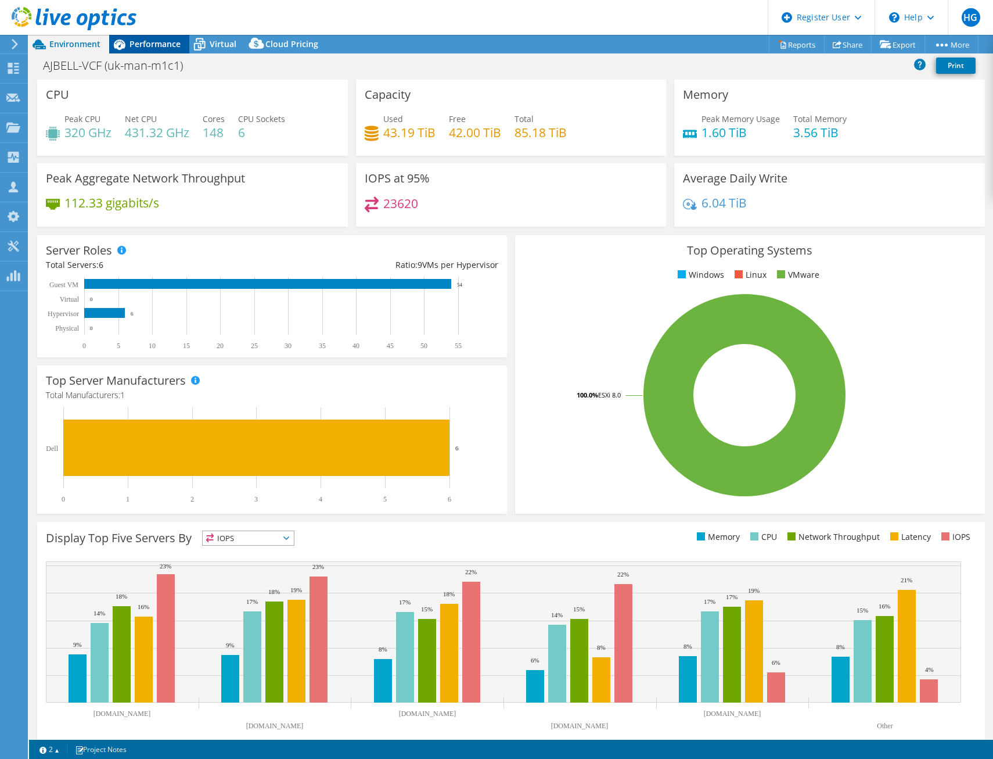
click at [134, 41] on span "Performance" at bounding box center [155, 43] width 51 height 11
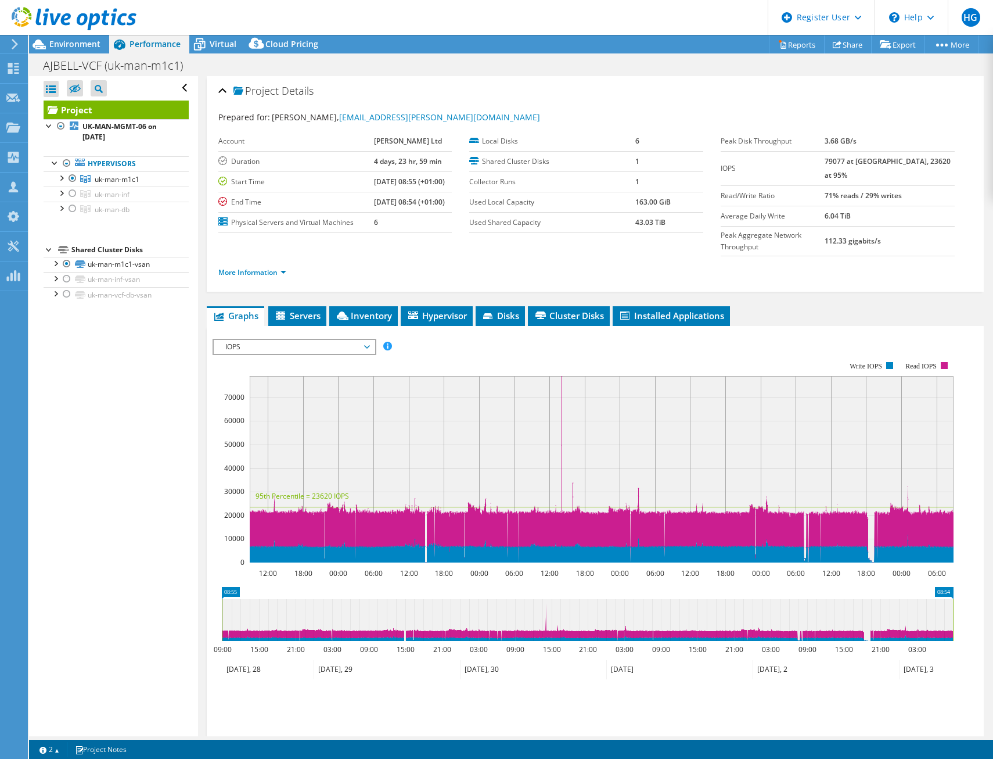
click at [286, 340] on span "IOPS" at bounding box center [294, 347] width 149 height 14
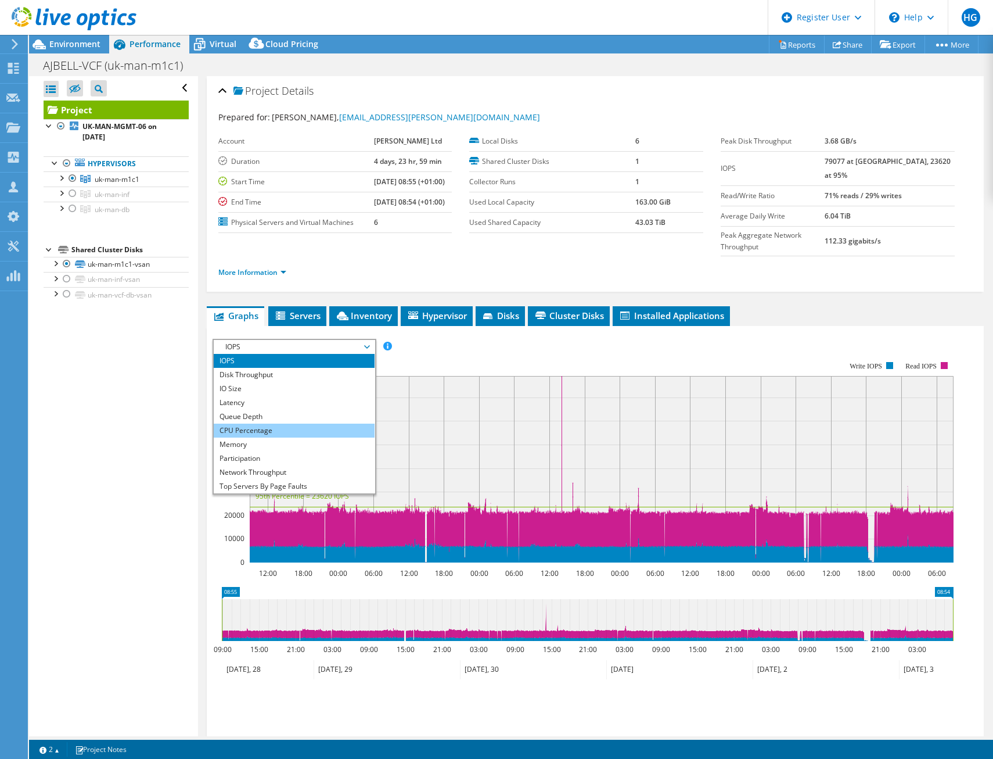
click at [319, 423] on li "CPU Percentage" at bounding box center [294, 430] width 161 height 14
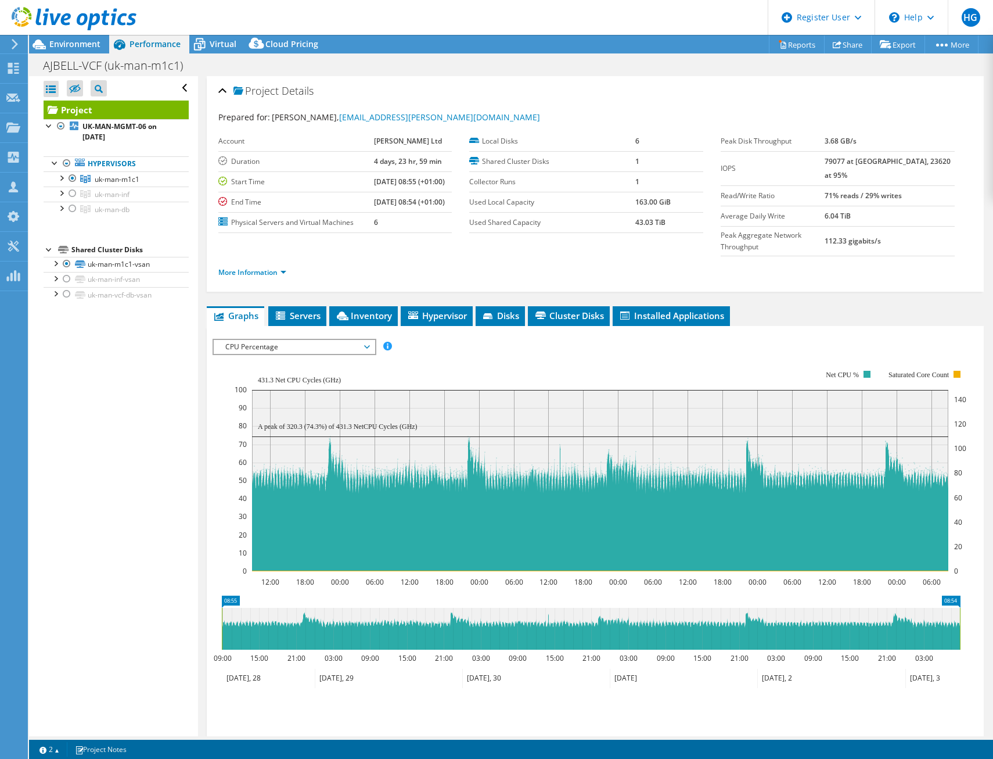
click at [311, 340] on span "CPU Percentage" at bounding box center [294, 347] width 149 height 14
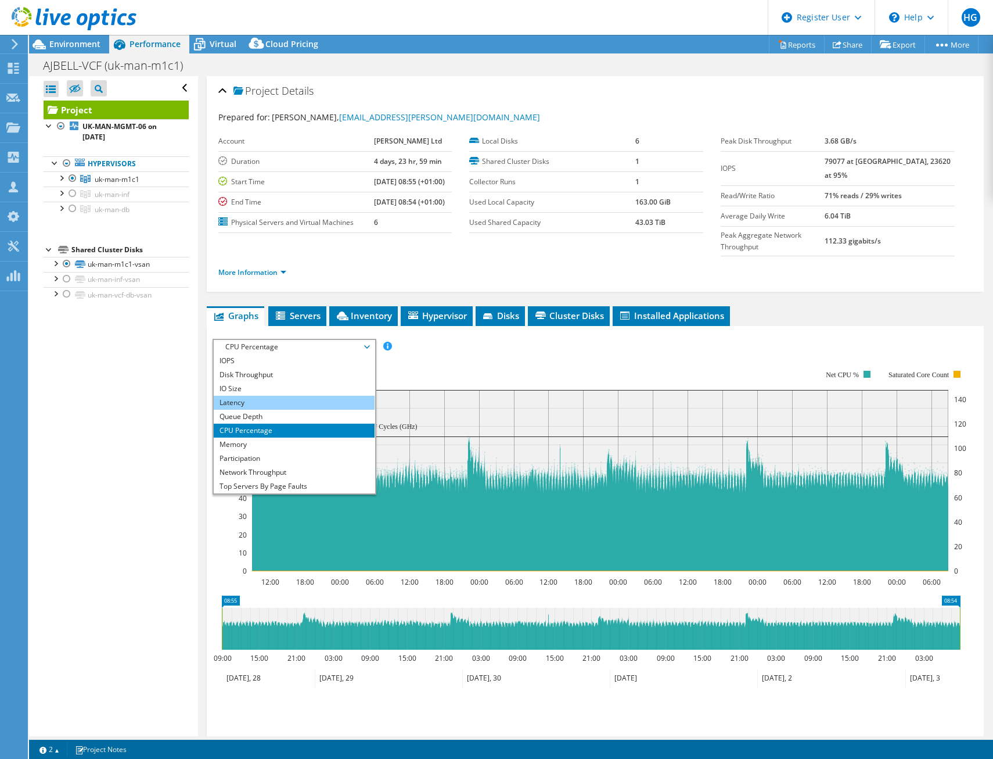
click at [308, 396] on li "Latency" at bounding box center [294, 403] width 161 height 14
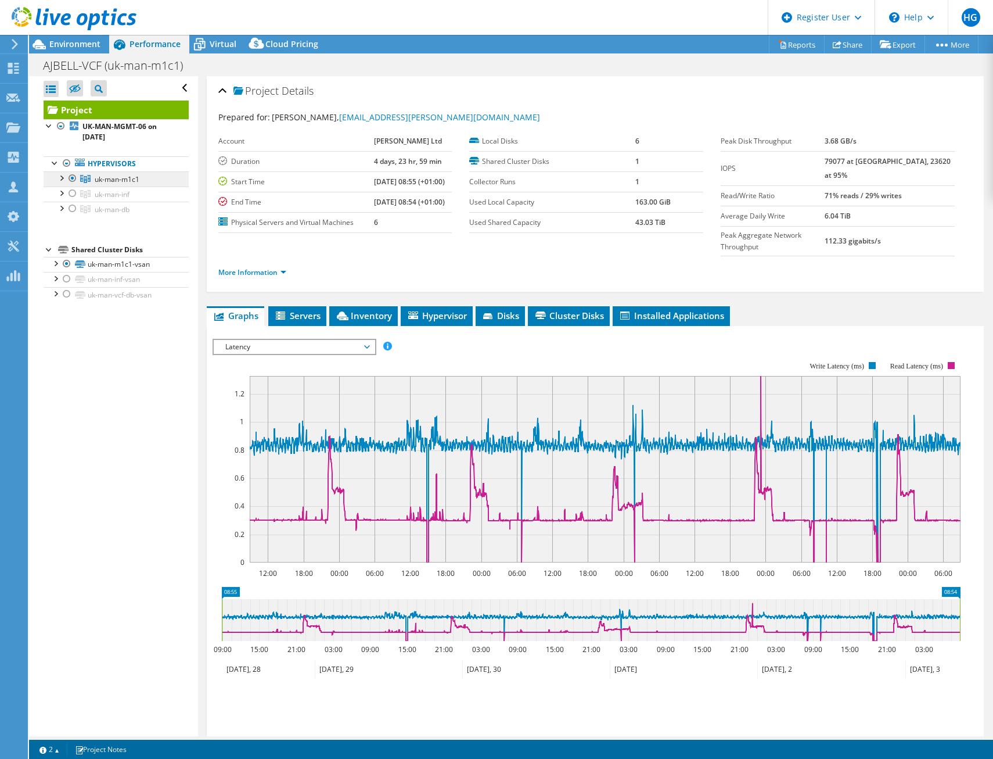
click at [153, 175] on link "uk-man-m1c1" at bounding box center [116, 178] width 145 height 15
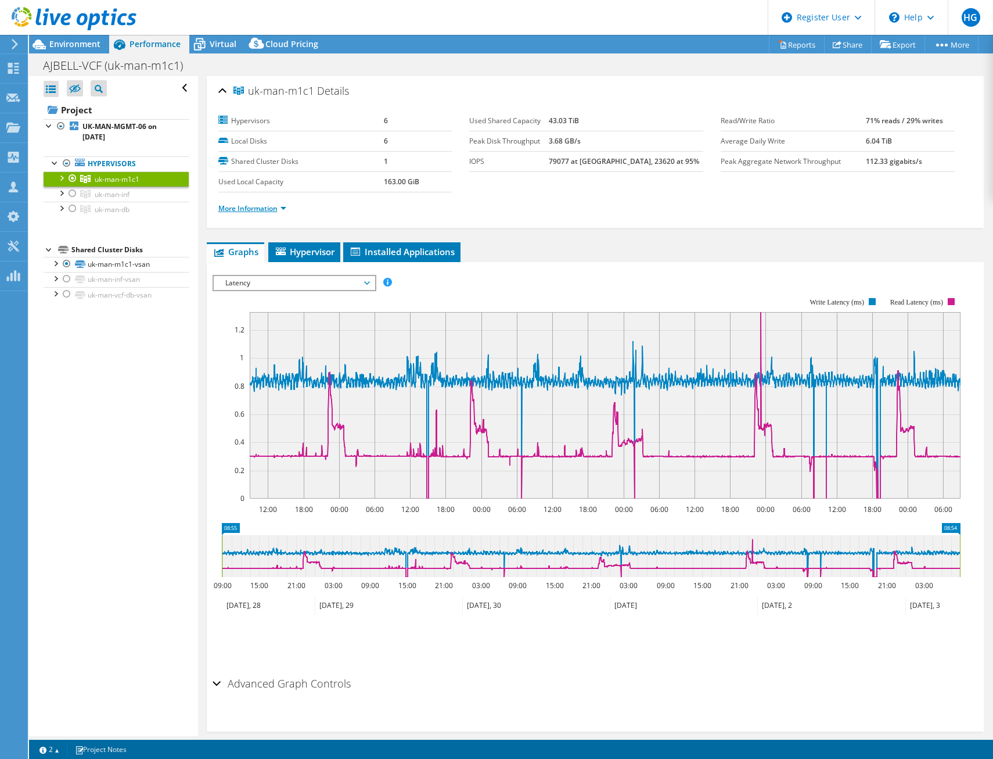
click at [232, 209] on link "More Information" at bounding box center [252, 208] width 68 height 10
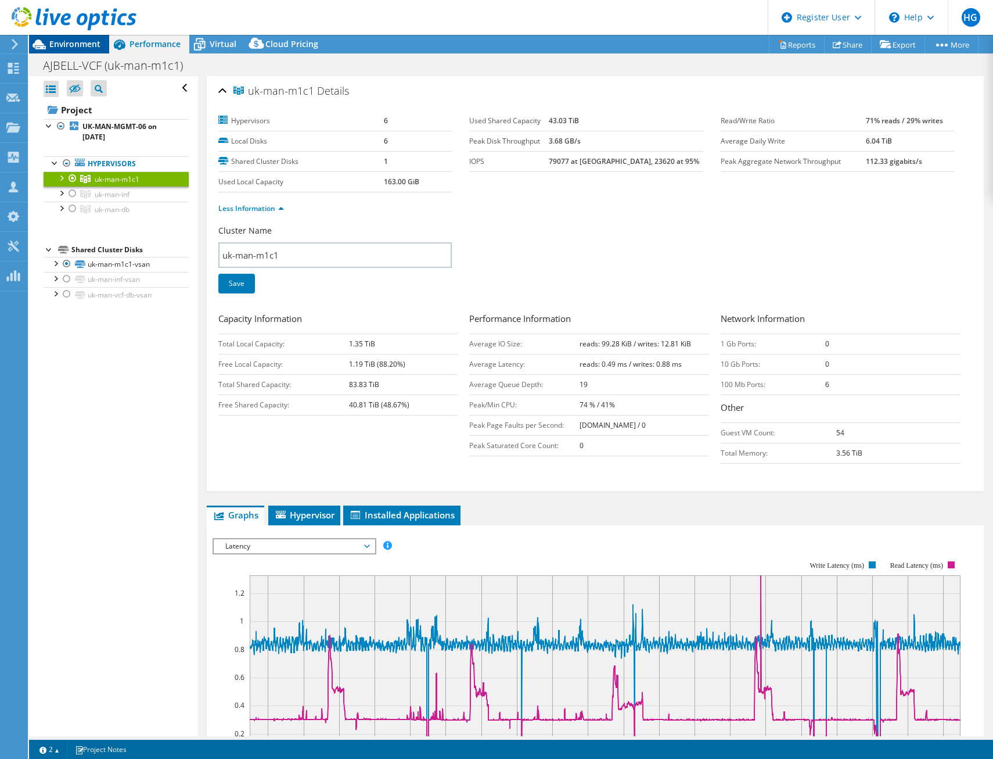
click at [84, 48] on span "Environment" at bounding box center [74, 43] width 51 height 11
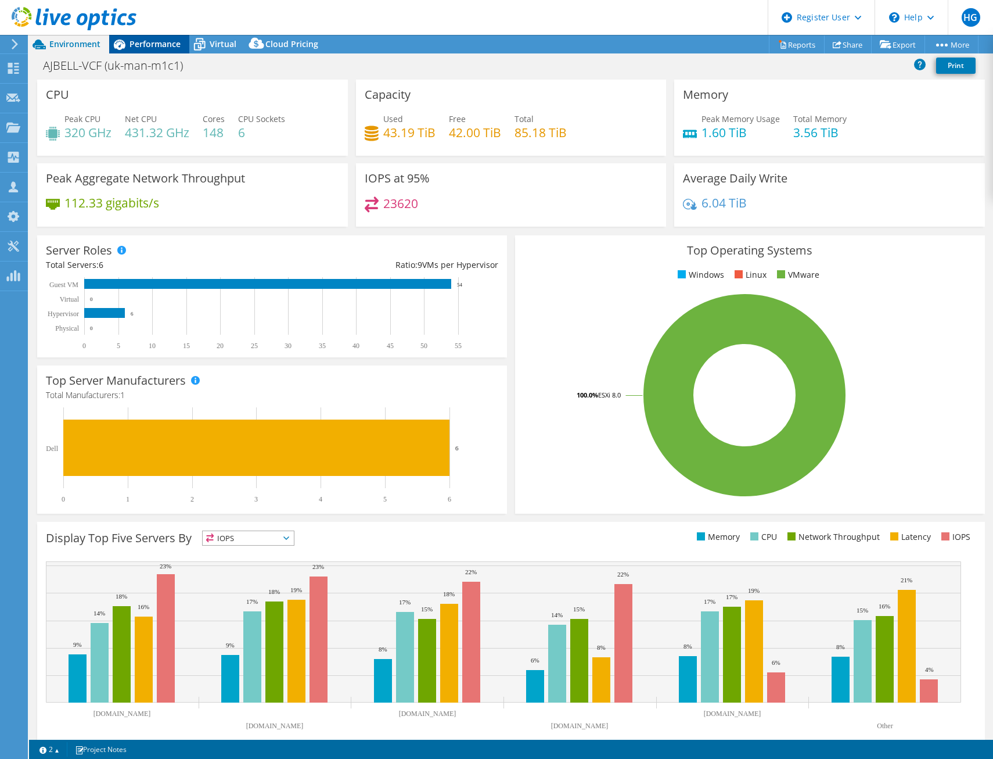
click at [149, 37] on div "Performance" at bounding box center [149, 44] width 80 height 19
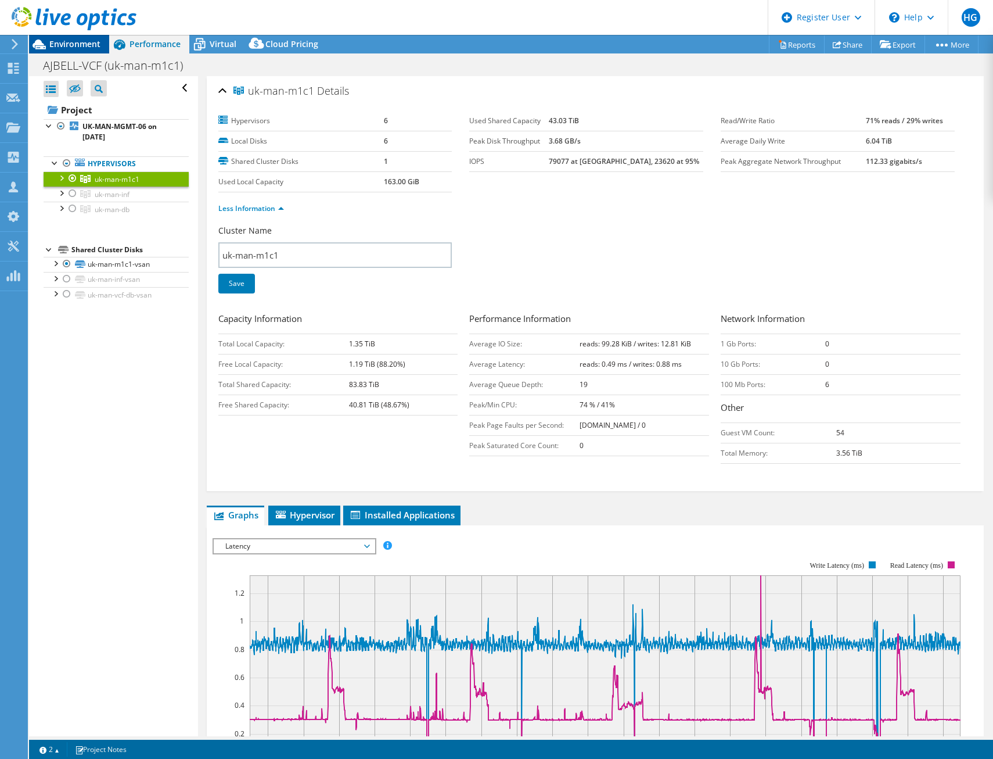
click at [70, 45] on span "Environment" at bounding box center [74, 43] width 51 height 11
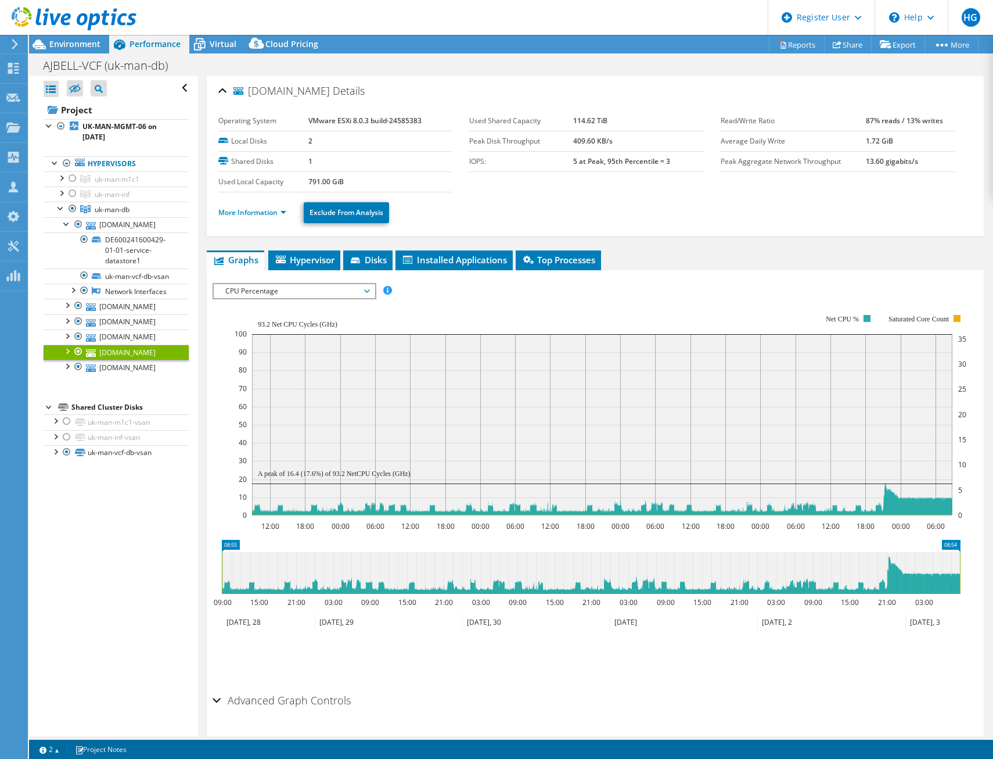
select select "USD"
click at [670, 297] on div "IOPS Disk Throughput IO Size Latency Queue Depth CPU Percentage Memory Page Fau…" at bounding box center [596, 291] width 766 height 16
click at [123, 224] on link "[DOMAIN_NAME]" at bounding box center [116, 224] width 145 height 15
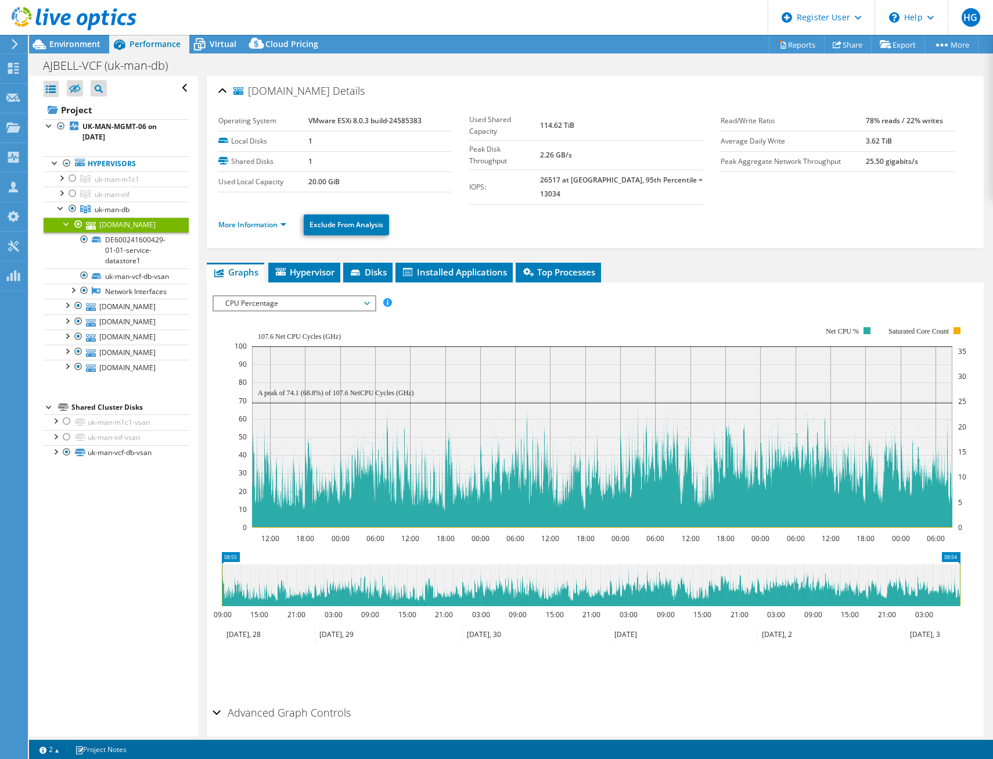
click at [63, 226] on div at bounding box center [67, 223] width 12 height 12
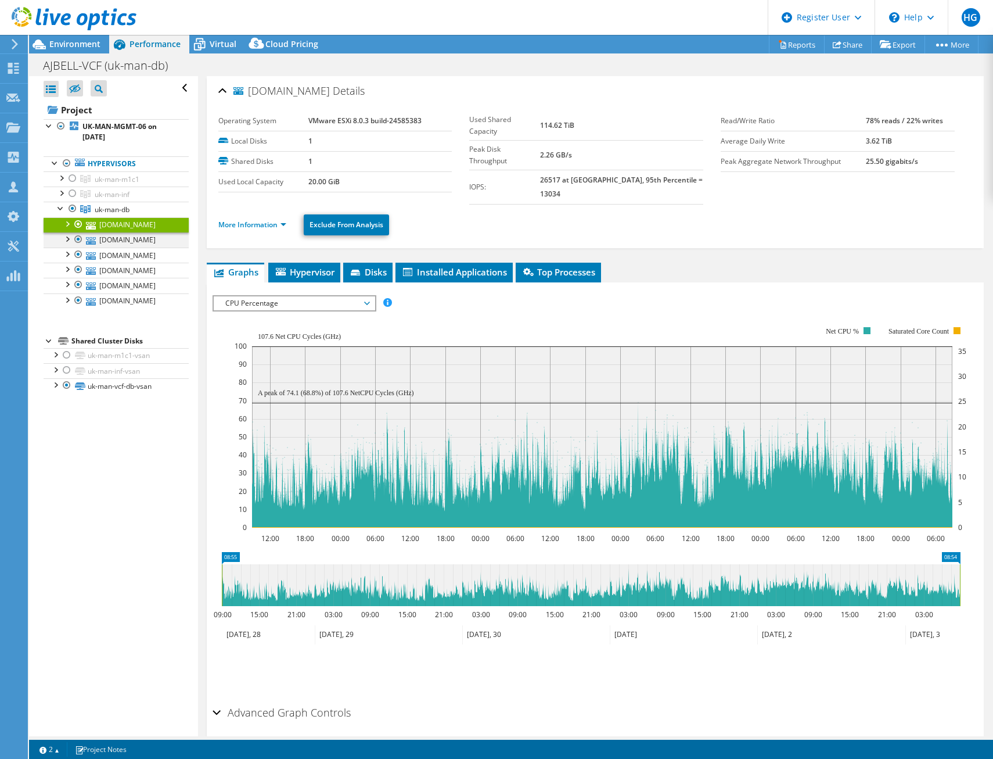
click at [67, 244] on div at bounding box center [67, 238] width 12 height 12
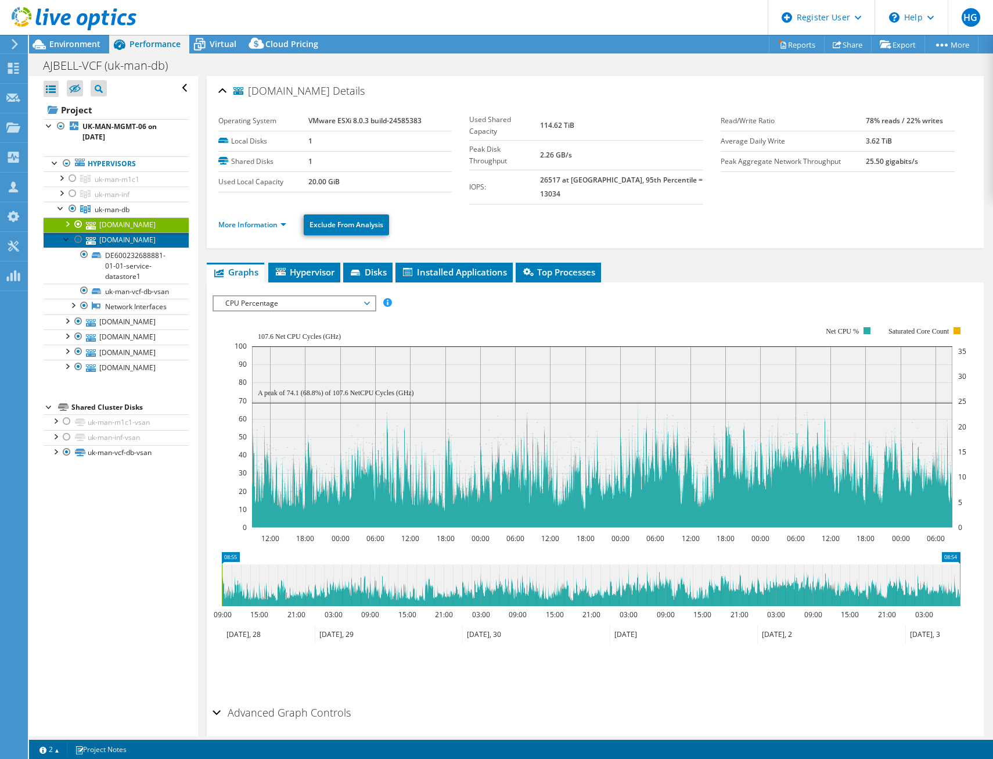
click at [112, 247] on link "[DOMAIN_NAME]" at bounding box center [116, 239] width 145 height 15
